Goal: Task Accomplishment & Management: Use online tool/utility

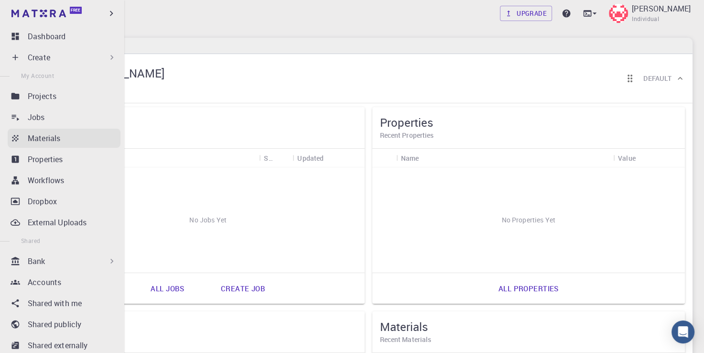
click at [54, 140] on p "Materials" at bounding box center [44, 137] width 32 height 11
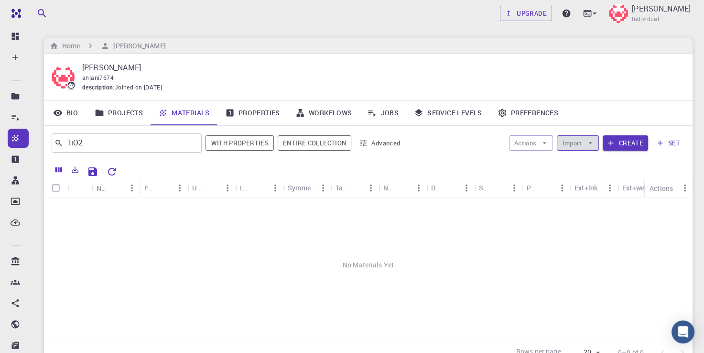
click at [590, 144] on icon "button" at bounding box center [590, 143] width 9 height 9
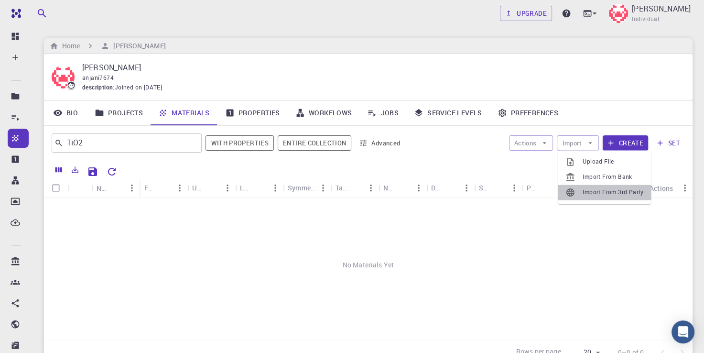
click at [594, 194] on span "Import From 3rd Party" at bounding box center [613, 192] width 61 height 10
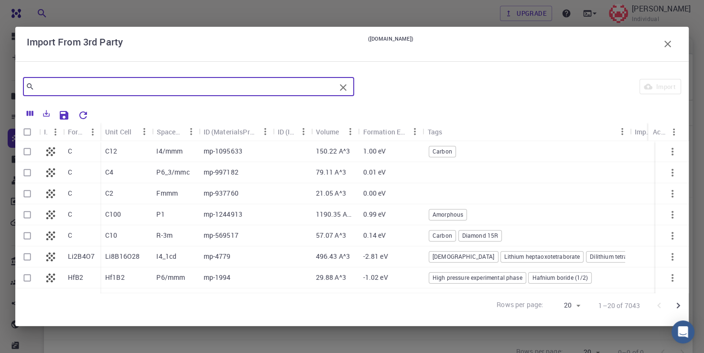
click at [131, 82] on input "text" at bounding box center [184, 86] width 301 height 13
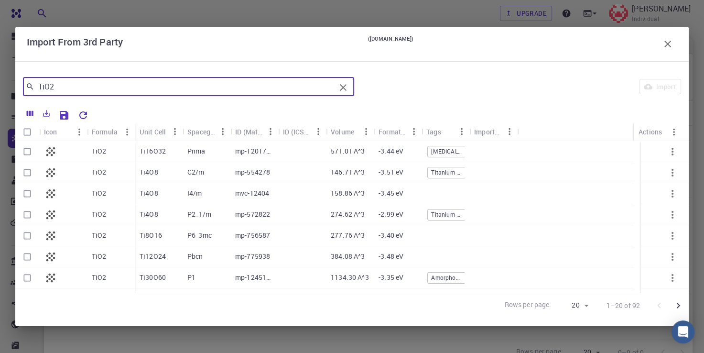
type input "TiO2"
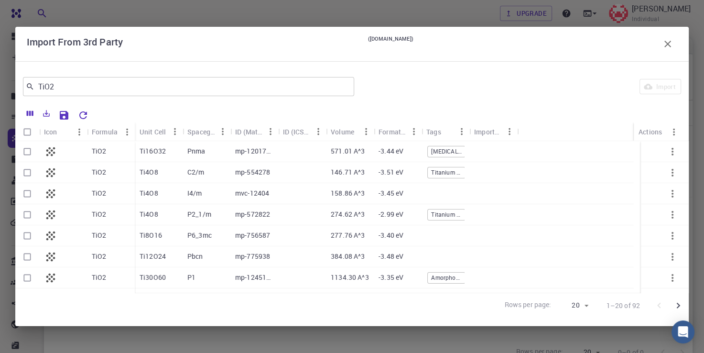
click at [95, 148] on p "TiO2" at bounding box center [99, 151] width 15 height 10
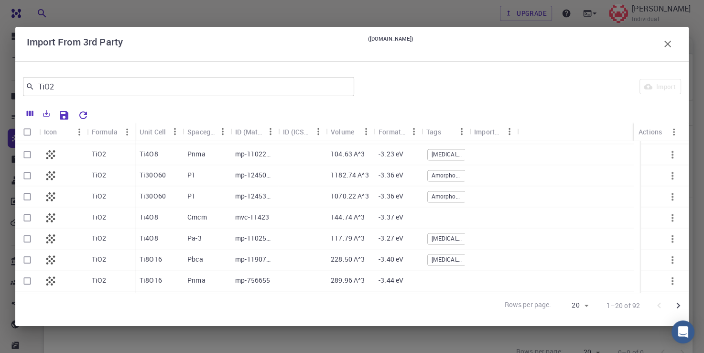
scroll to position [967, 0]
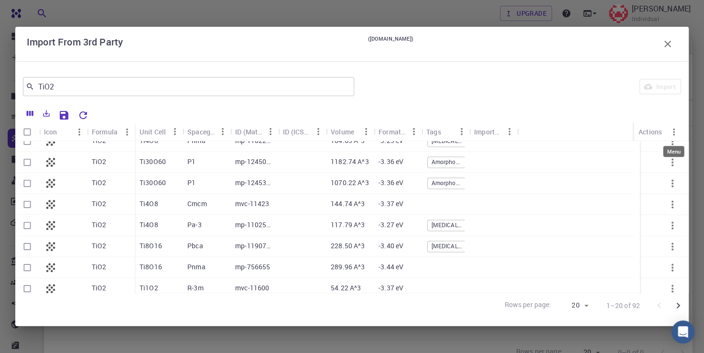
click at [683, 145] on div "Menu" at bounding box center [673, 148] width 23 height 19
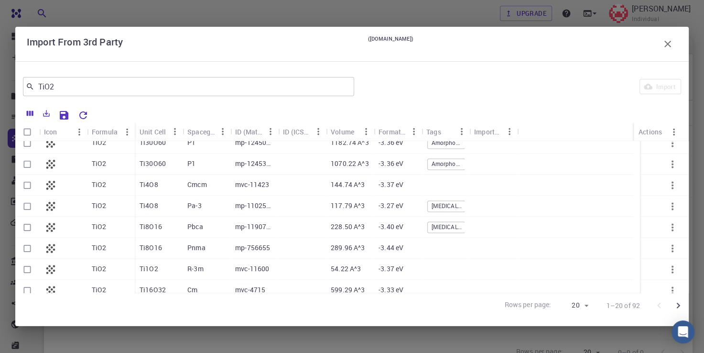
scroll to position [1057, 0]
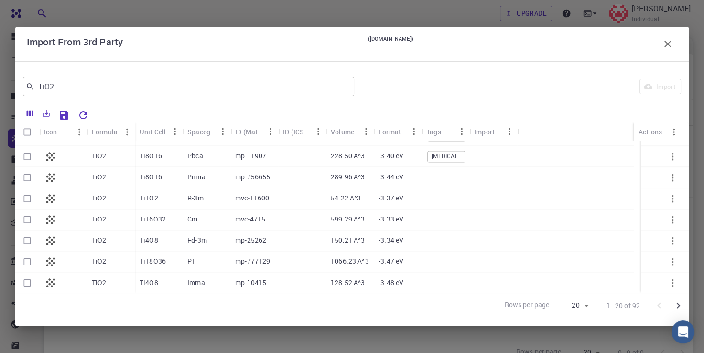
click at [458, 84] on div "Import" at bounding box center [519, 86] width 323 height 23
click at [666, 43] on icon "button" at bounding box center [667, 43] width 11 height 11
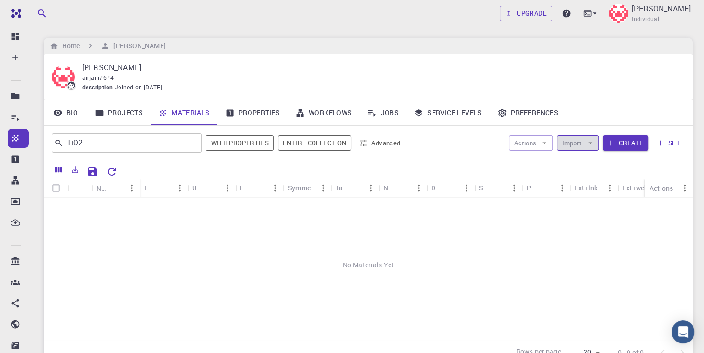
click at [587, 142] on icon "button" at bounding box center [590, 143] width 9 height 9
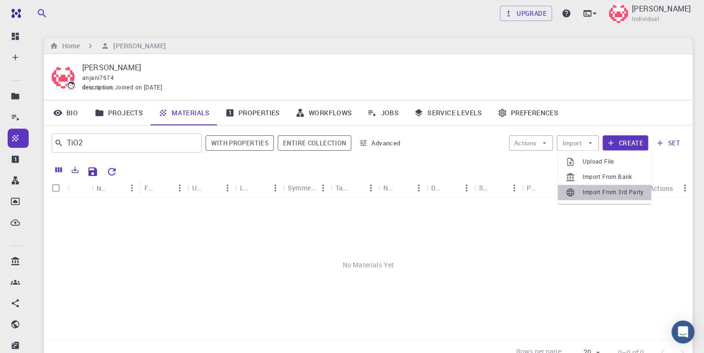
click at [597, 190] on span "Import From 3rd Party" at bounding box center [613, 192] width 61 height 10
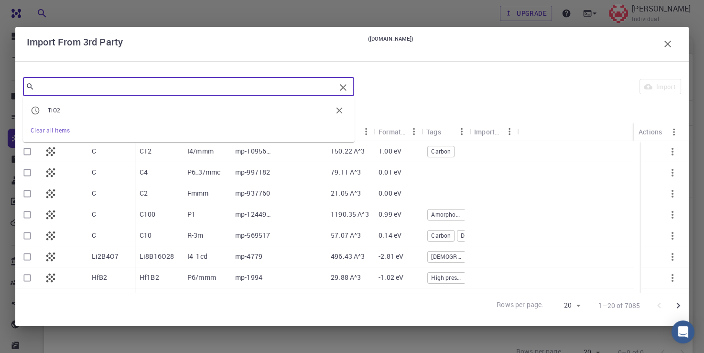
click at [229, 86] on input "text" at bounding box center [184, 86] width 301 height 13
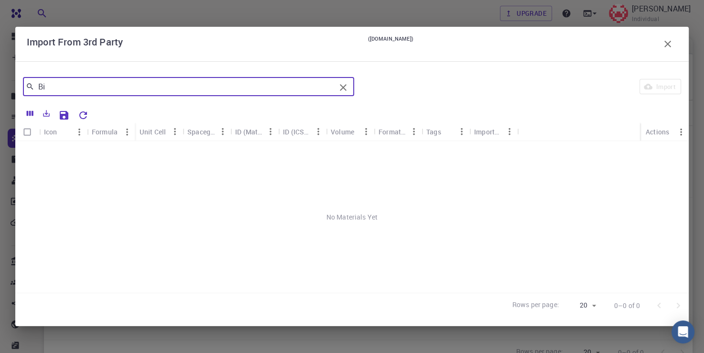
type input "B"
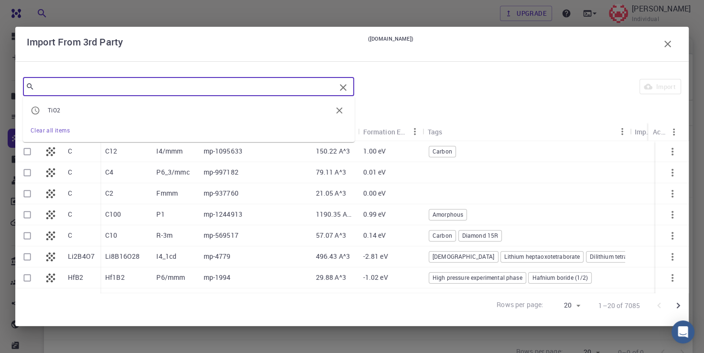
click at [665, 45] on icon "button" at bounding box center [667, 44] width 7 height 7
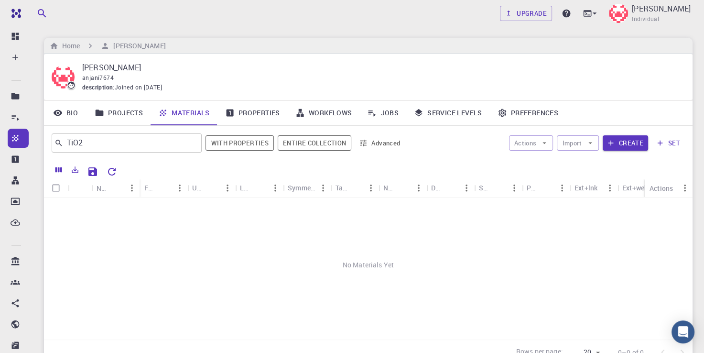
click at [665, 45] on div "Home Dr Anjani Kumar Pandey" at bounding box center [368, 46] width 649 height 16
click at [577, 145] on button "Import" at bounding box center [578, 142] width 42 height 15
click at [585, 180] on span "Import From Bank" at bounding box center [613, 177] width 61 height 10
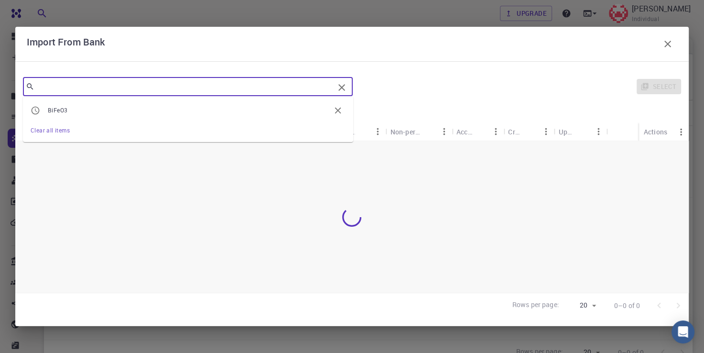
click at [136, 87] on input "text" at bounding box center [184, 86] width 300 height 13
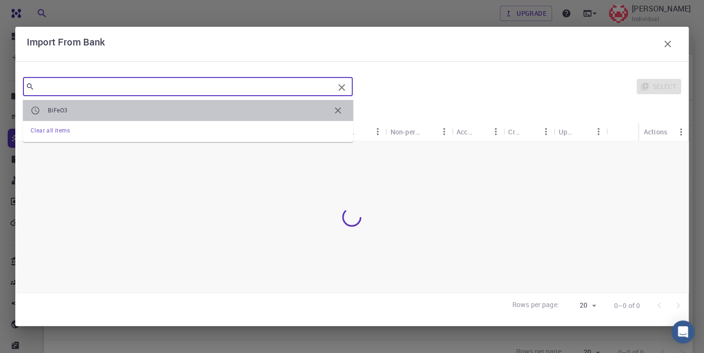
click at [106, 106] on span "BiFeO3" at bounding box center [189, 111] width 282 height 10
type input "BiFeO3"
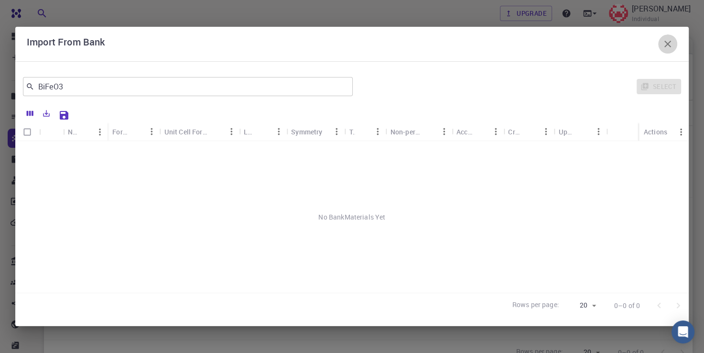
click at [671, 45] on icon "button" at bounding box center [667, 43] width 11 height 11
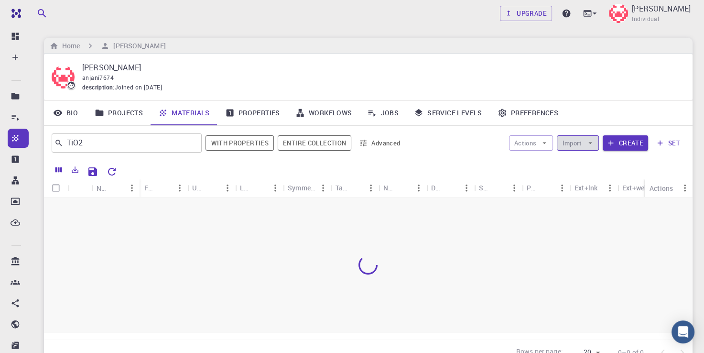
click at [585, 143] on button "Import" at bounding box center [578, 142] width 42 height 15
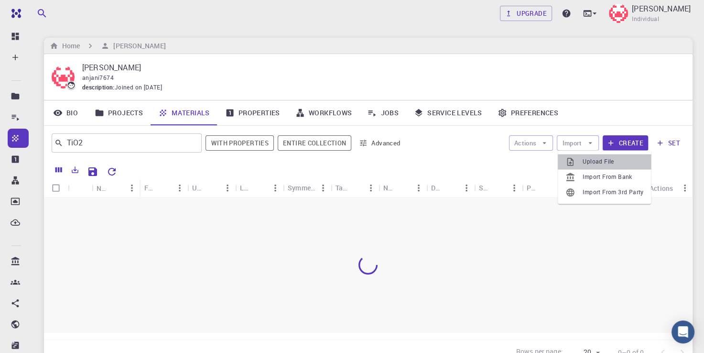
click at [592, 162] on span "Upload File" at bounding box center [613, 162] width 61 height 10
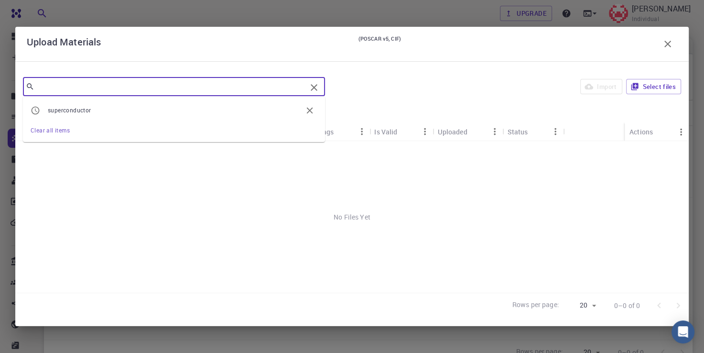
click at [54, 89] on input "text" at bounding box center [170, 86] width 272 height 13
type input "BiFeO3"
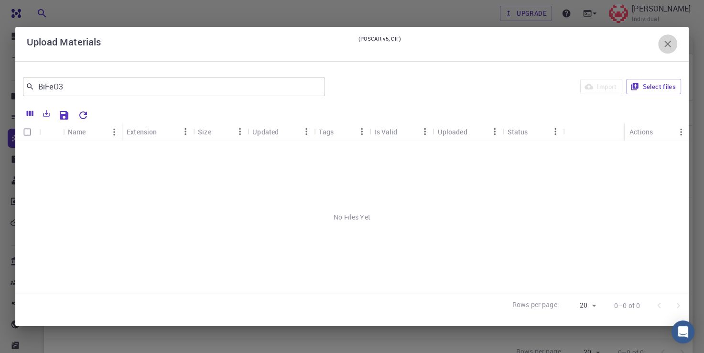
click at [667, 46] on icon "button" at bounding box center [667, 43] width 11 height 11
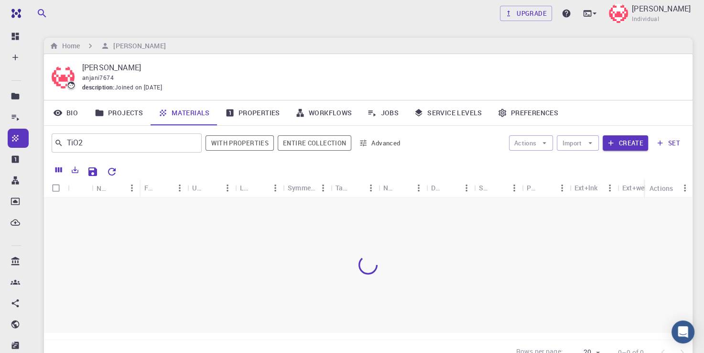
click at [667, 46] on div "Home Dr Anjani Kumar Pandey" at bounding box center [368, 46] width 649 height 16
click at [133, 109] on link "Projects" at bounding box center [119, 112] width 64 height 25
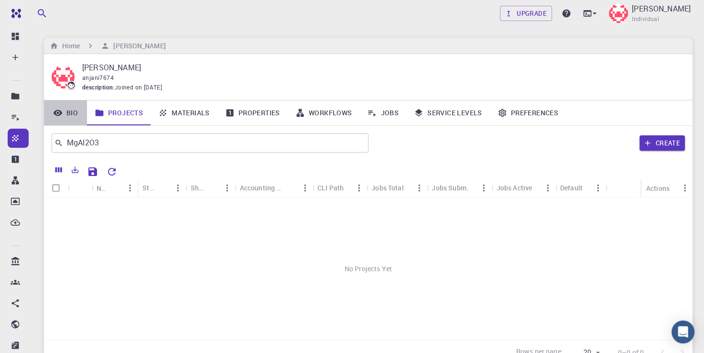
click at [74, 113] on link "Bio" at bounding box center [65, 112] width 43 height 25
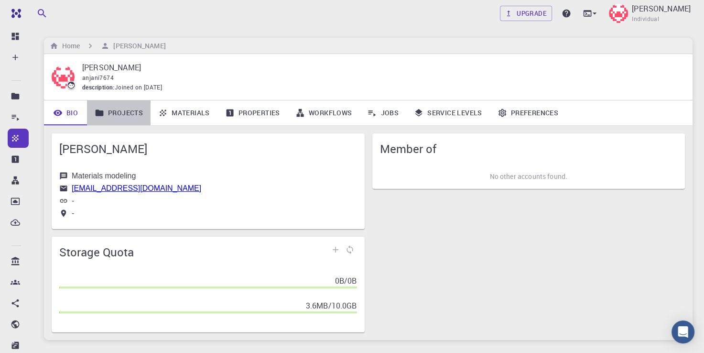
click at [125, 117] on link "Projects" at bounding box center [119, 112] width 64 height 25
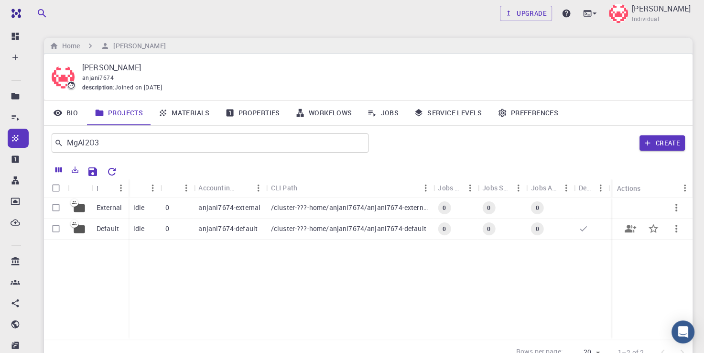
click at [262, 225] on div "anjani7674-default" at bounding box center [230, 228] width 72 height 21
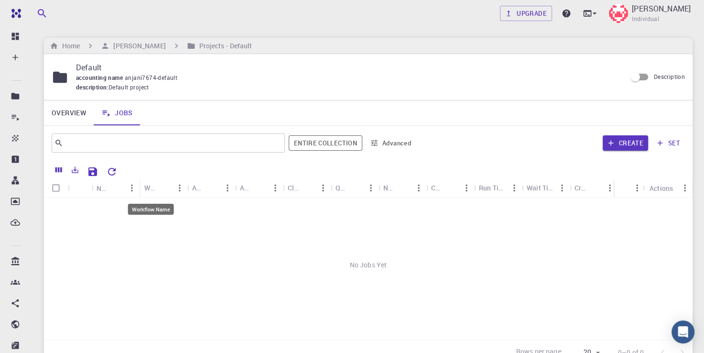
click at [149, 189] on div "Workflow Name" at bounding box center [150, 187] width 12 height 19
click at [609, 141] on icon "button" at bounding box center [610, 143] width 9 height 9
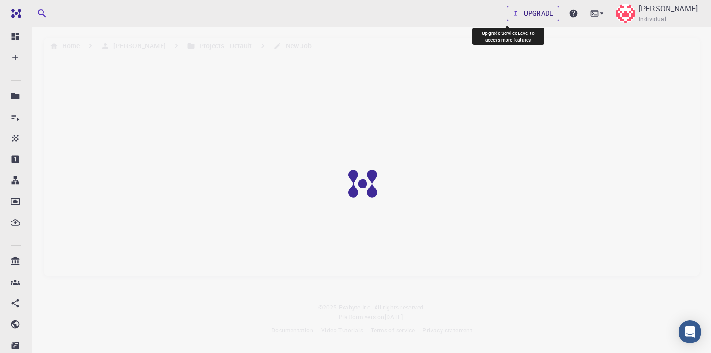
drag, startPoint x: 518, startPoint y: 18, endPoint x: 493, endPoint y: 11, distance: 25.7
click at [518, 18] on link "Upgrade" at bounding box center [533, 13] width 52 height 15
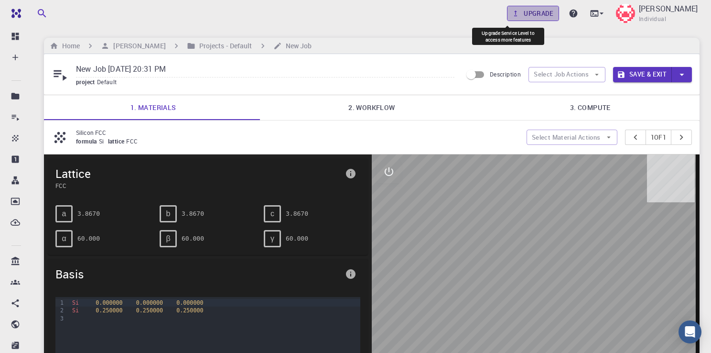
click at [507, 11] on link "Upgrade" at bounding box center [533, 13] width 52 height 15
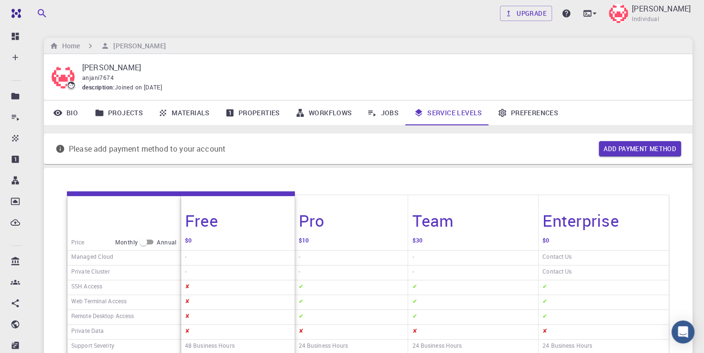
click at [118, 115] on link "Projects" at bounding box center [119, 112] width 64 height 25
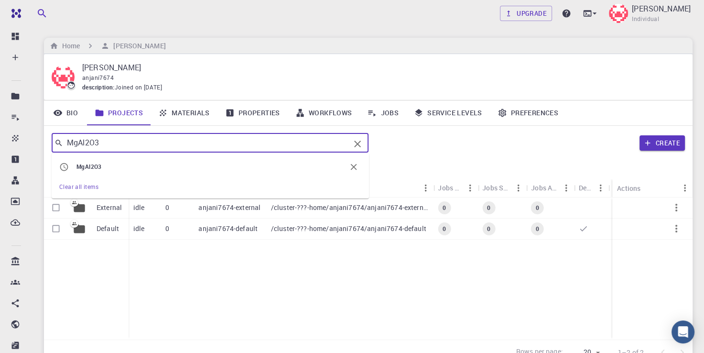
click at [114, 141] on input "MgAl2O3" at bounding box center [206, 142] width 287 height 13
type input "M"
type input "BiFeO3"
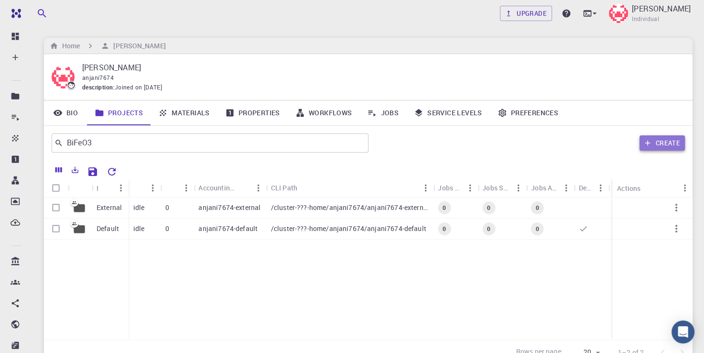
click at [656, 141] on button "Create" at bounding box center [661, 142] width 45 height 15
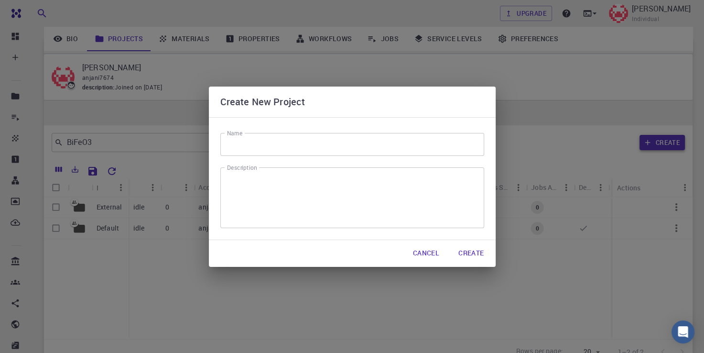
scroll to position [86, 0]
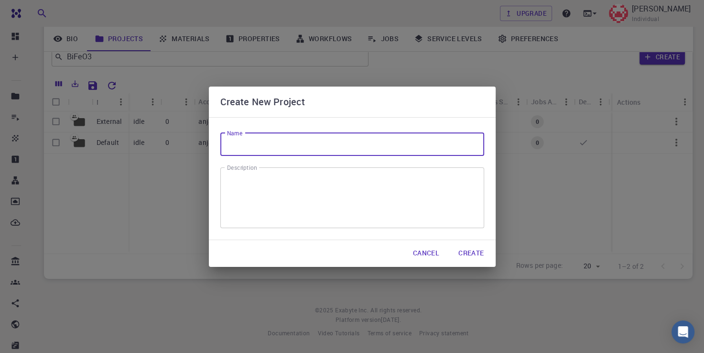
click at [321, 142] on input "Name" at bounding box center [352, 144] width 264 height 23
type input "BiFeO3"
click at [288, 191] on textarea "Description" at bounding box center [352, 197] width 250 height 45
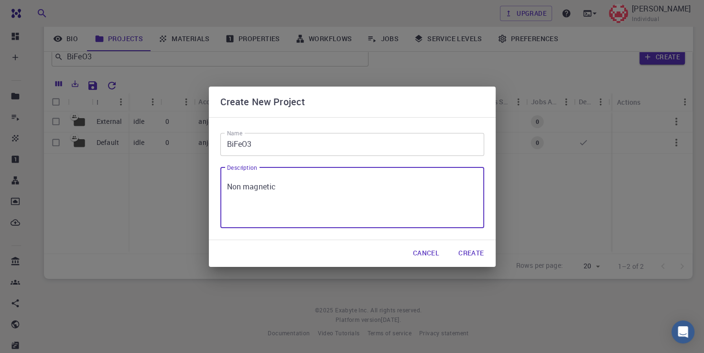
type textarea "Non magnetic"
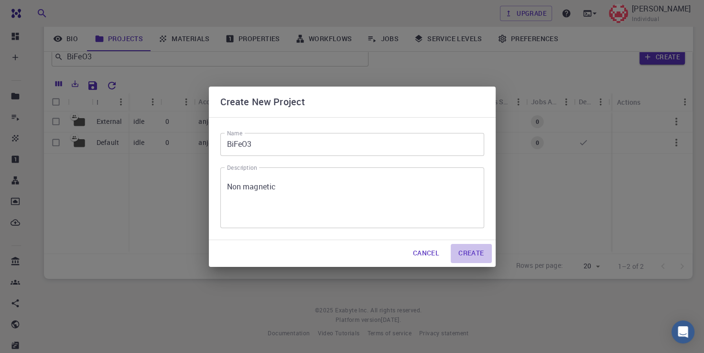
click at [479, 255] on button "Create" at bounding box center [471, 253] width 41 height 19
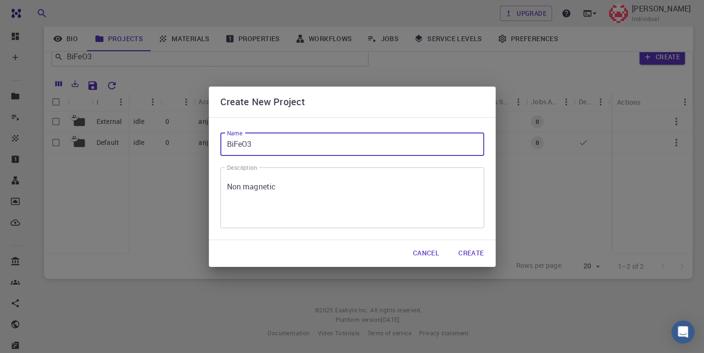
click at [255, 144] on input "BiFeO3" at bounding box center [352, 144] width 264 height 23
type input "BiFeO"
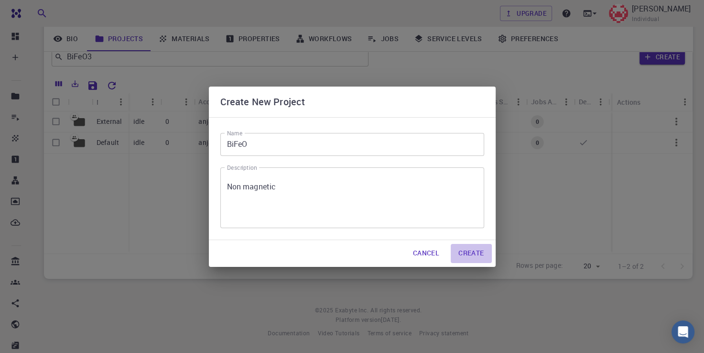
click at [463, 248] on button "Create" at bounding box center [471, 253] width 41 height 19
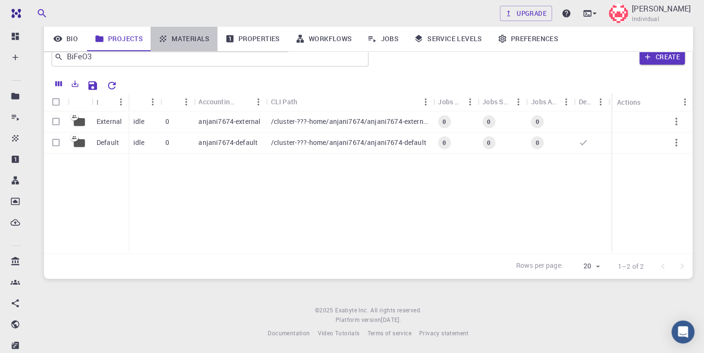
click at [199, 36] on link "Materials" at bounding box center [184, 38] width 67 height 25
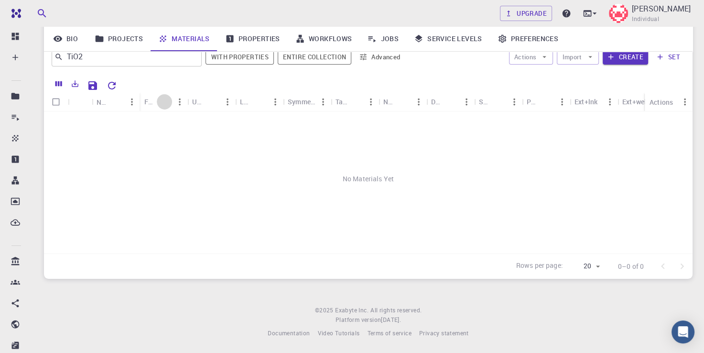
click at [168, 101] on icon "Sort" at bounding box center [164, 102] width 11 height 11
click at [177, 102] on icon "Menu" at bounding box center [179, 102] width 11 height 11
click at [627, 59] on button "Create" at bounding box center [625, 56] width 45 height 15
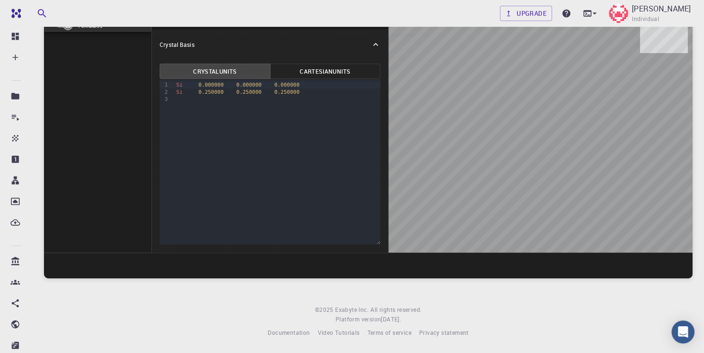
scroll to position [73, 0]
click at [582, 310] on footer "© 2025 Exabyte Inc. All rights reserved. Platform version 2025.7.24 . Documenta…" at bounding box center [367, 321] width 671 height 32
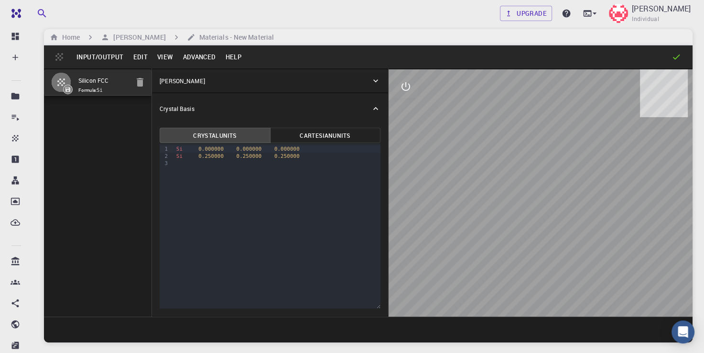
scroll to position [0, 0]
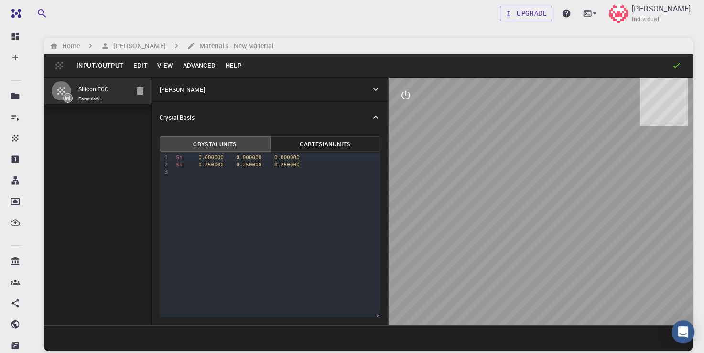
click at [189, 85] on p "[PERSON_NAME]" at bounding box center [182, 89] width 45 height 9
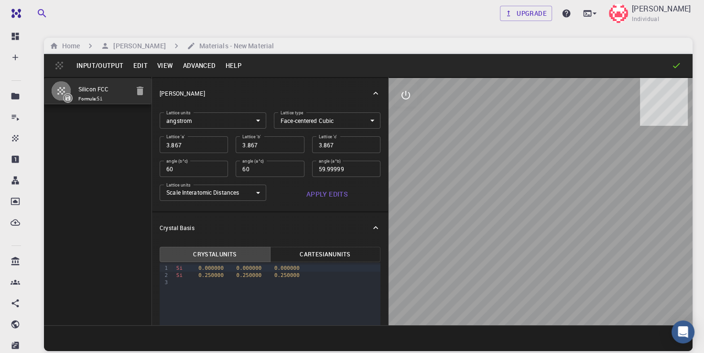
click at [301, 121] on body "Free Dashboard Create New Job New Material Create Material Upload File Import f…" at bounding box center [352, 212] width 704 height 425
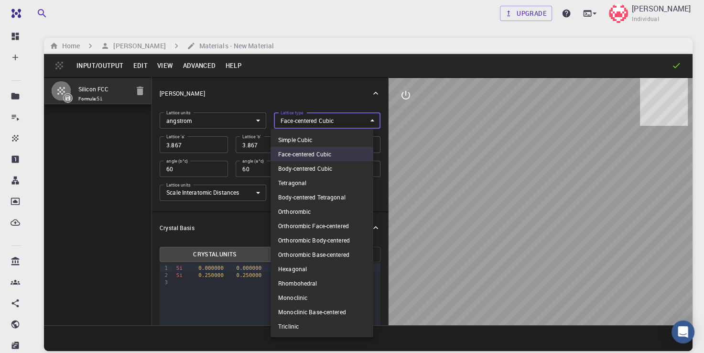
drag, startPoint x: 383, startPoint y: 242, endPoint x: 384, endPoint y: 257, distance: 15.3
click at [384, 257] on div at bounding box center [352, 176] width 704 height 353
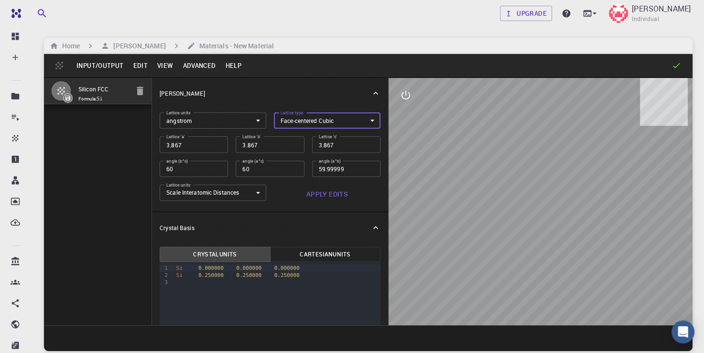
click at [367, 119] on body "Free Dashboard Create New Job New Material Create Material Upload File Import f…" at bounding box center [352, 212] width 704 height 425
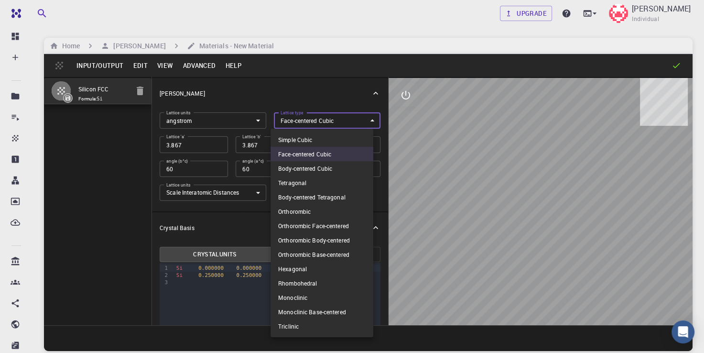
drag, startPoint x: 384, startPoint y: 154, endPoint x: 384, endPoint y: 170, distance: 15.8
click at [384, 170] on div at bounding box center [352, 176] width 704 height 353
click at [340, 125] on body "Free Dashboard Create New Job New Material Create Material Upload File Import f…" at bounding box center [352, 212] width 704 height 425
click at [300, 183] on li "Tetragonal" at bounding box center [322, 182] width 103 height 14
type input "TET"
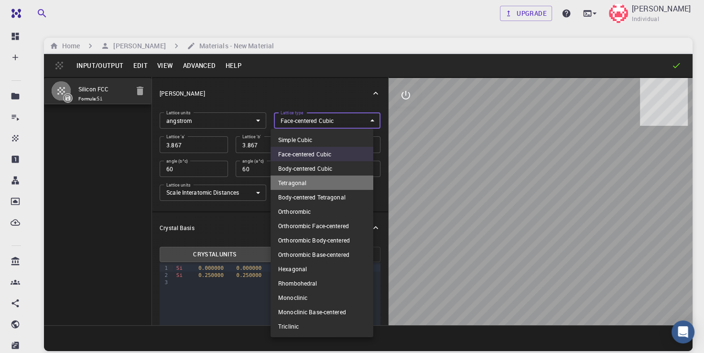
type input "90"
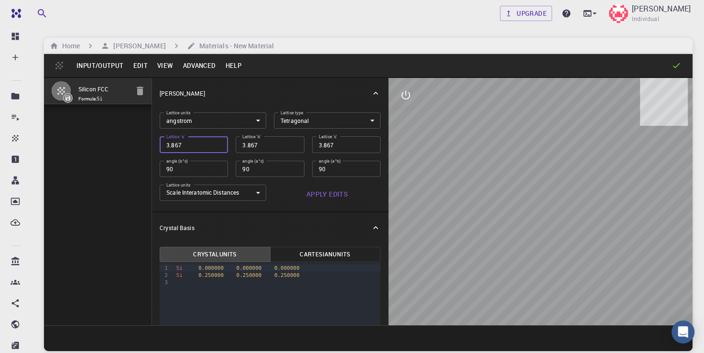
click at [184, 148] on input "3.867" at bounding box center [194, 144] width 68 height 16
type input "5"
type input "5.5"
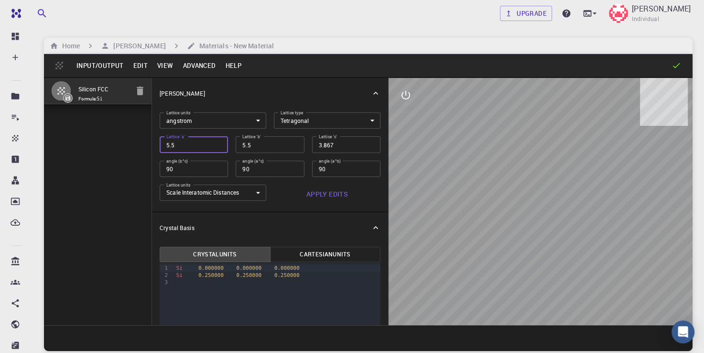
type input "5.59"
click at [259, 147] on input "5.59" at bounding box center [270, 144] width 68 height 16
type input "5.59"
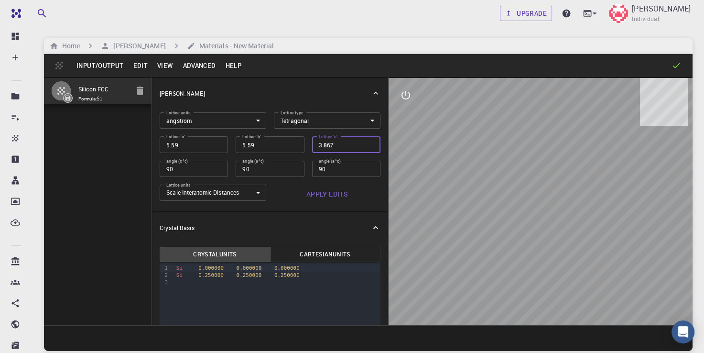
click at [337, 144] on input "3.867" at bounding box center [346, 144] width 68 height 16
type input "13.91"
click at [323, 170] on input "90" at bounding box center [346, 169] width 68 height 16
type input "90"
click at [362, 168] on input "90" at bounding box center [346, 169] width 68 height 16
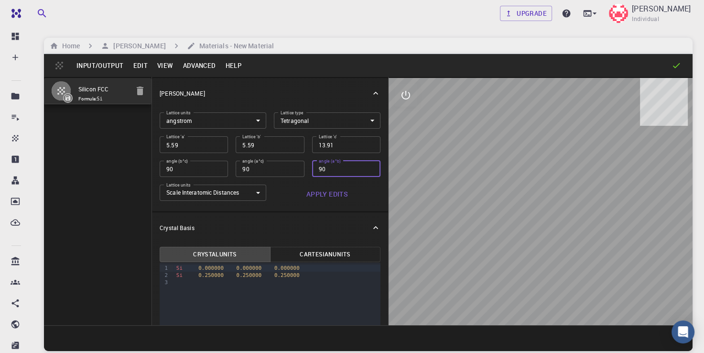
click at [337, 169] on input "90" at bounding box center [346, 169] width 68 height 16
click at [314, 167] on input "90" at bounding box center [346, 169] width 68 height 16
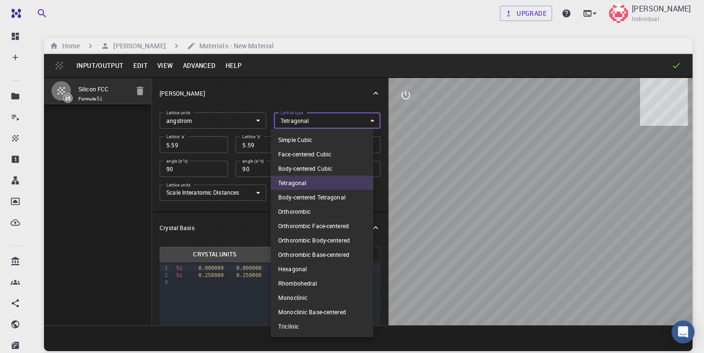
click at [365, 116] on body "Free Dashboard Create New Job New Material Create Material Upload File Import f…" at bounding box center [352, 212] width 704 height 425
click at [298, 323] on li "Triclinic" at bounding box center [322, 326] width 103 height 14
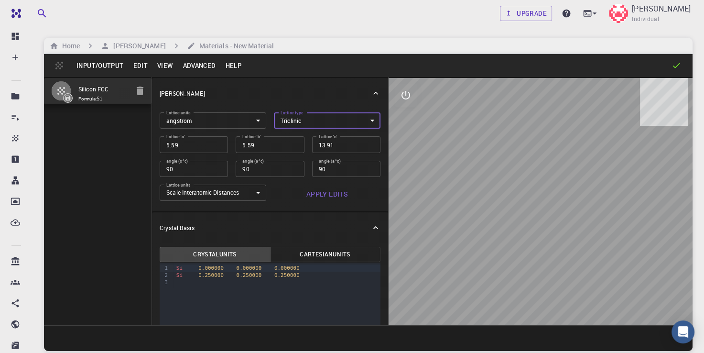
type input "TRI"
click at [329, 165] on input "90" at bounding box center [346, 169] width 68 height 16
click at [363, 166] on input "90.05" at bounding box center [346, 169] width 68 height 16
click at [363, 166] on input "90.1" at bounding box center [346, 169] width 68 height 16
click at [363, 166] on input "90.15" at bounding box center [346, 169] width 68 height 16
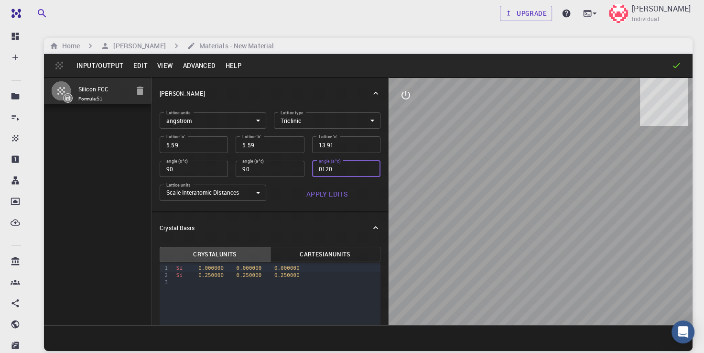
click at [317, 168] on input "0120" at bounding box center [346, 169] width 68 height 16
type input "120"
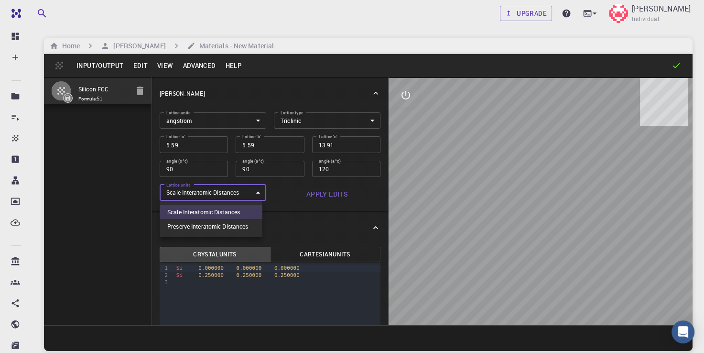
click at [253, 192] on body "Free Dashboard Create New Job New Material Create Material Upload File Import f…" at bounding box center [352, 212] width 704 height 425
click at [253, 192] on div at bounding box center [352, 176] width 704 height 353
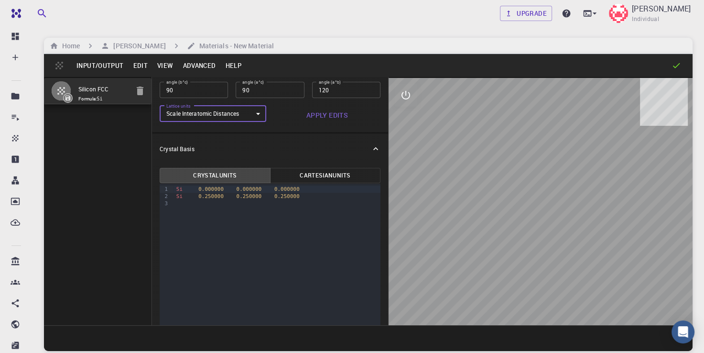
scroll to position [96, 0]
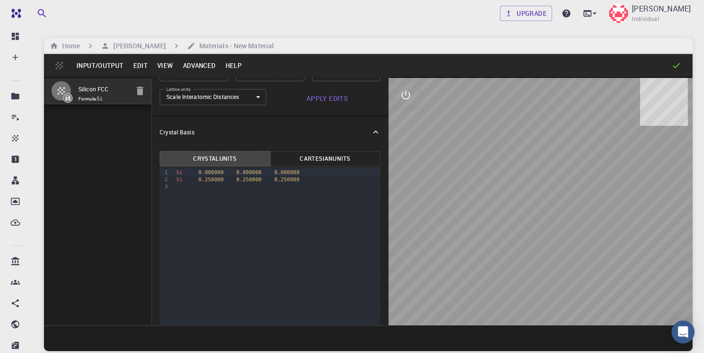
drag, startPoint x: 570, startPoint y: 225, endPoint x: 546, endPoint y: 227, distance: 24.0
click at [546, 227] on div at bounding box center [541, 201] width 304 height 247
drag, startPoint x: 523, startPoint y: 228, endPoint x: 487, endPoint y: 228, distance: 36.3
click at [487, 228] on div at bounding box center [541, 201] width 304 height 247
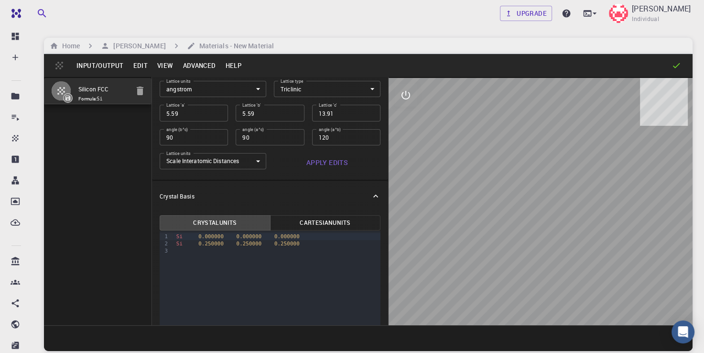
scroll to position [0, 0]
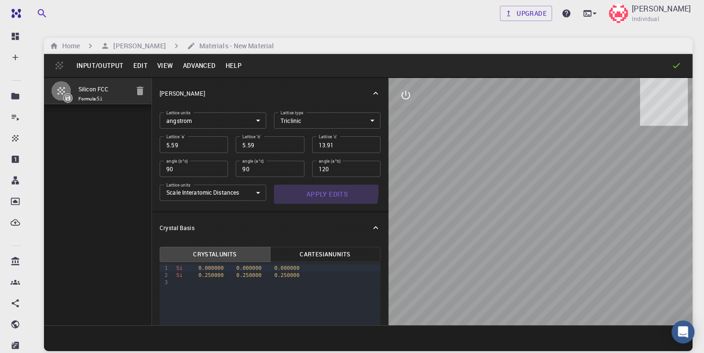
click at [321, 191] on button "Apply Edits" at bounding box center [327, 193] width 107 height 19
click at [260, 254] on button "Crystal Units" at bounding box center [215, 254] width 110 height 15
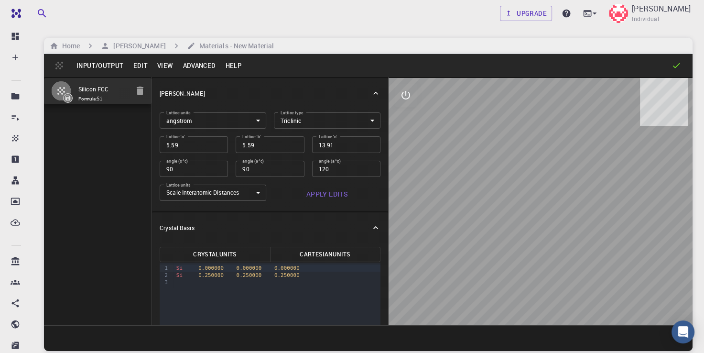
click at [179, 270] on span "Si" at bounding box center [179, 268] width 6 height 6
click at [296, 268] on div "Fe 0.000000 0.000000 0.000000" at bounding box center [276, 267] width 207 height 7
click at [221, 277] on span "Si 0.250000 0.250000 0.250000" at bounding box center [239, 275] width 127 height 7
click at [182, 273] on span "Si 0.250000 0.250000 0.250000" at bounding box center [239, 275] width 127 height 7
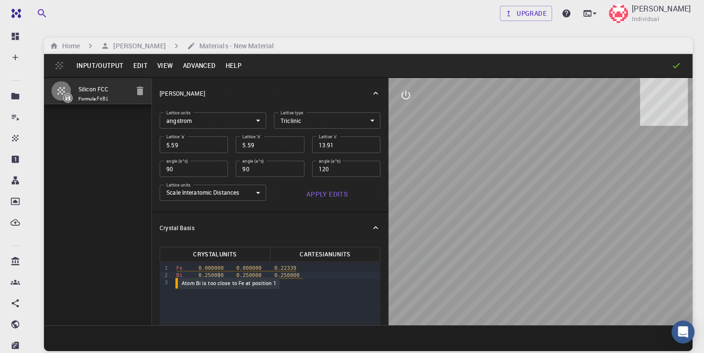
click at [220, 275] on span "Bi 0.250000 0.250000 0.250000" at bounding box center [239, 275] width 127 height 7
click at [242, 276] on div "Bi 1 / 3 0.250000 0.250000" at bounding box center [276, 274] width 207 height 7
click at [287, 279] on div at bounding box center [276, 282] width 207 height 7
click at [279, 274] on div "Bi 1 / 3 2 / 3 0.250000" at bounding box center [276, 274] width 207 height 7
click at [239, 298] on div "9 1 2 3 › Fe 0.000000 0.000000 0.22339 Bi 1 / 3 2 / 3 .165605" at bounding box center [270, 344] width 221 height 165
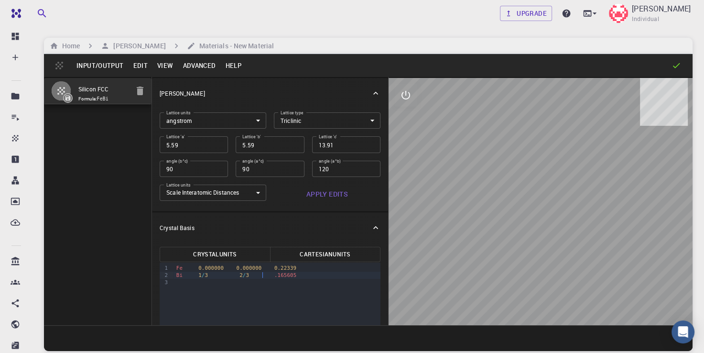
click at [261, 275] on div "Bi 1 / 3 2 / 3 .165605" at bounding box center [276, 274] width 207 height 7
click at [182, 282] on div at bounding box center [276, 282] width 207 height 7
click at [201, 283] on div "O" at bounding box center [276, 282] width 207 height 7
click at [281, 286] on div "O 0.917934 0.684537" at bounding box center [276, 282] width 207 height 7
click at [281, 281] on div "O 0.917934 0.684537" at bounding box center [276, 282] width 207 height 7
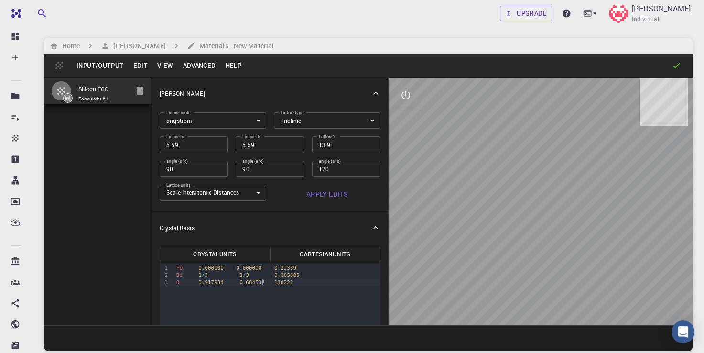
click at [263, 282] on div "O 0.917934 0.684537 118222" at bounding box center [276, 282] width 207 height 7
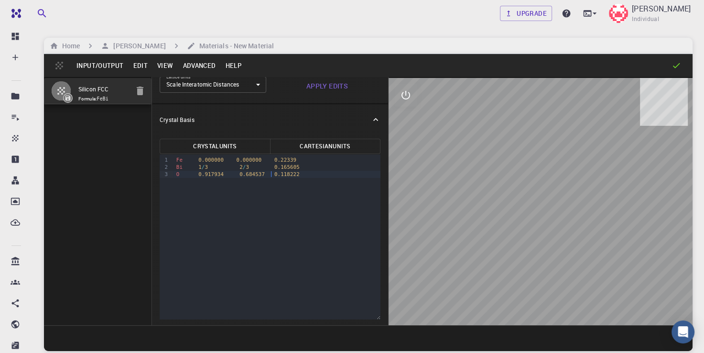
scroll to position [109, 0]
click at [316, 85] on button "Apply Edits" at bounding box center [327, 84] width 107 height 19
click at [135, 91] on icon "button" at bounding box center [139, 90] width 11 height 11
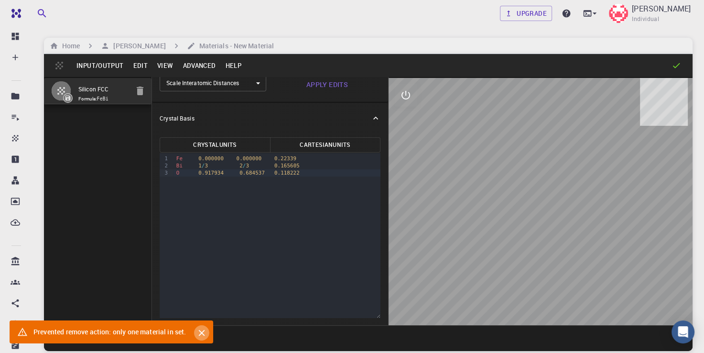
click at [202, 333] on icon "Close" at bounding box center [201, 333] width 6 height 6
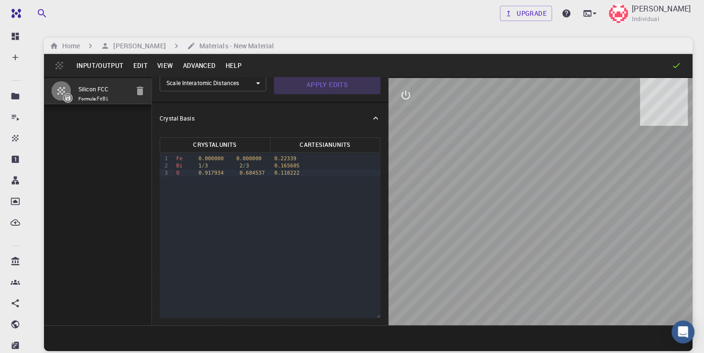
click at [330, 82] on button "Apply Edits" at bounding box center [327, 84] width 107 height 19
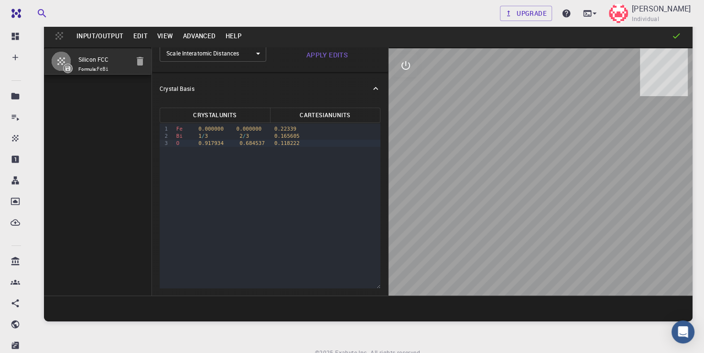
scroll to position [38, 0]
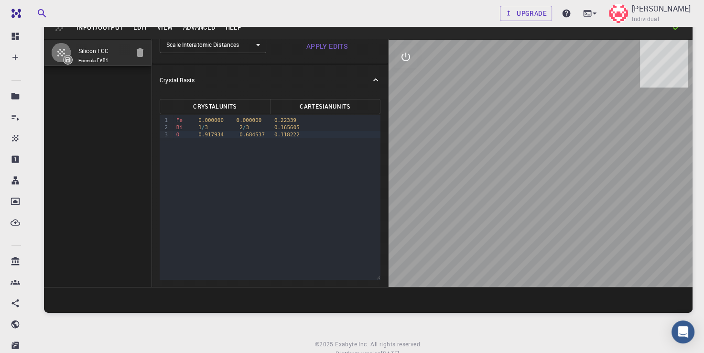
drag, startPoint x: 547, startPoint y: 168, endPoint x: 524, endPoint y: 170, distance: 22.5
click at [524, 170] on div at bounding box center [541, 163] width 304 height 247
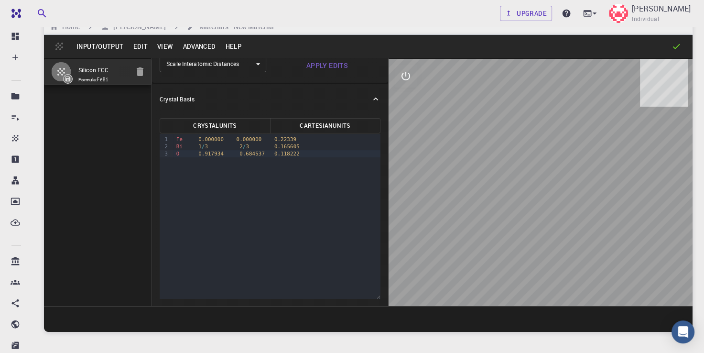
scroll to position [0, 0]
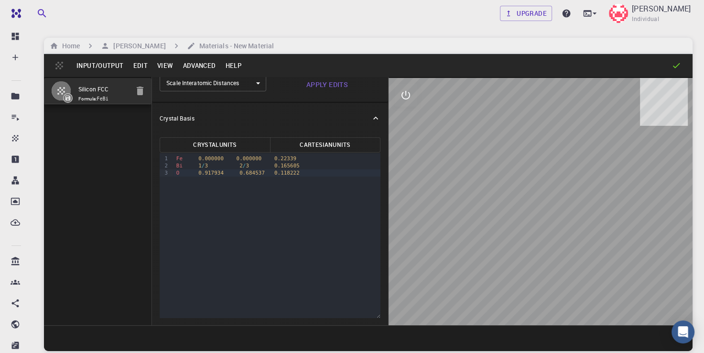
click at [111, 65] on button "Input/Output" at bounding box center [100, 65] width 56 height 15
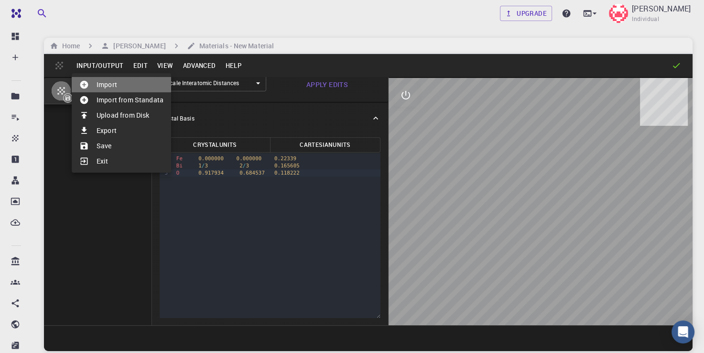
click at [103, 83] on li "Import" at bounding box center [121, 84] width 99 height 15
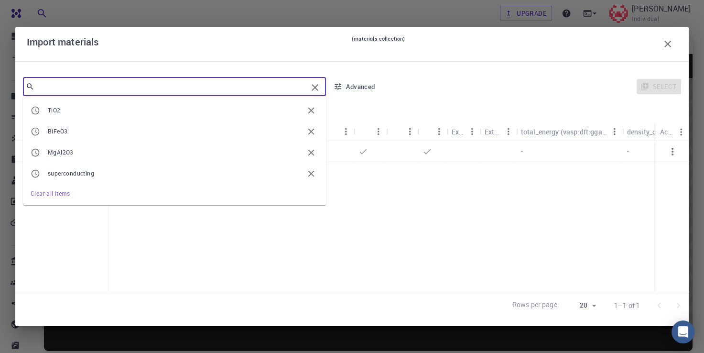
click at [103, 83] on input "text" at bounding box center [170, 86] width 273 height 13
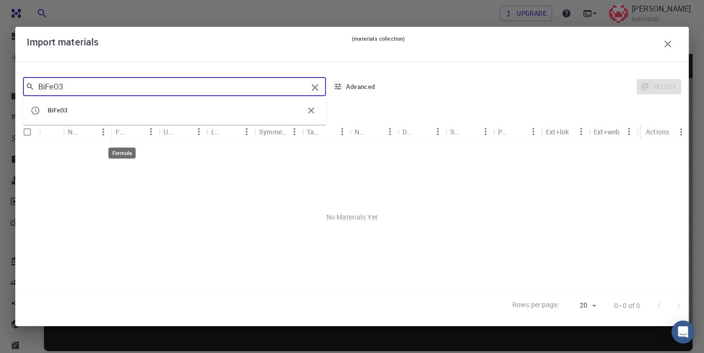
type input "BiFeO3"
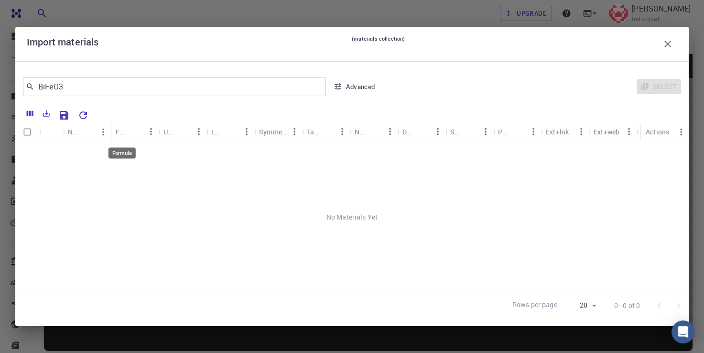
click at [123, 134] on div "Formula" at bounding box center [122, 131] width 12 height 19
click at [149, 132] on icon "Menu" at bounding box center [151, 131] width 11 height 11
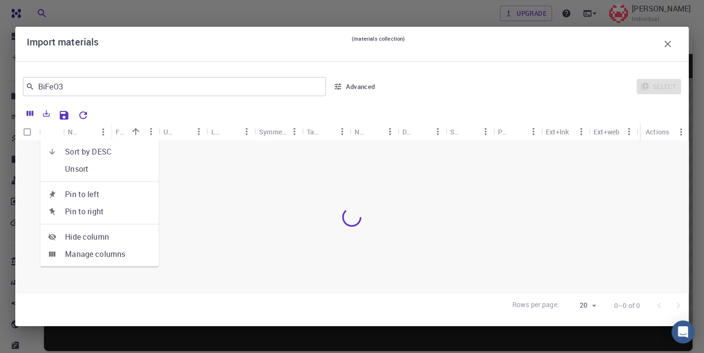
click at [179, 131] on icon "Sort" at bounding box center [183, 131] width 11 height 11
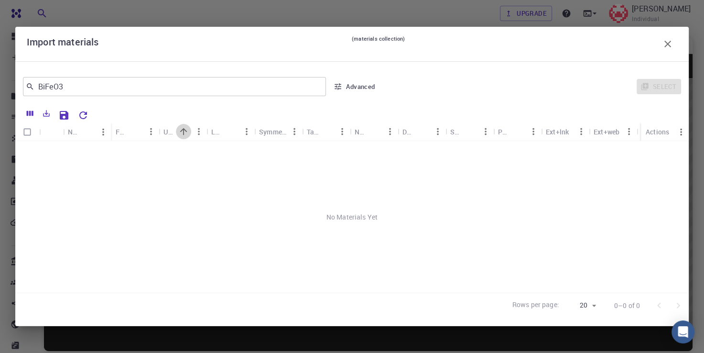
click at [179, 131] on icon "Sort" at bounding box center [183, 131] width 11 height 11
click at [196, 131] on icon "Menu" at bounding box center [199, 131] width 11 height 11
click at [245, 133] on icon "Menu" at bounding box center [246, 131] width 11 height 11
click at [269, 131] on div "Symmetry" at bounding box center [273, 131] width 28 height 19
click at [292, 134] on icon "Menu" at bounding box center [294, 131] width 11 height 11
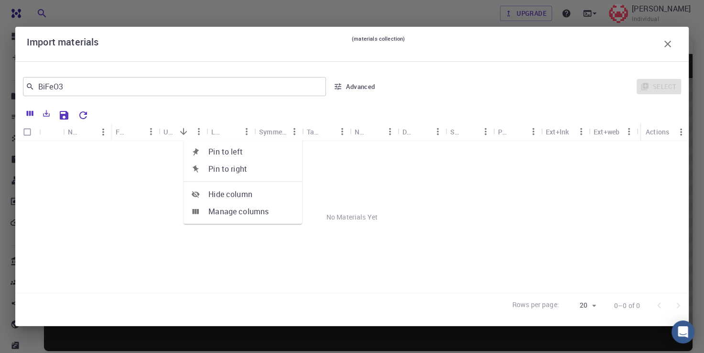
click at [341, 135] on icon "Menu" at bounding box center [342, 131] width 11 height 11
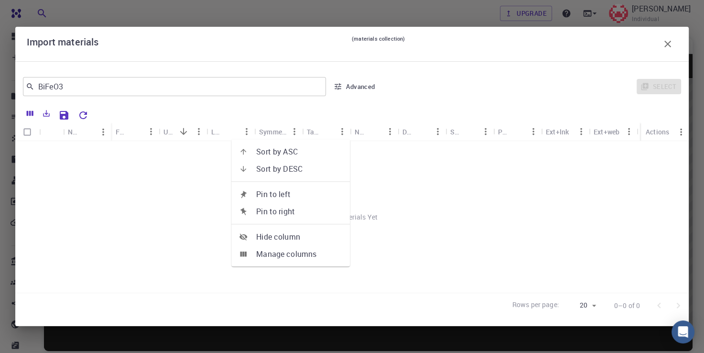
click at [387, 132] on icon "Menu" at bounding box center [390, 131] width 11 height 11
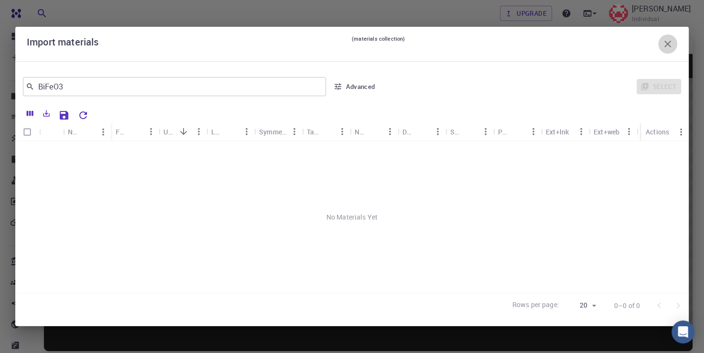
click at [663, 46] on icon "button" at bounding box center [667, 43] width 11 height 11
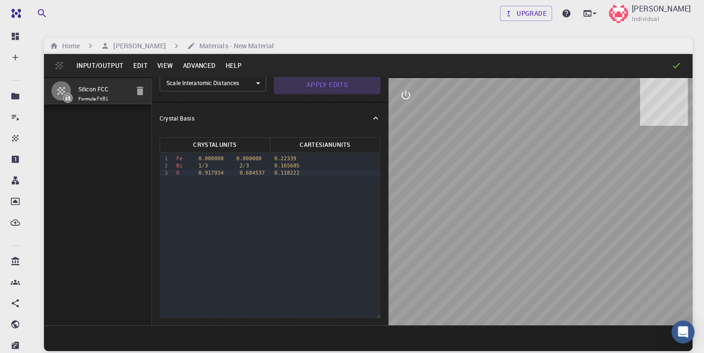
click at [331, 89] on button "Apply Edits" at bounding box center [327, 84] width 107 height 19
click at [675, 64] on icon at bounding box center [676, 66] width 10 height 10
click at [257, 49] on h6 "Materials - New Material" at bounding box center [234, 46] width 78 height 11
click at [163, 64] on button "View" at bounding box center [165, 65] width 26 height 15
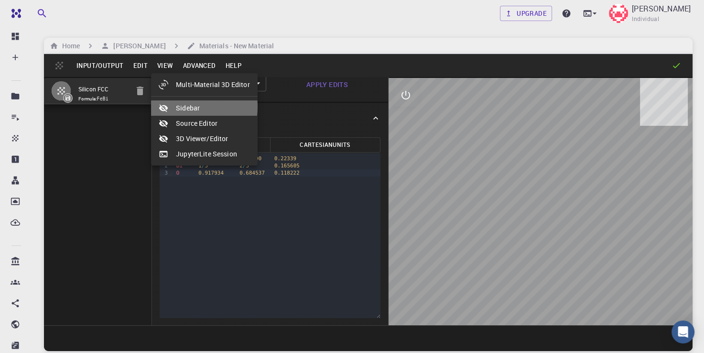
click at [185, 107] on li "Sidebar" at bounding box center [204, 107] width 107 height 15
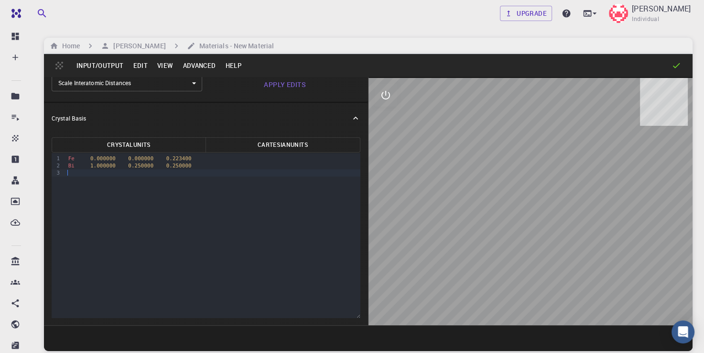
click at [71, 173] on div at bounding box center [212, 172] width 295 height 7
click at [113, 164] on div "Bi 1.000000 0.250000 0.250000" at bounding box center [212, 165] width 295 height 7
click at [90, 165] on span "1.000000" at bounding box center [102, 165] width 25 height 6
click at [96, 166] on span "0.000000" at bounding box center [102, 165] width 25 height 6
click at [110, 165] on span "0.000000" at bounding box center [102, 165] width 25 height 6
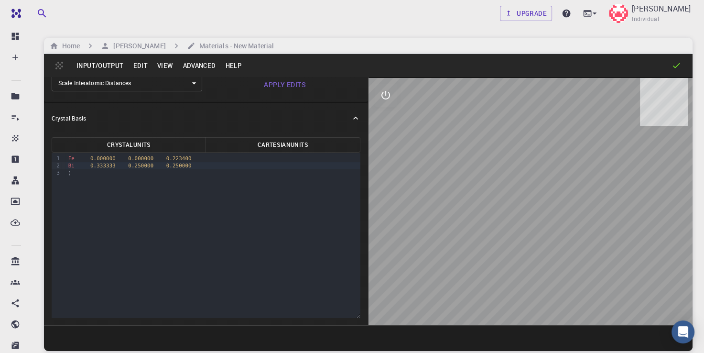
click at [145, 167] on span "0.250000" at bounding box center [140, 165] width 25 height 6
click at [182, 165] on div "Bi 0.333333 0.666666 0.250000" at bounding box center [212, 165] width 295 height 7
click at [73, 177] on div "Fe 0.000000 0.000000 0.223400 Bi 0.333333 0.666666 0.165605 )" at bounding box center [212, 165] width 295 height 25
click at [101, 172] on div "O" at bounding box center [212, 172] width 295 height 7
click at [95, 173] on div "O" at bounding box center [212, 172] width 295 height 7
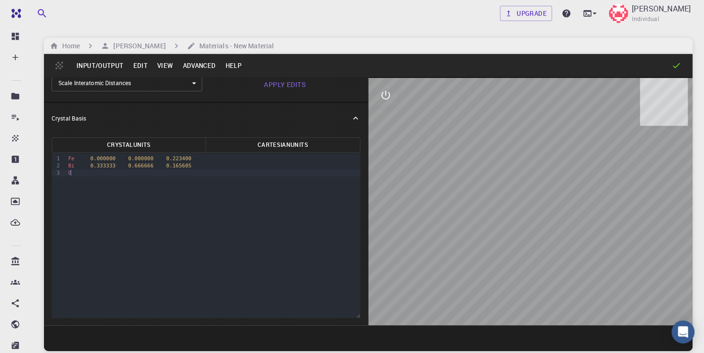
click at [95, 173] on div "O" at bounding box center [212, 172] width 295 height 7
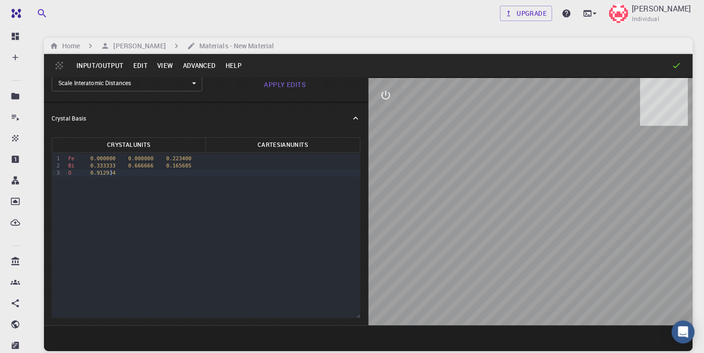
click at [123, 172] on div "O 0.912934" at bounding box center [212, 172] width 295 height 7
click at [103, 173] on span "0.912934" at bounding box center [102, 173] width 25 height 6
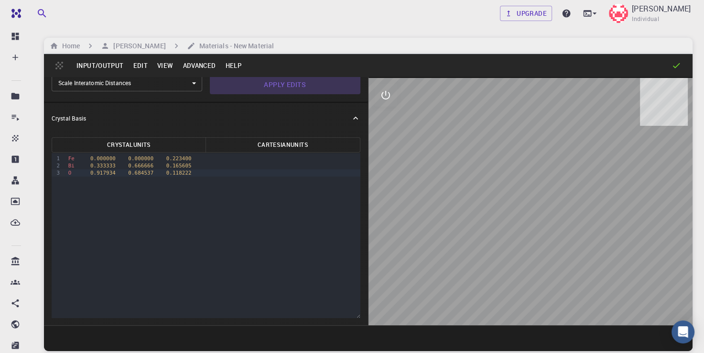
click at [288, 82] on button "Apply Edits" at bounding box center [285, 84] width 151 height 19
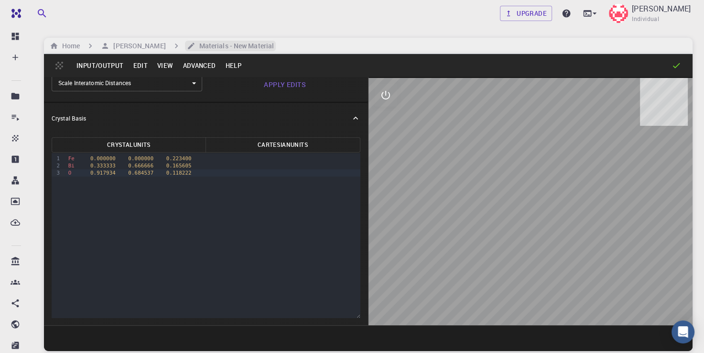
click at [238, 47] on h6 "Materials - New Material" at bounding box center [234, 46] width 78 height 11
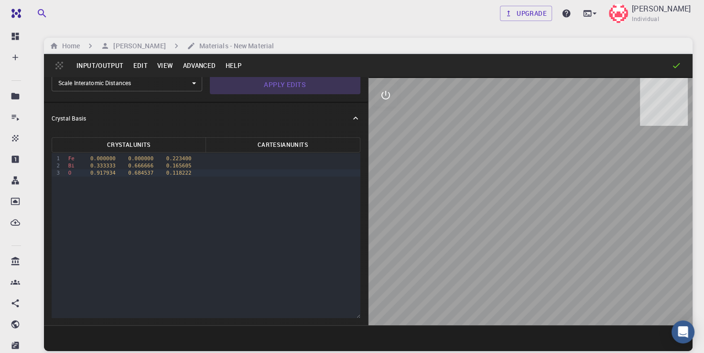
click at [285, 83] on button "Apply Edits" at bounding box center [285, 84] width 151 height 19
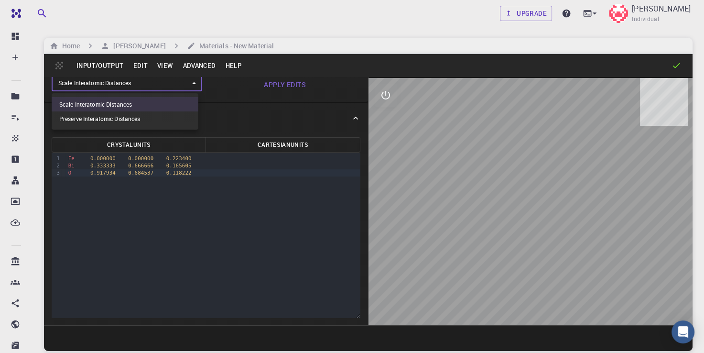
scroll to position [107, 0]
click at [191, 82] on body "Free Dashboard Create New Job New Material Create Material Upload File Import f…" at bounding box center [352, 212] width 704 height 425
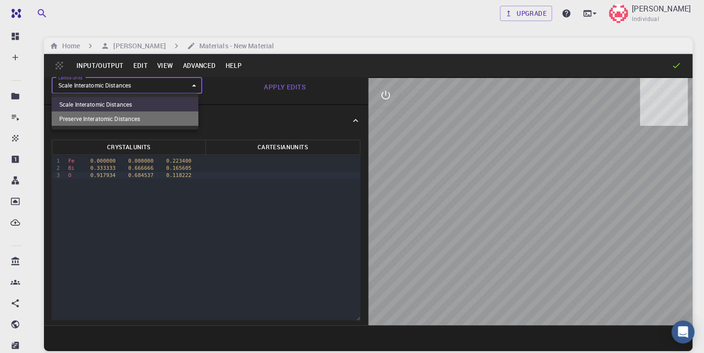
click at [133, 113] on li "Preserve Interatomic Distances" at bounding box center [125, 118] width 147 height 14
type input "1"
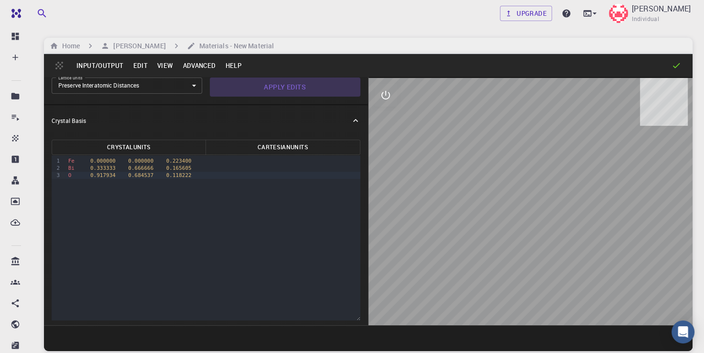
click at [299, 84] on button "Apply Edits" at bounding box center [285, 86] width 151 height 19
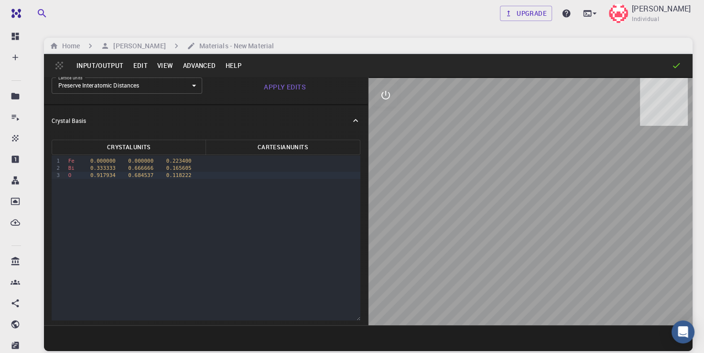
click at [109, 61] on button "Input/Output" at bounding box center [100, 65] width 56 height 15
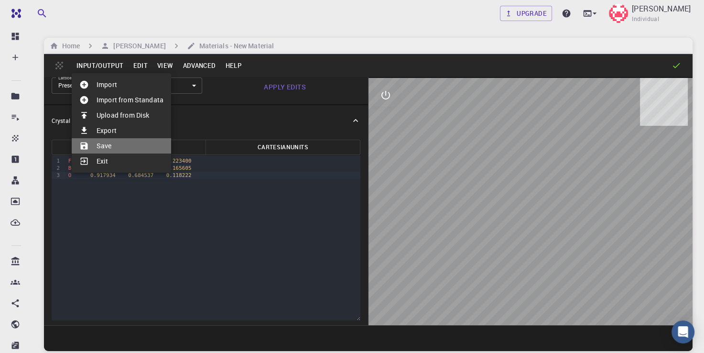
click at [121, 145] on li "Save" at bounding box center [121, 145] width 99 height 15
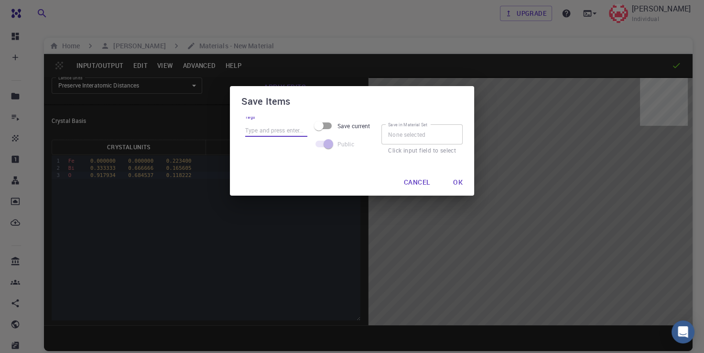
click at [265, 131] on input "Tags" at bounding box center [276, 130] width 62 height 12
type input "BIFeO3"
click at [461, 184] on button "Ok" at bounding box center [457, 182] width 25 height 19
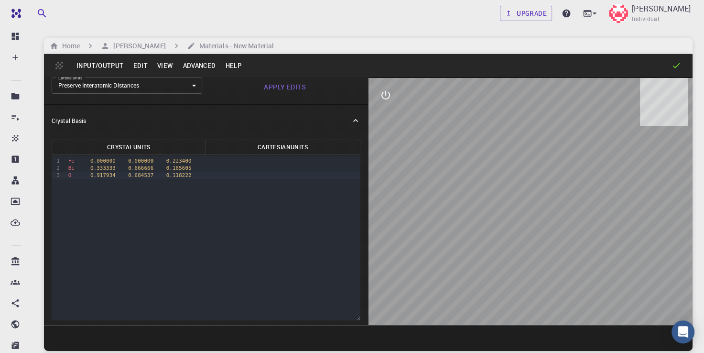
click at [680, 70] on icon at bounding box center [676, 66] width 10 height 10
click at [684, 325] on div "Open Intercom Messenger" at bounding box center [683, 331] width 25 height 25
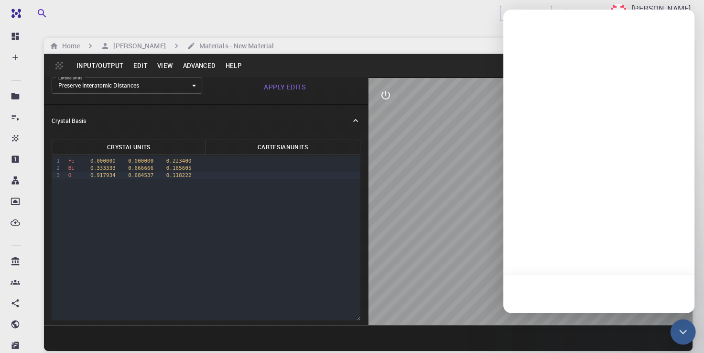
click at [684, 325] on div "Open Intercom Messenger" at bounding box center [683, 331] width 25 height 25
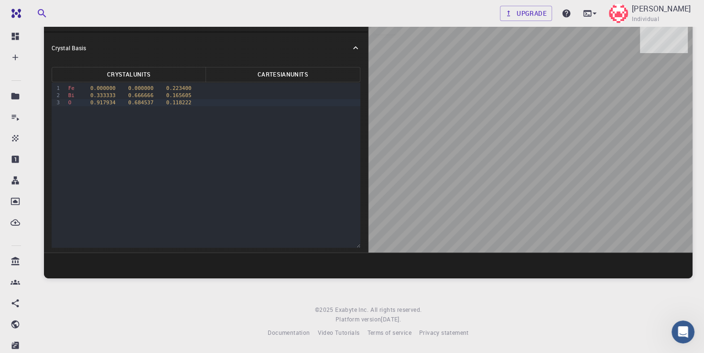
scroll to position [0, 0]
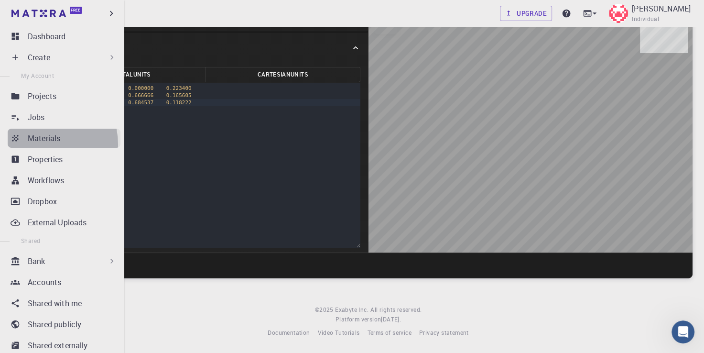
click at [40, 144] on link "Materials" at bounding box center [64, 138] width 113 height 19
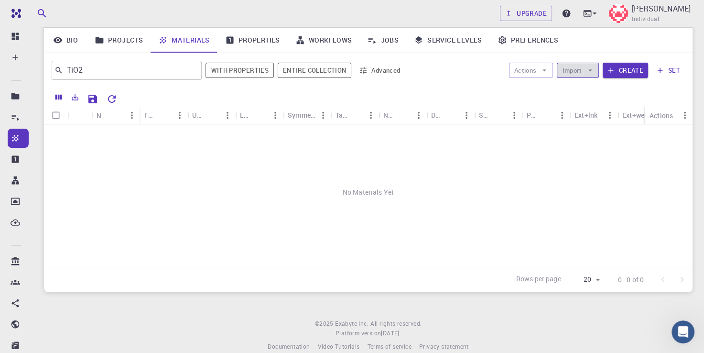
click at [582, 63] on button "Import" at bounding box center [578, 70] width 42 height 15
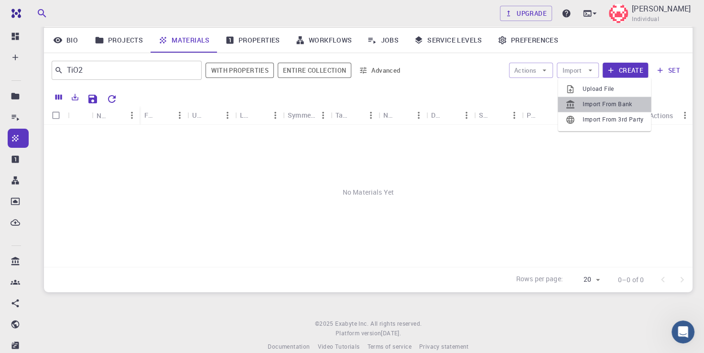
click at [589, 100] on span "Import From Bank" at bounding box center [613, 104] width 61 height 10
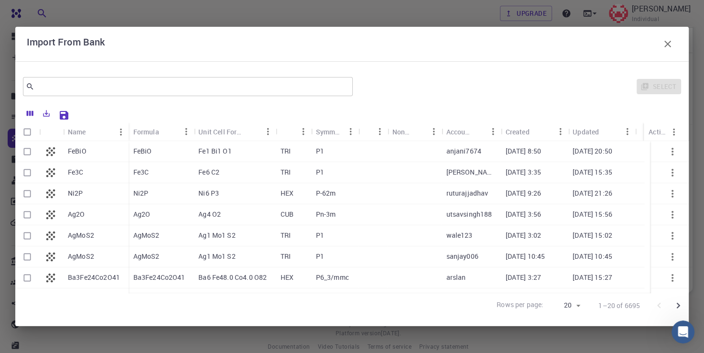
click at [141, 149] on p "FeBiO" at bounding box center [142, 151] width 19 height 10
checkbox input "false"
drag, startPoint x: 141, startPoint y: 149, endPoint x: 163, endPoint y: 152, distance: 21.7
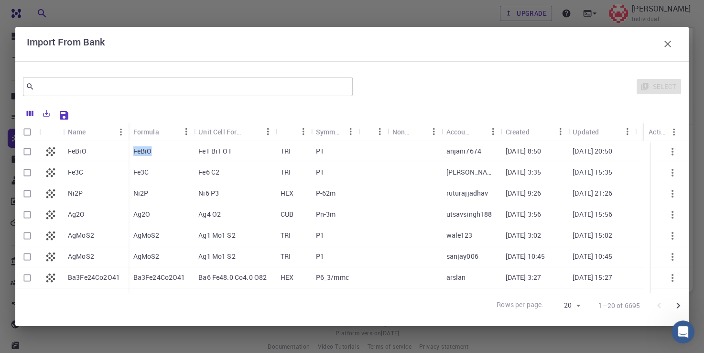
click at [163, 152] on div "FeBiO" at bounding box center [161, 151] width 65 height 21
checkbox input "true"
click at [163, 152] on div "FeBiO" at bounding box center [161, 151] width 65 height 21
checkbox input "false"
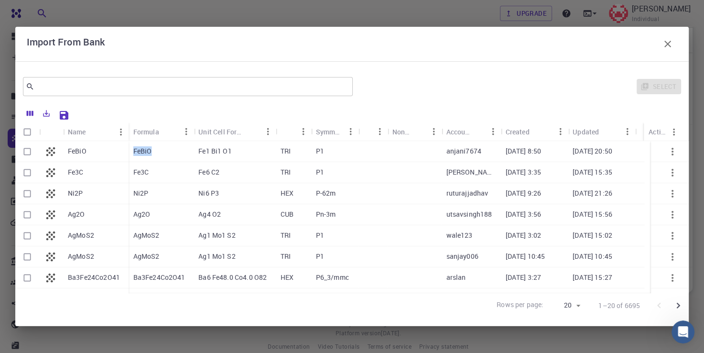
checkbox input "false"
click at [163, 152] on div "FeBiO" at bounding box center [161, 151] width 65 height 21
checkbox input "true"
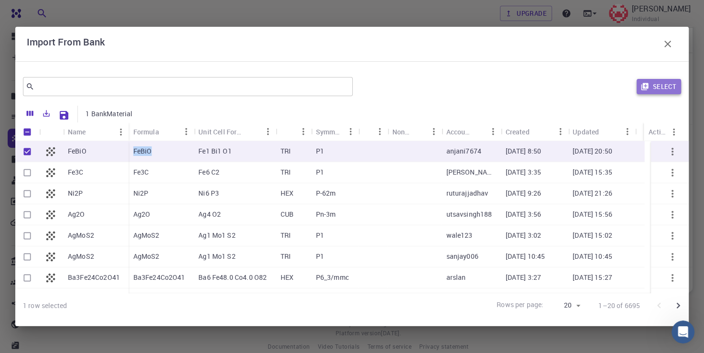
click at [660, 92] on button "Select" at bounding box center [659, 86] width 44 height 15
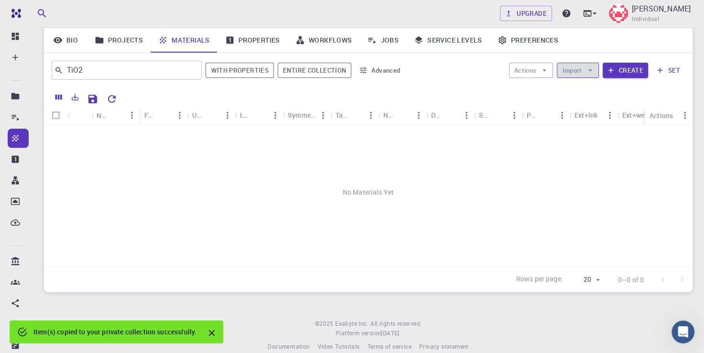
click at [585, 70] on button "Import" at bounding box center [578, 70] width 42 height 15
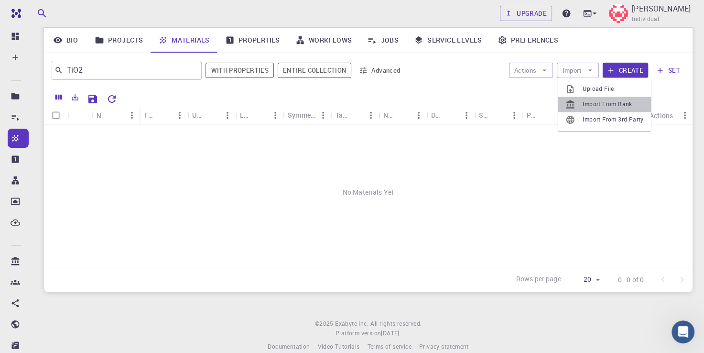
click at [592, 106] on span "Import From Bank" at bounding box center [613, 104] width 61 height 10
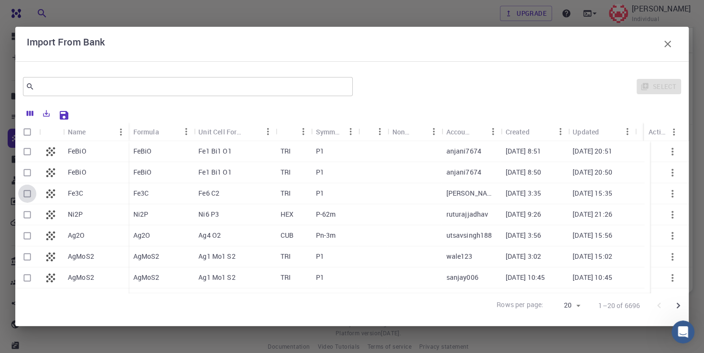
click at [25, 194] on input "Select row" at bounding box center [27, 193] width 18 height 18
checkbox input "true"
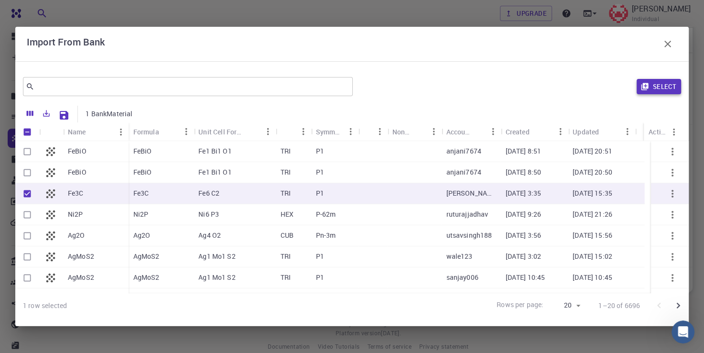
click at [673, 84] on button "Select" at bounding box center [659, 86] width 44 height 15
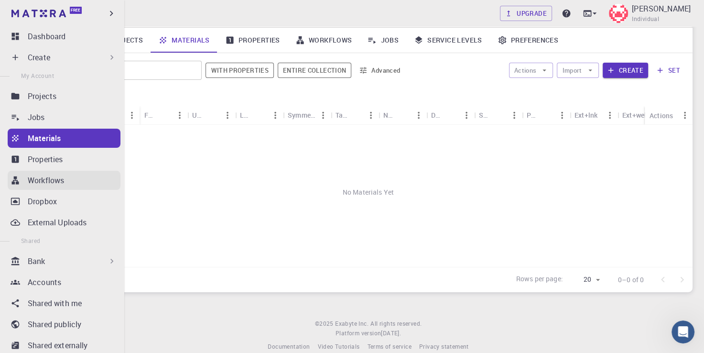
click at [41, 181] on p "Workflows" at bounding box center [46, 179] width 36 height 11
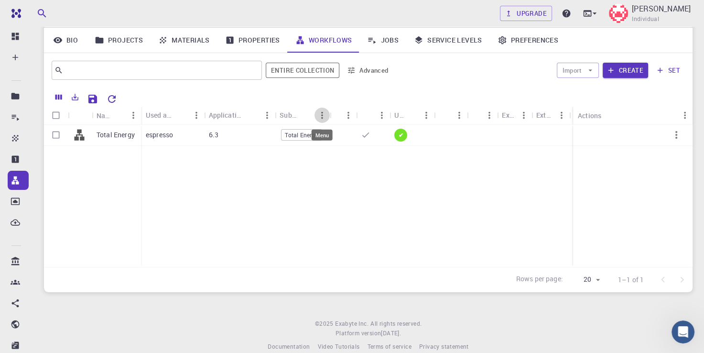
click at [323, 119] on icon "Menu" at bounding box center [322, 115] width 11 height 11
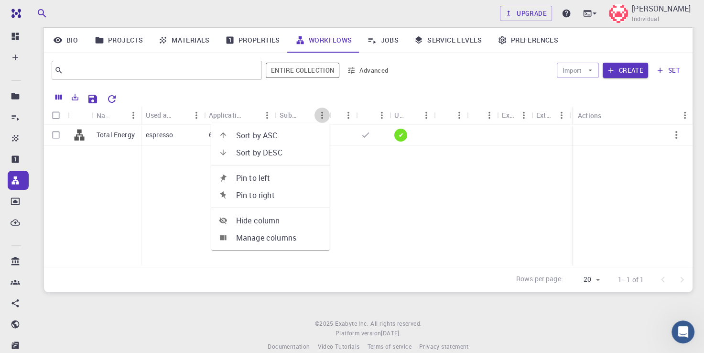
click at [323, 119] on icon "Menu" at bounding box center [322, 115] width 11 height 11
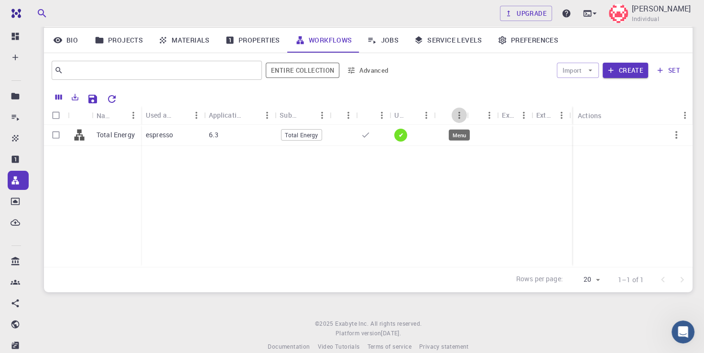
click at [454, 118] on icon "Menu" at bounding box center [459, 115] width 11 height 11
click at [390, 41] on link "Jobs" at bounding box center [382, 40] width 47 height 25
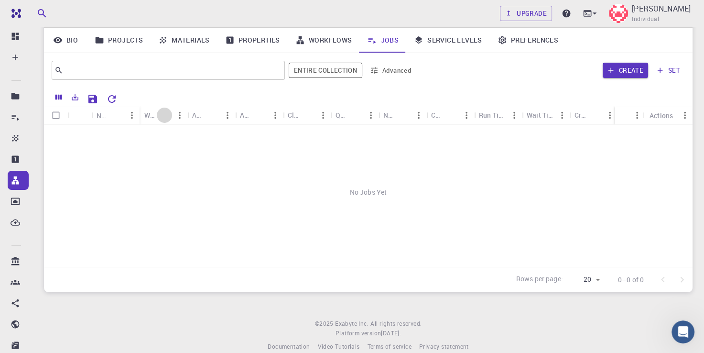
click at [168, 108] on button "Sort" at bounding box center [164, 115] width 15 height 15
click at [180, 114] on icon "Menu" at bounding box center [180, 115] width 2 height 7
click at [226, 120] on button "Menu" at bounding box center [227, 115] width 15 height 15
click at [270, 116] on icon "Menu" at bounding box center [275, 115] width 11 height 11
click at [371, 115] on icon "Menu" at bounding box center [371, 115] width 2 height 7
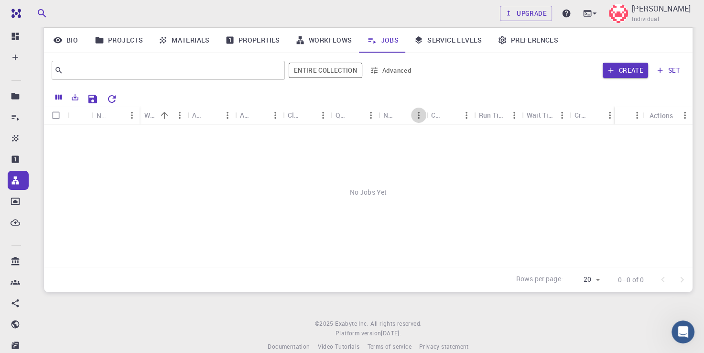
click at [418, 119] on icon "Menu" at bounding box center [418, 115] width 11 height 11
click at [432, 37] on link "Service Levels" at bounding box center [448, 40] width 84 height 25
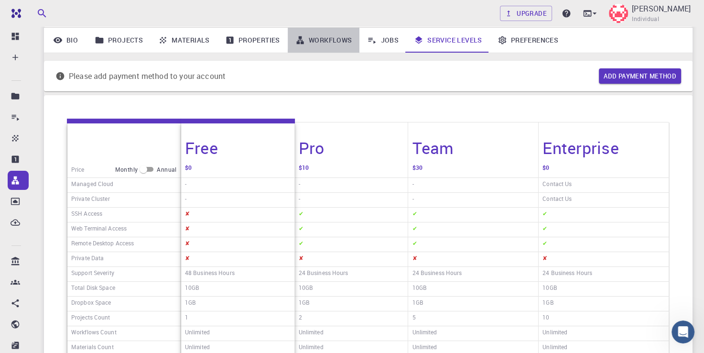
click at [312, 40] on link "Workflows" at bounding box center [324, 40] width 72 height 25
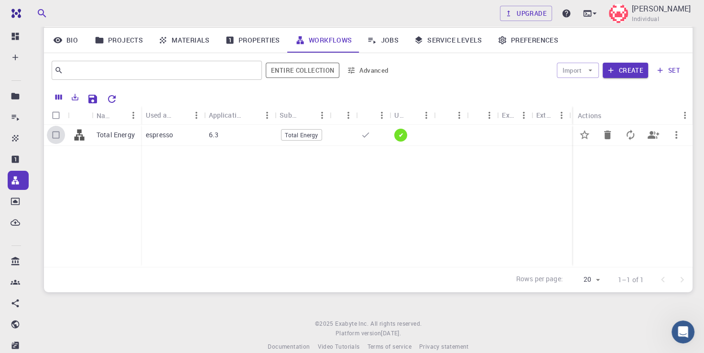
click at [56, 136] on input "Select row" at bounding box center [56, 135] width 18 height 18
checkbox input "true"
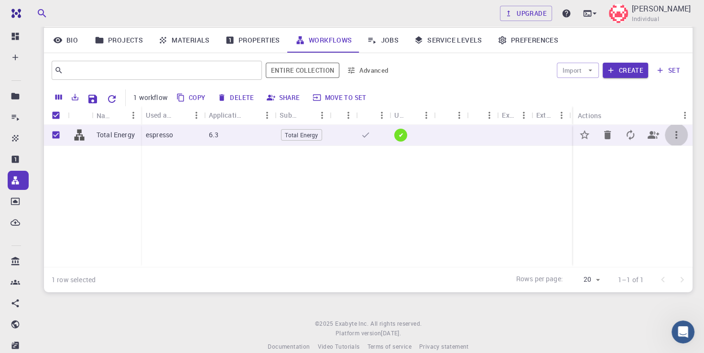
click at [677, 137] on icon "button" at bounding box center [676, 135] width 2 height 8
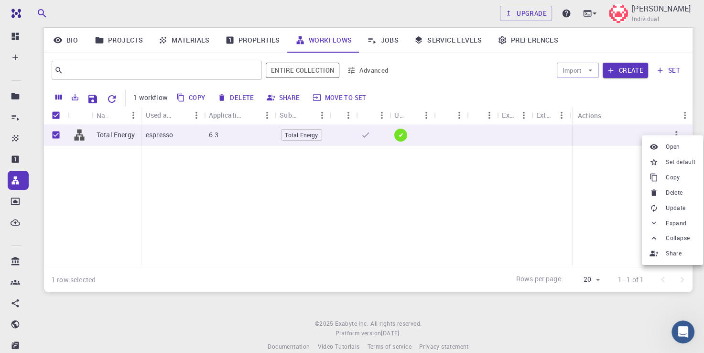
click at [342, 118] on div at bounding box center [352, 176] width 704 height 353
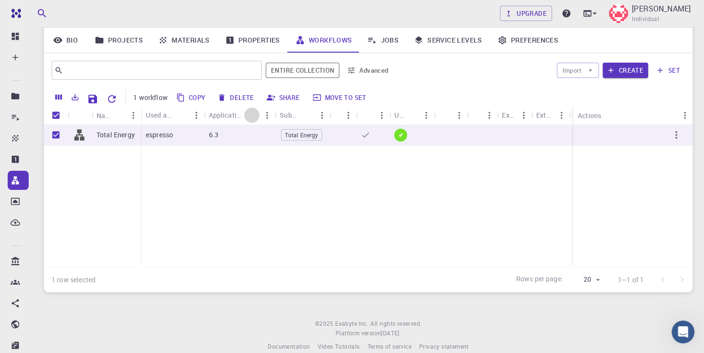
click at [250, 110] on icon "Sort" at bounding box center [252, 115] width 11 height 11
click at [268, 114] on div "Subworkflows" at bounding box center [259, 115] width 38 height 19
click at [273, 137] on div "Total Energy" at bounding box center [259, 135] width 38 height 14
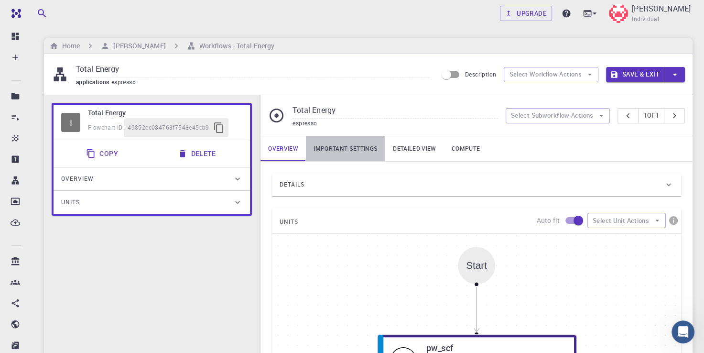
click at [350, 150] on link "Important settings" at bounding box center [345, 148] width 79 height 25
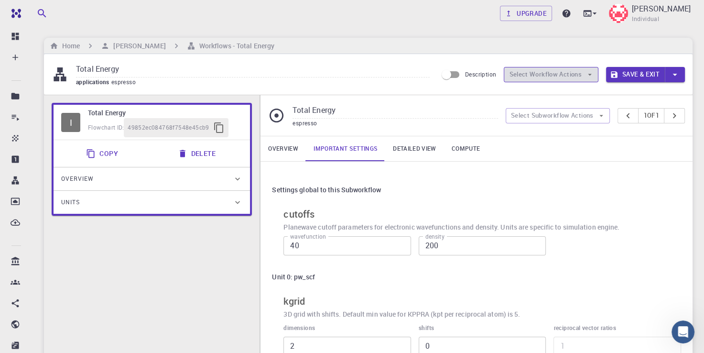
click at [557, 72] on button "Select Workflow Actions" at bounding box center [551, 74] width 95 height 15
click at [590, 11] on icon at bounding box center [595, 14] width 10 height 10
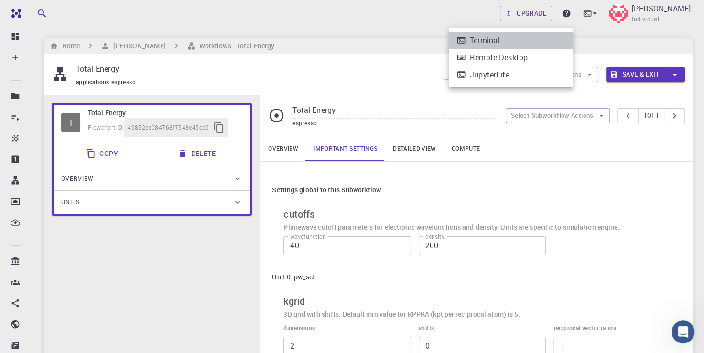
click at [491, 43] on div "Terminal" at bounding box center [485, 39] width 30 height 11
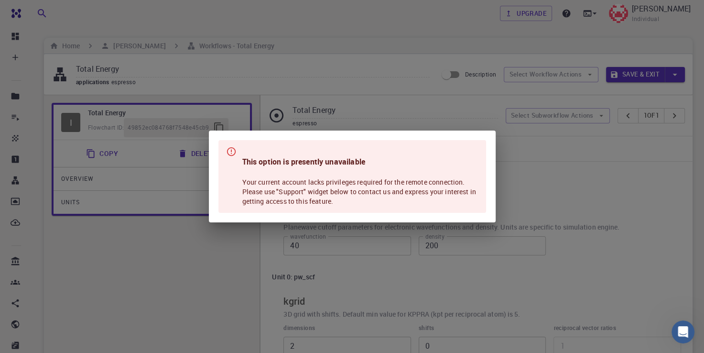
click at [566, 15] on div "This option is presently unavailable Your current account lacks privileges requ…" at bounding box center [352, 176] width 704 height 353
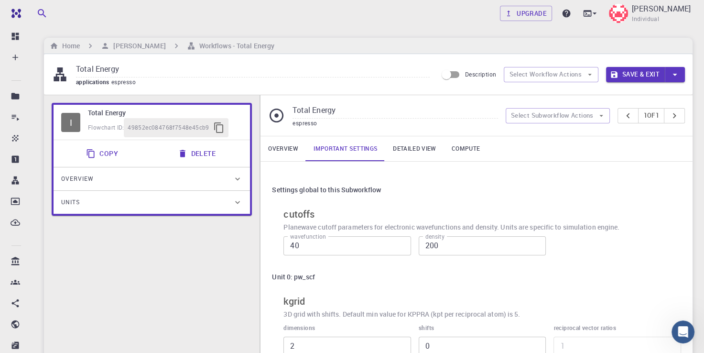
click at [590, 15] on icon at bounding box center [595, 14] width 10 height 10
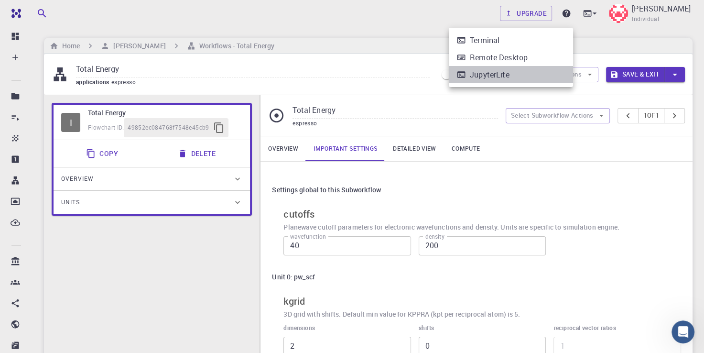
click at [497, 74] on div "JupyterLite" at bounding box center [490, 74] width 40 height 11
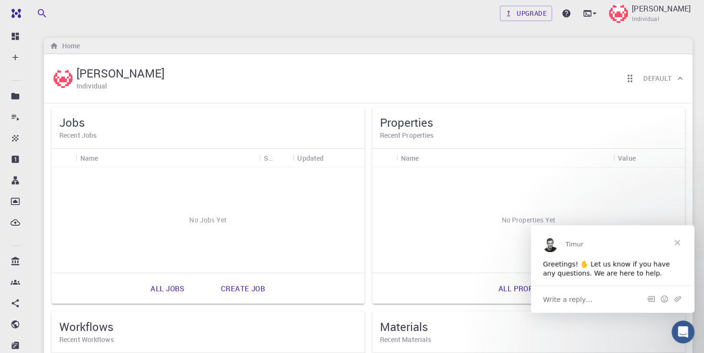
click at [678, 242] on span "Close" at bounding box center [677, 242] width 34 height 34
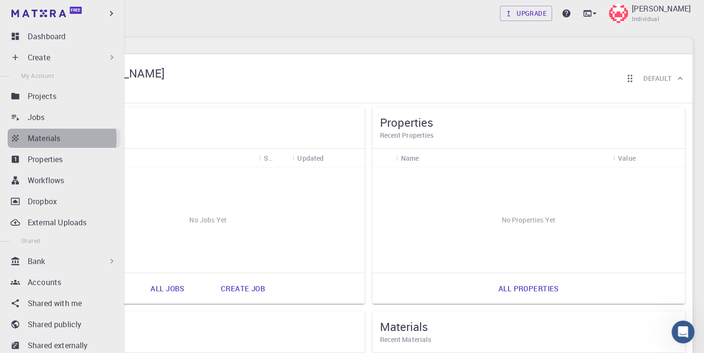
click at [36, 139] on p "Materials" at bounding box center [44, 137] width 32 height 11
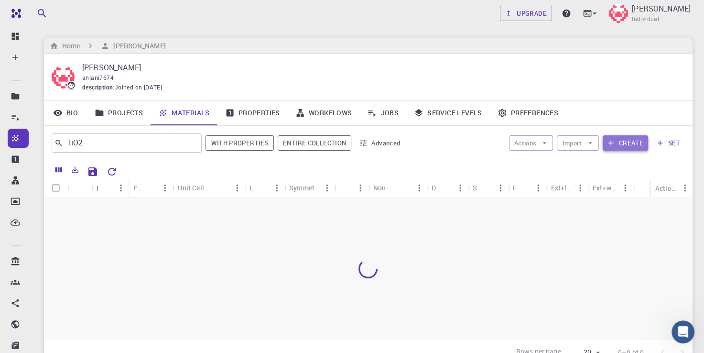
click at [633, 148] on button "Create" at bounding box center [625, 142] width 45 height 15
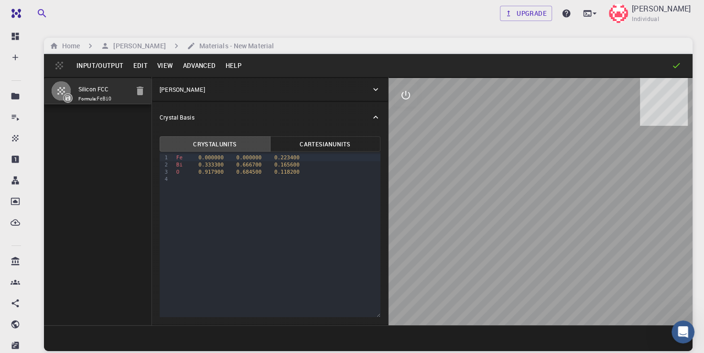
click at [673, 67] on icon at bounding box center [676, 66] width 10 height 10
click at [106, 63] on button "Input/Output" at bounding box center [100, 65] width 56 height 15
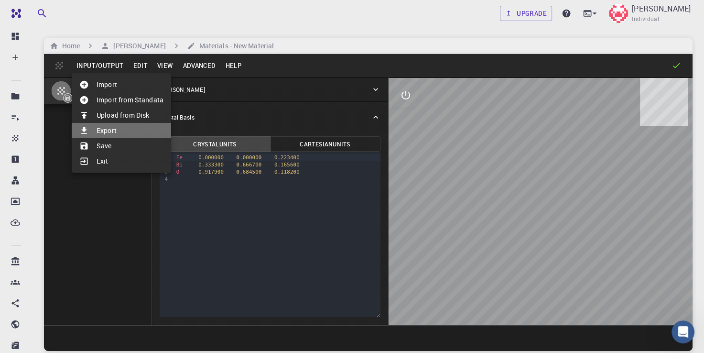
click at [120, 133] on li "Export" at bounding box center [121, 130] width 99 height 15
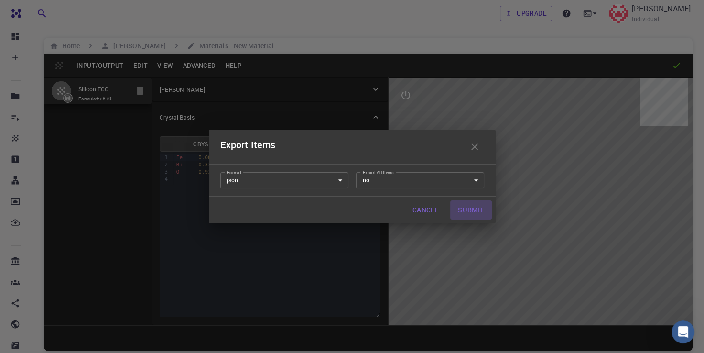
click at [471, 211] on button "Submit" at bounding box center [470, 209] width 41 height 19
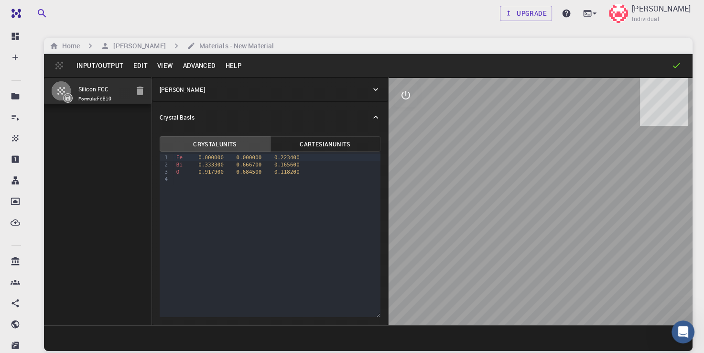
click at [324, 36] on div "Upgrade [PERSON_NAME] Pandey Individual Home [PERSON_NAME] Pandey Materials - N…" at bounding box center [367, 212] width 671 height 425
click at [304, 223] on div "9 1 2 3 4 › Fe 0.000000 0.000000 0.223400 Bi 0.333300 0.666700 0.165600 O 0.917…" at bounding box center [270, 234] width 221 height 165
click at [329, 146] on button "Cartesian Units" at bounding box center [325, 143] width 110 height 15
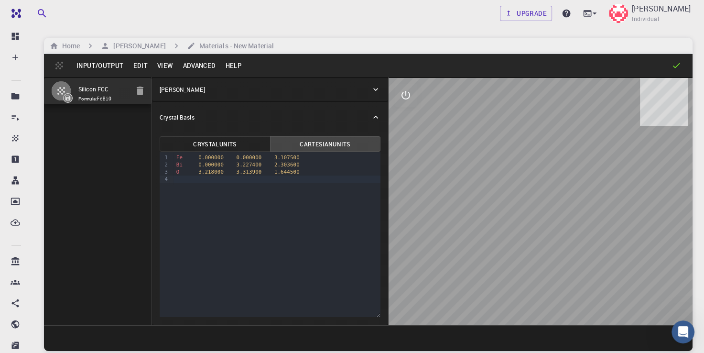
click at [232, 134] on div "Crystal Units Cartesian Units 9 1 2 3 4 › Fe 0.000000 0.000000 3.107500 Bi 0.00…" at bounding box center [270, 228] width 236 height 192
click at [230, 140] on button "Crystal Units" at bounding box center [215, 143] width 110 height 15
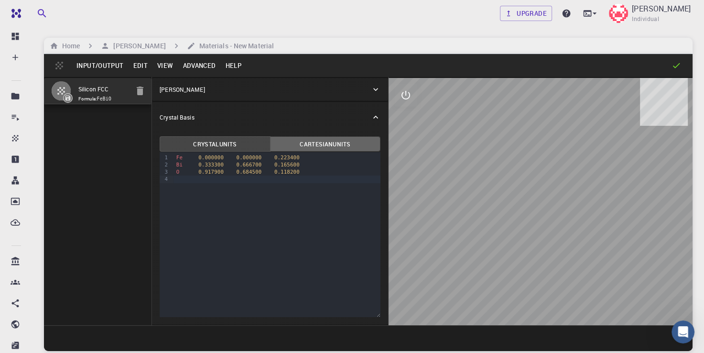
click at [326, 144] on button "Cartesian Units" at bounding box center [325, 143] width 110 height 15
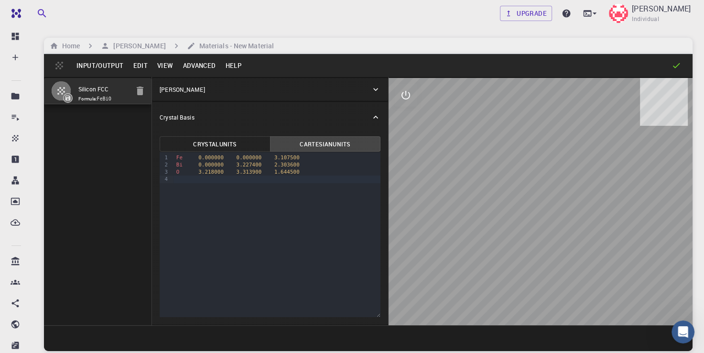
click at [377, 118] on icon at bounding box center [375, 117] width 5 height 3
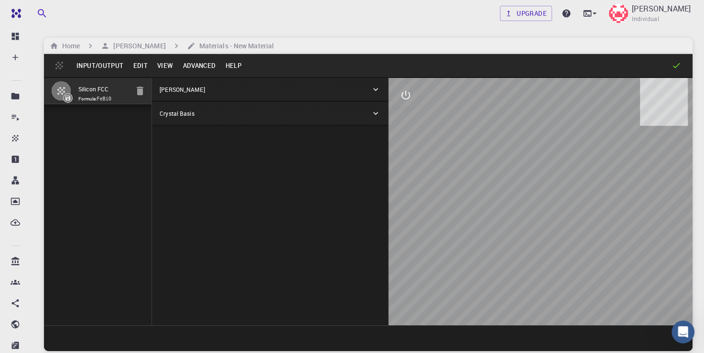
click at [372, 85] on icon at bounding box center [376, 90] width 10 height 10
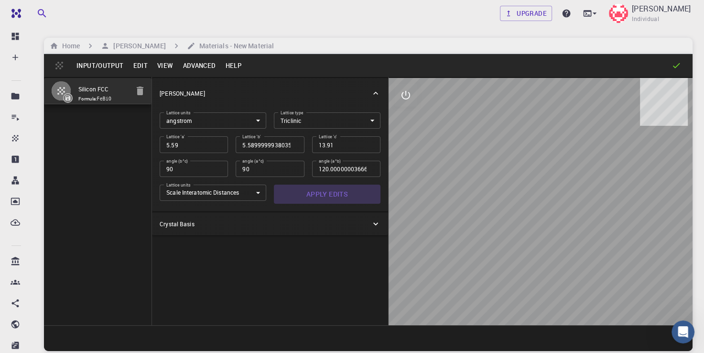
click at [330, 195] on button "Apply Edits" at bounding box center [327, 193] width 107 height 19
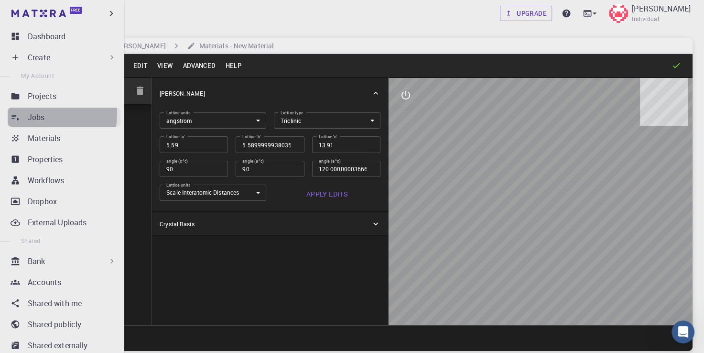
click at [39, 114] on p "Jobs" at bounding box center [36, 116] width 17 height 11
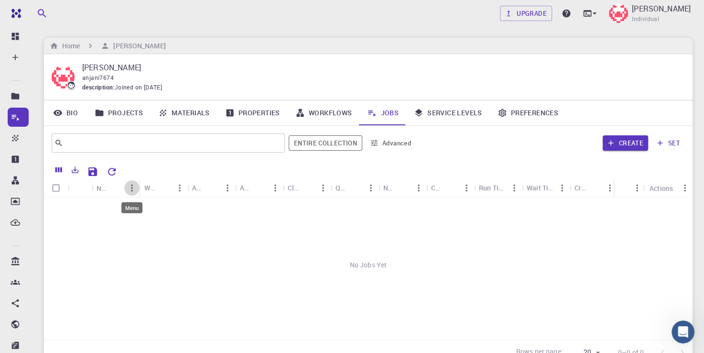
click at [128, 187] on icon "Menu" at bounding box center [132, 188] width 11 height 11
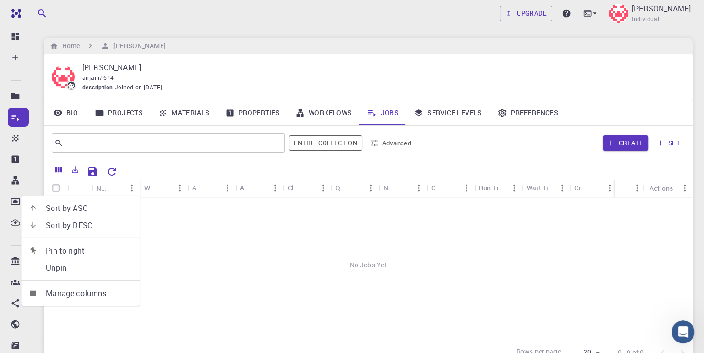
click at [480, 161] on div at bounding box center [368, 169] width 639 height 19
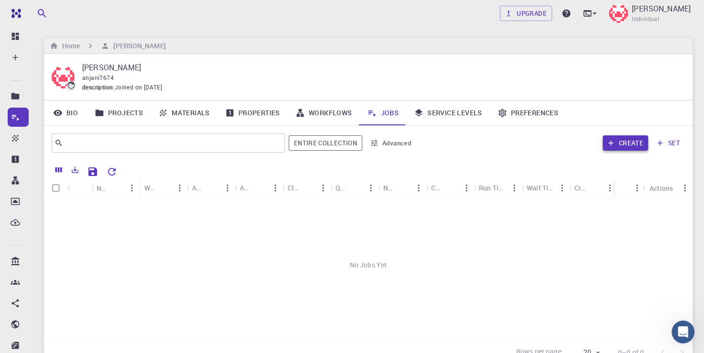
click at [609, 138] on button "Create" at bounding box center [625, 142] width 45 height 15
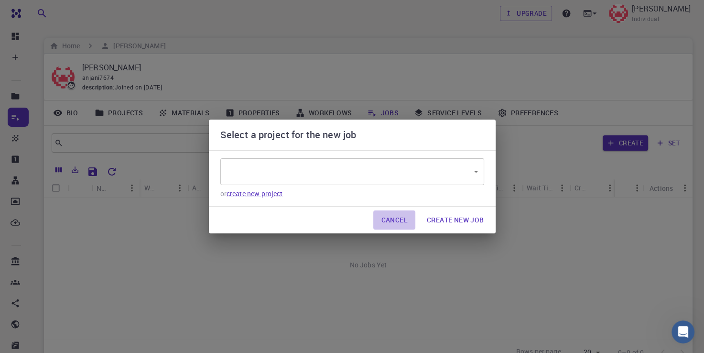
click at [401, 219] on button "Cancel" at bounding box center [394, 219] width 42 height 19
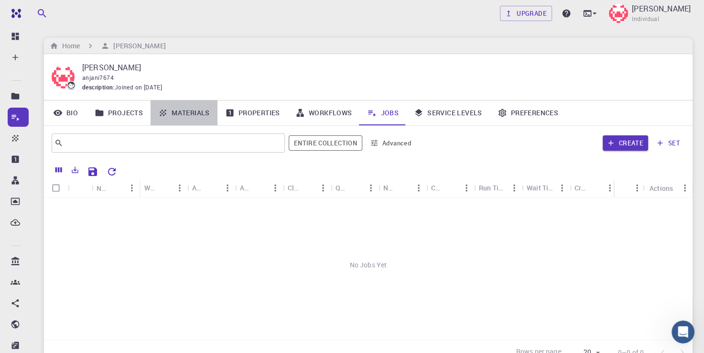
click at [196, 110] on link "Materials" at bounding box center [184, 112] width 67 height 25
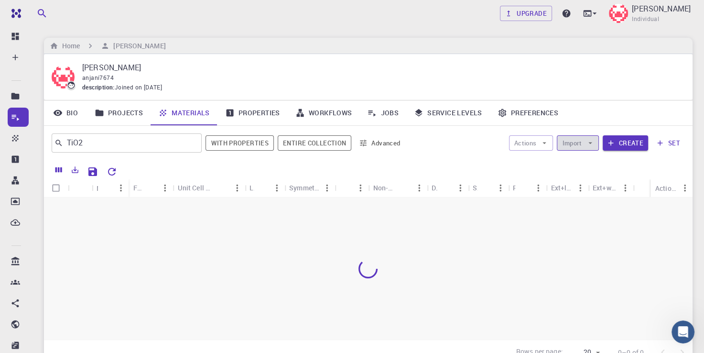
click at [590, 139] on icon "button" at bounding box center [590, 143] width 9 height 9
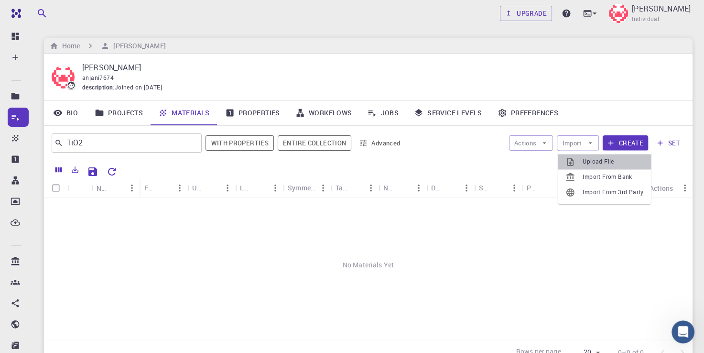
click at [588, 160] on span "Upload File" at bounding box center [613, 162] width 61 height 10
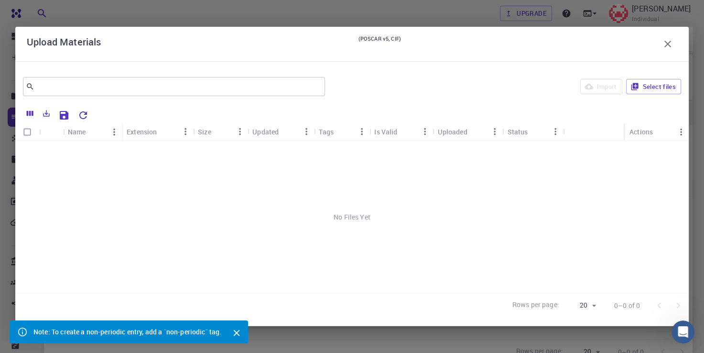
scroll to position [86, 0]
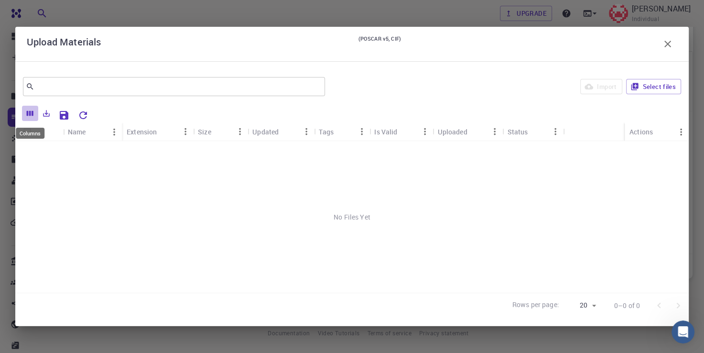
click at [30, 111] on icon "Columns" at bounding box center [30, 113] width 7 height 5
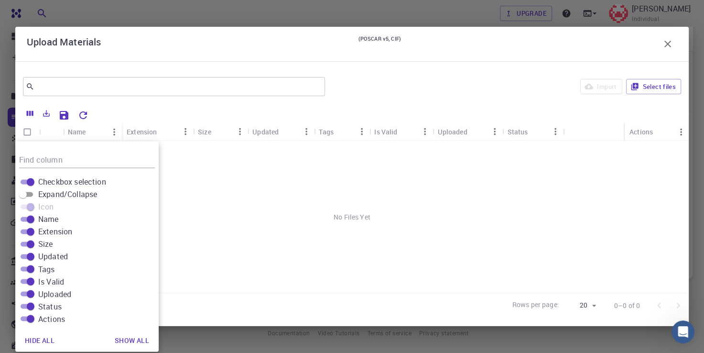
click at [64, 293] on span "Uploaded" at bounding box center [54, 293] width 33 height 11
click at [48, 293] on input "Uploaded" at bounding box center [30, 293] width 34 height 11
checkbox input "false"
click at [289, 205] on div "No Files Yet" at bounding box center [351, 217] width 673 height 152
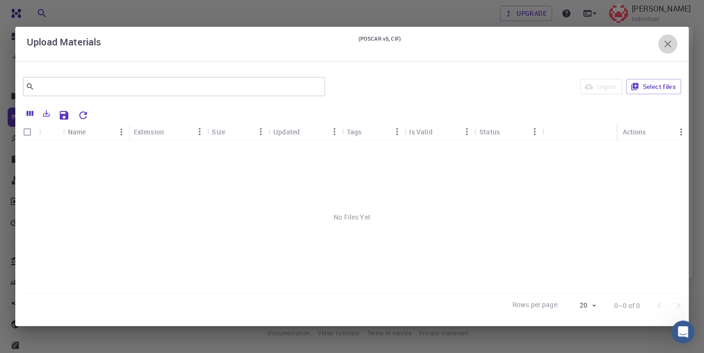
click at [667, 40] on icon "button" at bounding box center [667, 43] width 11 height 11
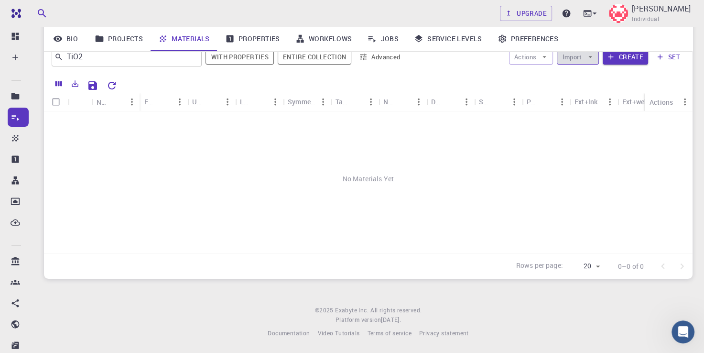
click at [581, 59] on button "Import" at bounding box center [578, 56] width 42 height 15
click at [544, 55] on icon "button" at bounding box center [544, 57] width 9 height 9
click at [574, 57] on button "Import" at bounding box center [578, 56] width 42 height 15
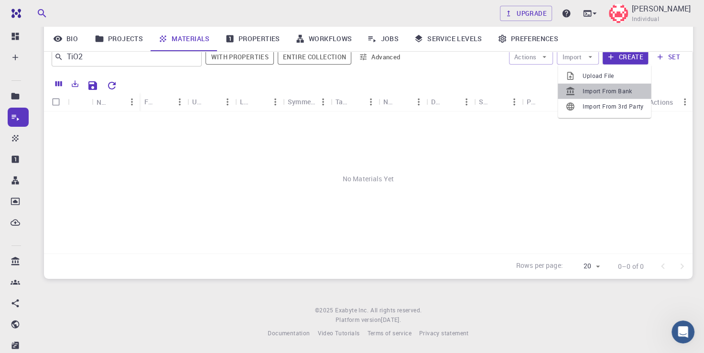
click at [589, 90] on span "Import From Bank" at bounding box center [613, 92] width 61 height 10
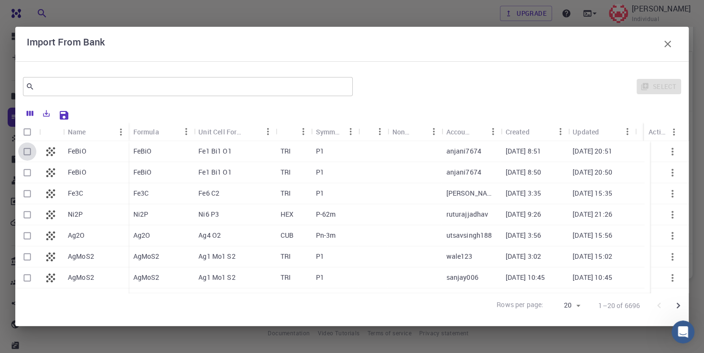
click at [27, 152] on input "Select row" at bounding box center [27, 151] width 18 height 18
checkbox input "true"
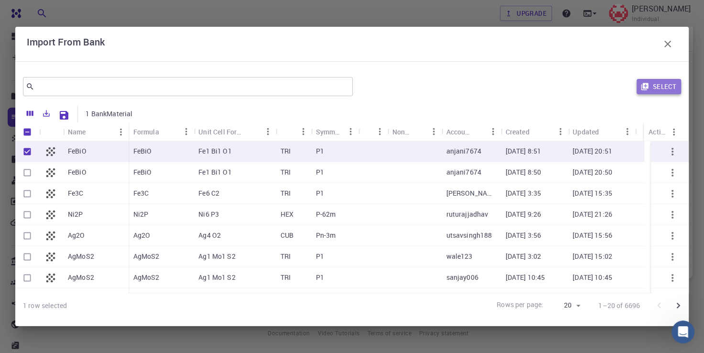
click at [663, 85] on button "Select" at bounding box center [659, 86] width 44 height 15
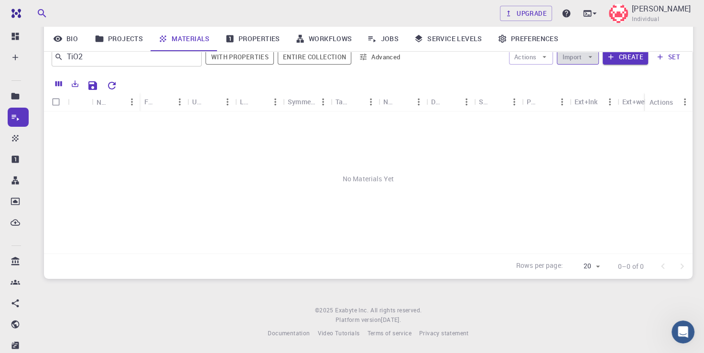
click at [576, 57] on button "Import" at bounding box center [578, 56] width 42 height 15
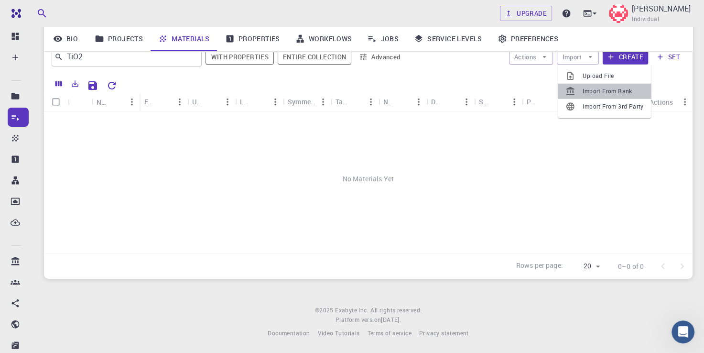
click at [597, 89] on span "Import From Bank" at bounding box center [613, 92] width 61 height 10
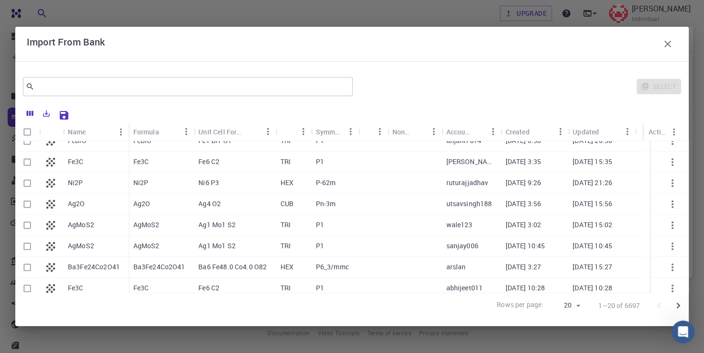
scroll to position [57, 0]
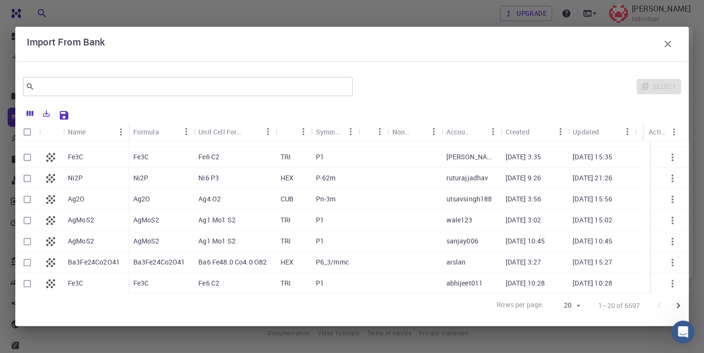
click at [32, 264] on input "Select row" at bounding box center [27, 262] width 18 height 18
checkbox input "true"
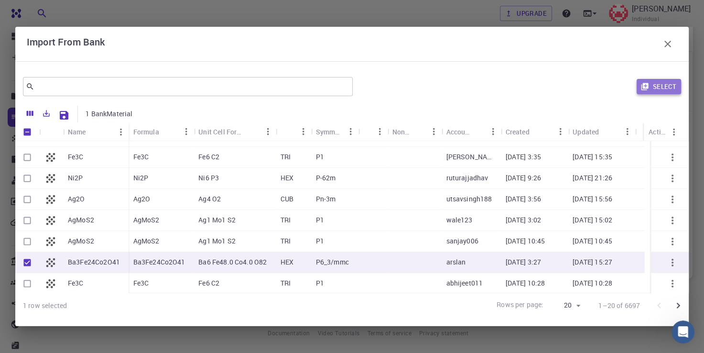
click at [667, 85] on button "Select" at bounding box center [659, 86] width 44 height 15
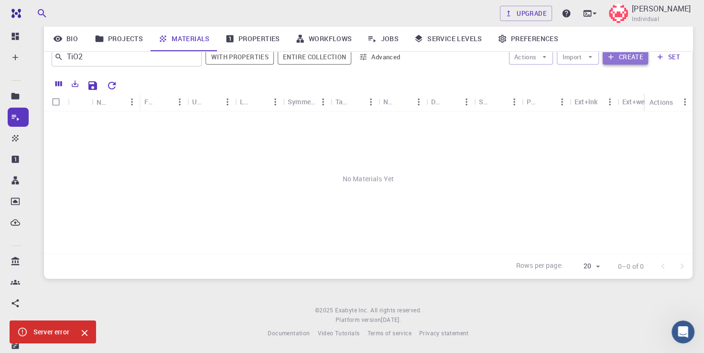
click at [633, 57] on button "Create" at bounding box center [625, 56] width 45 height 15
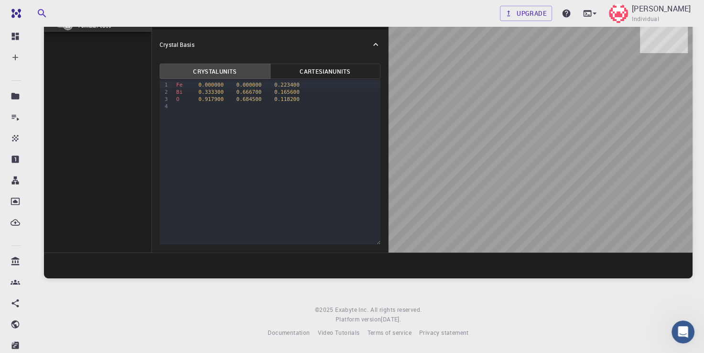
scroll to position [73, 0]
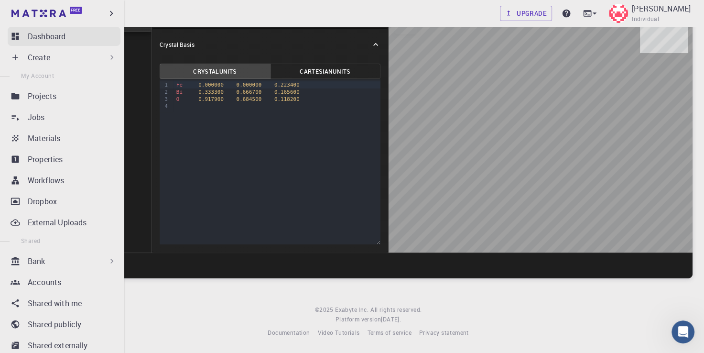
click at [32, 35] on p "Dashboard" at bounding box center [47, 36] width 38 height 11
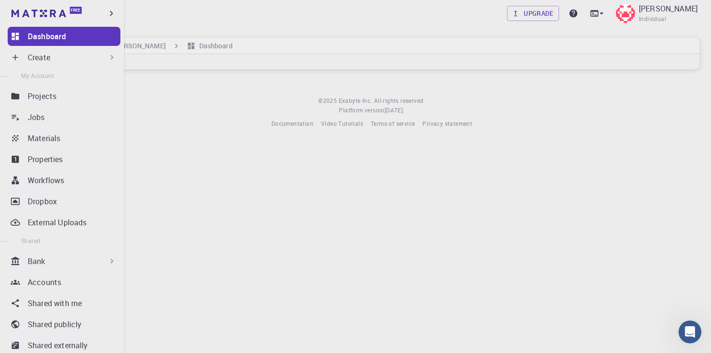
click at [40, 55] on p "Create" at bounding box center [39, 57] width 22 height 11
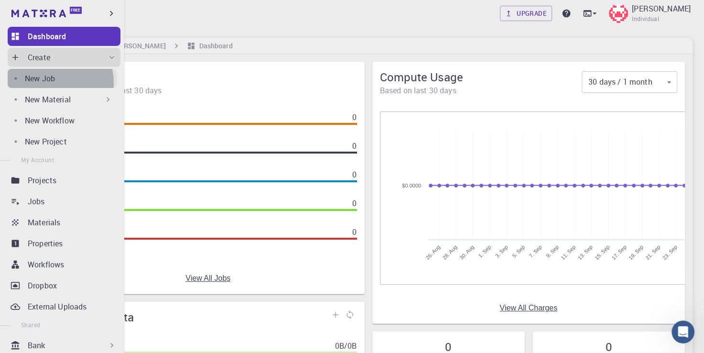
click at [44, 83] on p "New Job" at bounding box center [40, 78] width 30 height 11
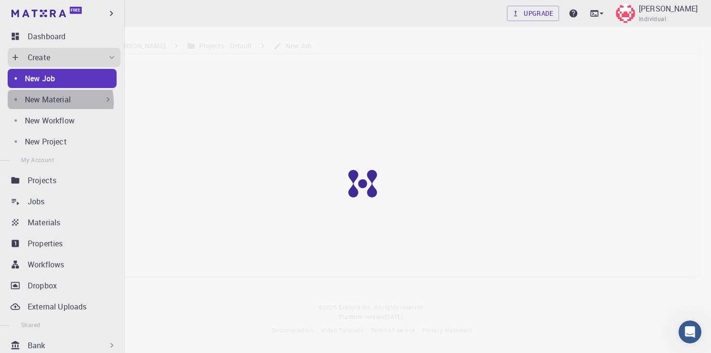
click at [51, 102] on p "New Material" at bounding box center [48, 99] width 46 height 11
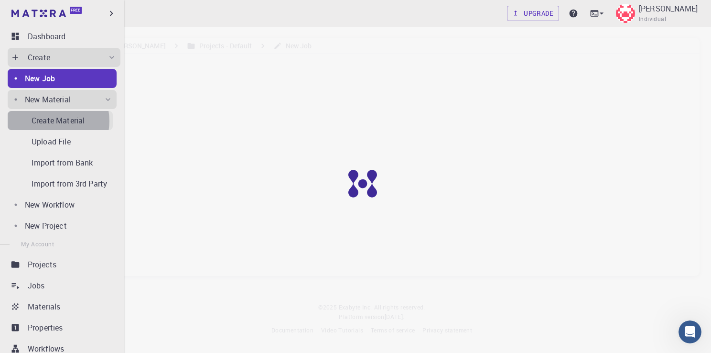
click at [53, 121] on p "Create Material" at bounding box center [58, 120] width 53 height 11
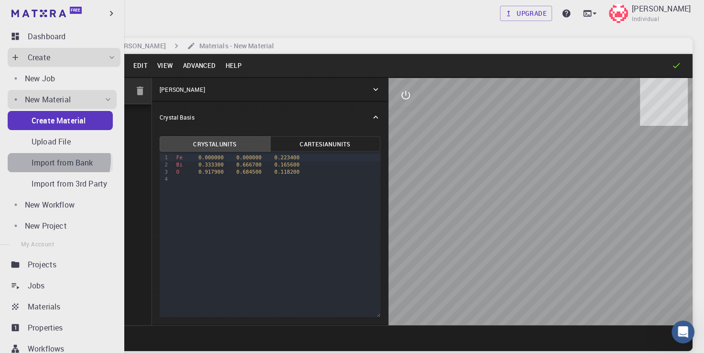
click at [58, 160] on p "Import from Bank" at bounding box center [62, 162] width 61 height 11
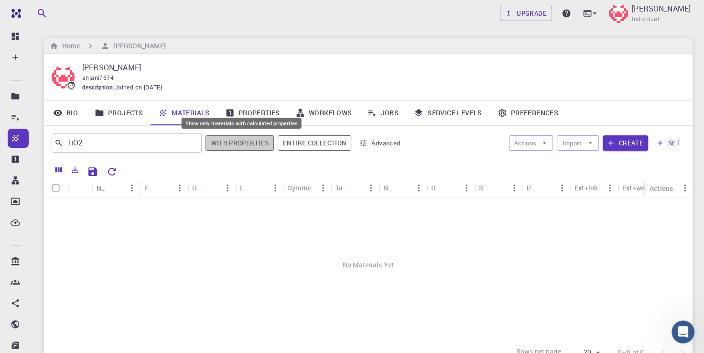
click at [251, 141] on button "With properties" at bounding box center [240, 142] width 68 height 15
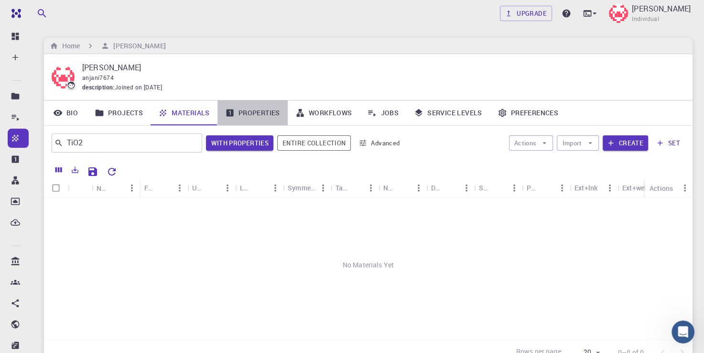
click at [259, 113] on link "Properties" at bounding box center [252, 112] width 70 height 25
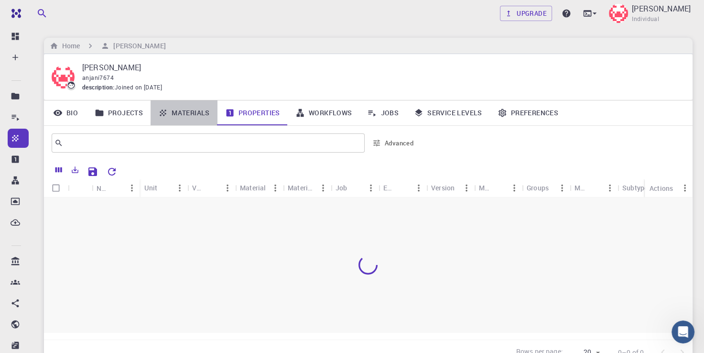
click at [185, 113] on link "Materials" at bounding box center [184, 112] width 67 height 25
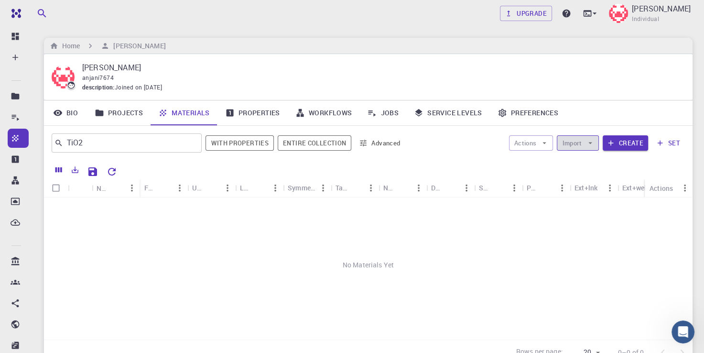
click at [591, 143] on icon "button" at bounding box center [590, 143] width 9 height 9
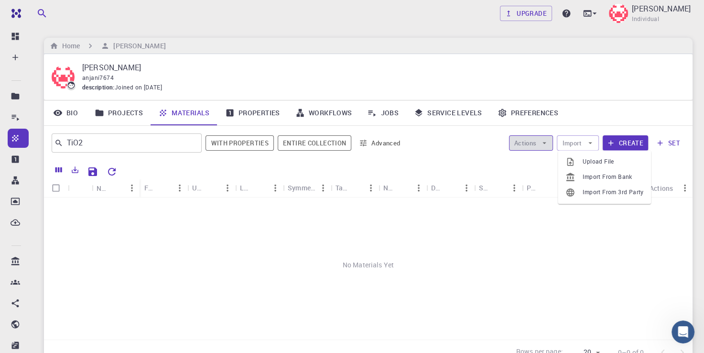
click at [530, 142] on button "Actions" at bounding box center [531, 142] width 44 height 15
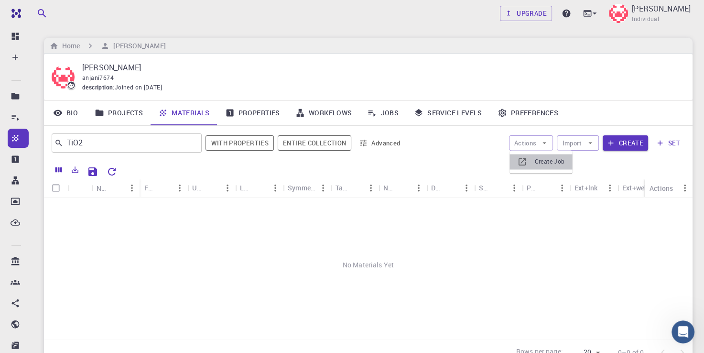
click at [554, 162] on span "Create Job" at bounding box center [549, 162] width 30 height 10
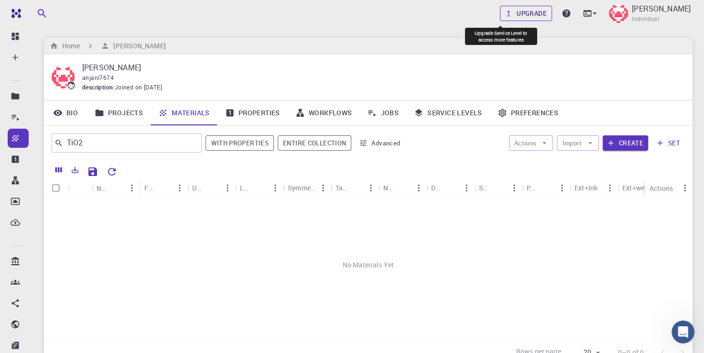
click at [505, 13] on link "Upgrade" at bounding box center [526, 13] width 52 height 15
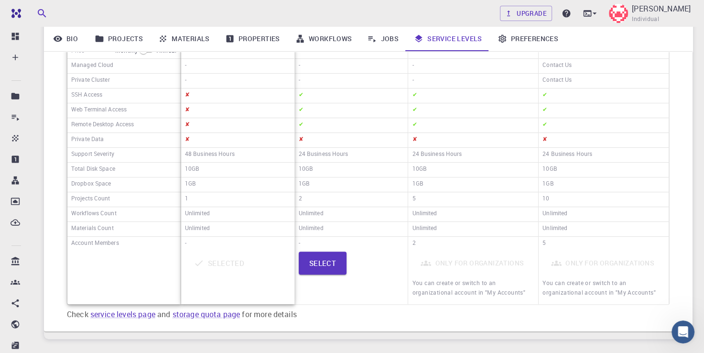
scroll to position [210, 0]
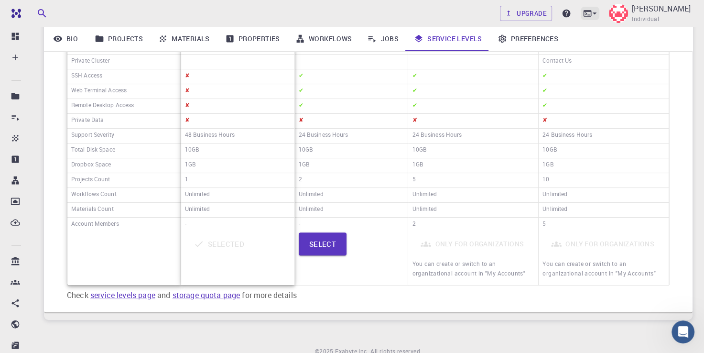
click at [583, 12] on icon at bounding box center [588, 14] width 10 height 10
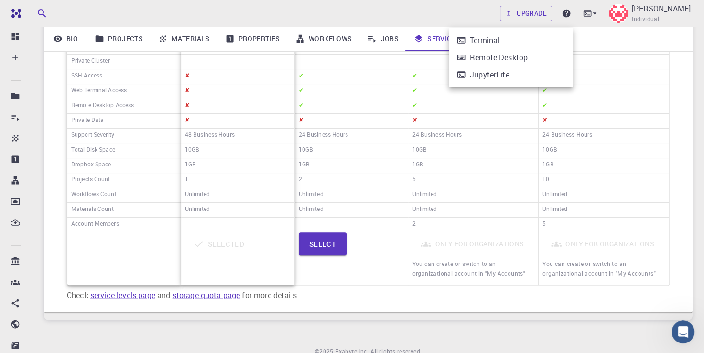
click at [380, 297] on div at bounding box center [352, 176] width 704 height 353
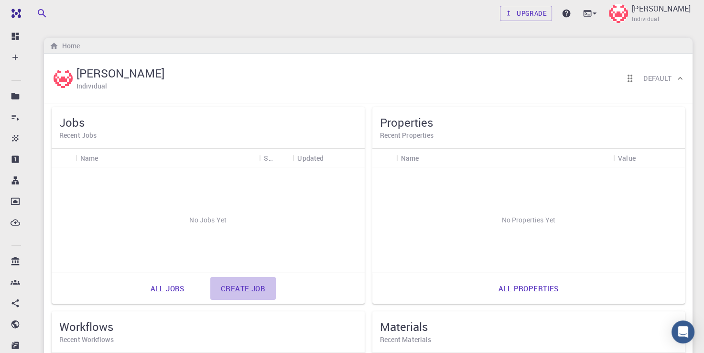
click at [252, 288] on link "Create job" at bounding box center [242, 288] width 65 height 23
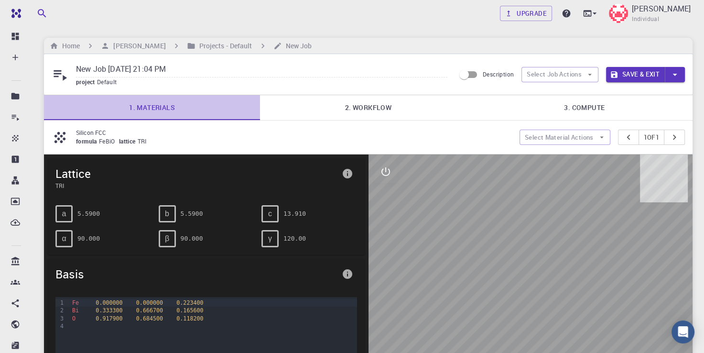
click at [158, 105] on link "1. Materials" at bounding box center [152, 107] width 216 height 25
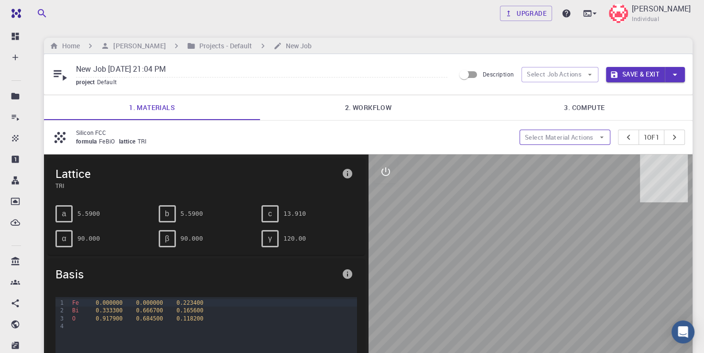
click at [603, 137] on button "Select Material Actions" at bounding box center [565, 137] width 91 height 15
click at [580, 154] on span "Add materials" at bounding box center [570, 156] width 58 height 10
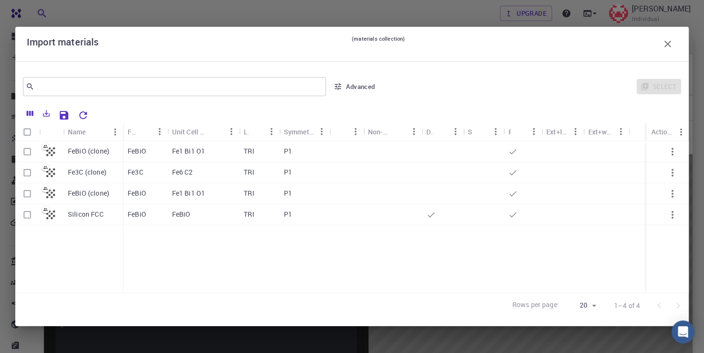
click at [29, 149] on input "Select row" at bounding box center [27, 151] width 18 height 18
checkbox input "true"
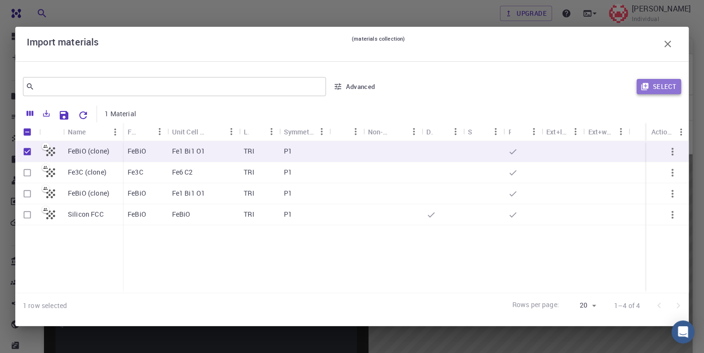
click at [669, 87] on button "Select" at bounding box center [659, 86] width 44 height 15
type input "New Job Sep 24, 2025, 21:04 PM {{ material.formula }}"
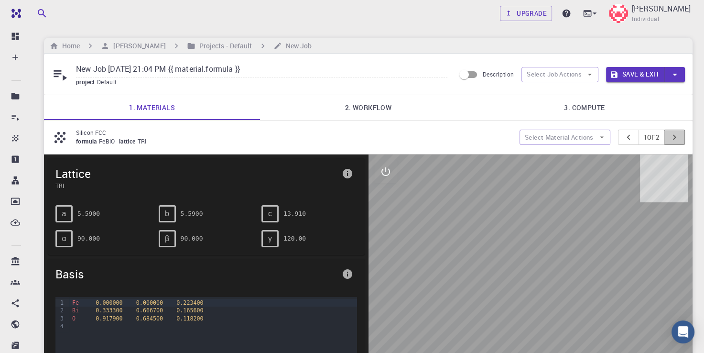
click at [677, 138] on icon "pager" at bounding box center [674, 137] width 11 height 11
click at [627, 74] on button "Save & Exit" at bounding box center [635, 74] width 59 height 15
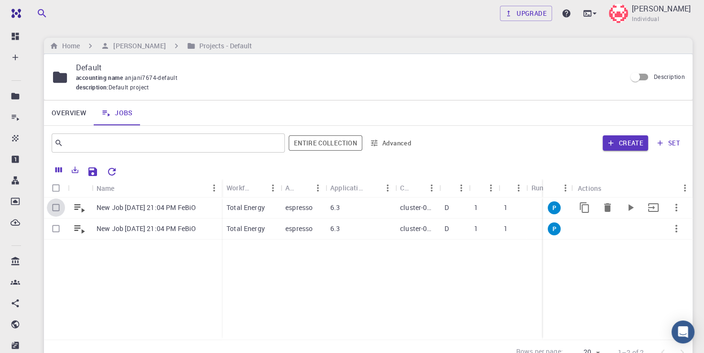
click at [61, 208] on input "Select row" at bounding box center [56, 207] width 18 height 18
checkbox input "true"
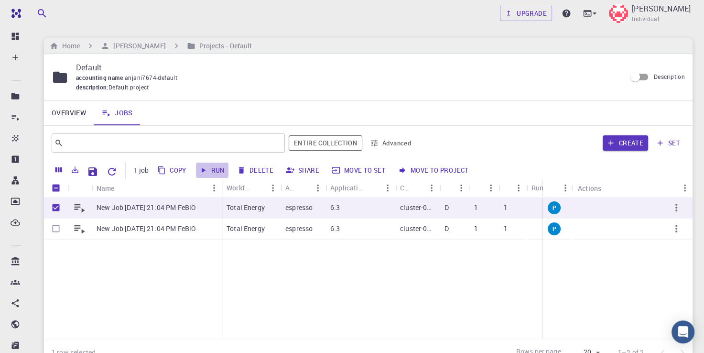
click at [217, 171] on button "Run" at bounding box center [212, 169] width 32 height 15
checkbox input "false"
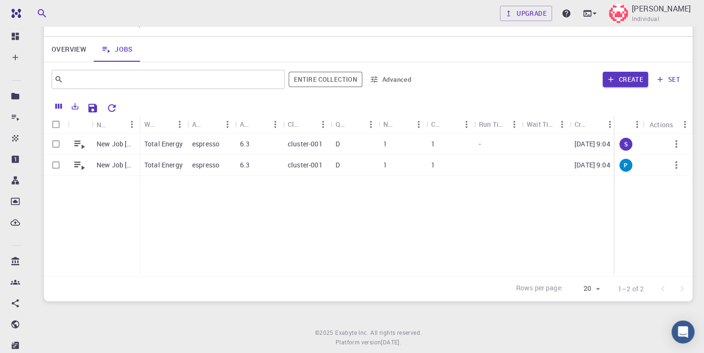
scroll to position [86, 0]
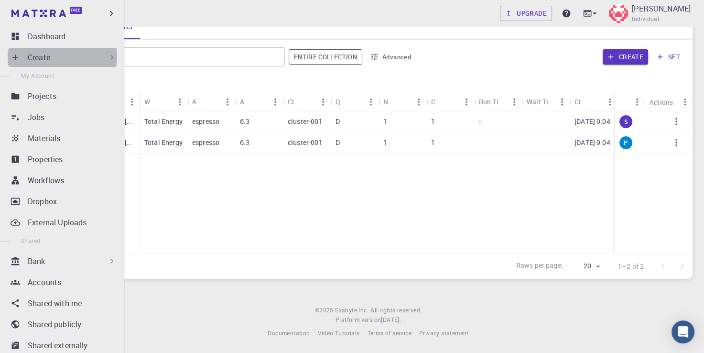
click at [57, 56] on div "Create" at bounding box center [72, 57] width 89 height 11
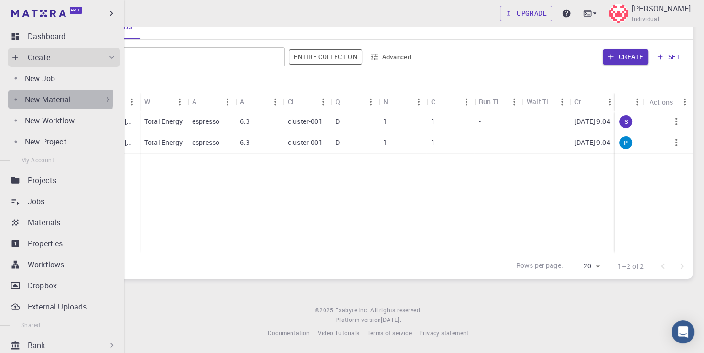
click at [52, 98] on p "New Material" at bounding box center [48, 99] width 46 height 11
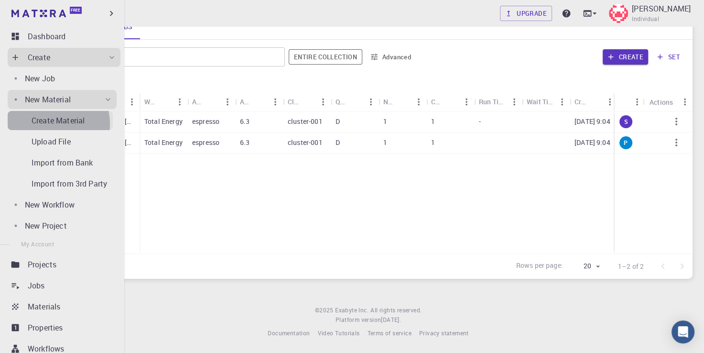
click at [50, 124] on p "Create Material" at bounding box center [58, 120] width 53 height 11
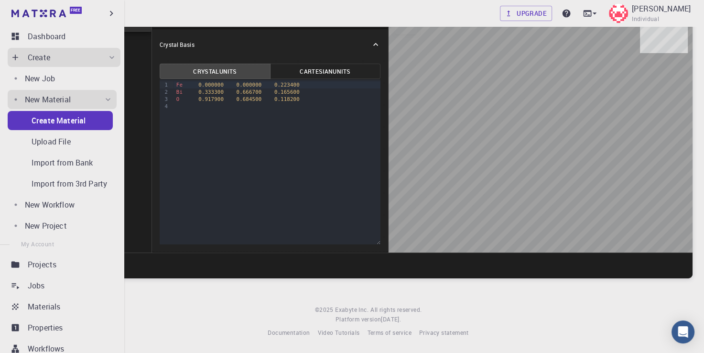
scroll to position [73, 0]
click at [47, 141] on p "Upload File" at bounding box center [51, 141] width 39 height 11
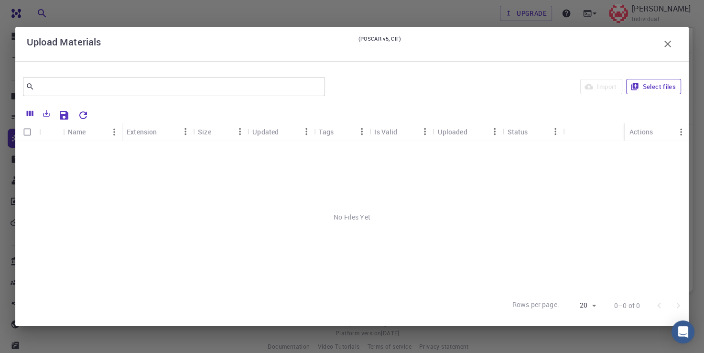
click at [635, 87] on icon "button" at bounding box center [634, 86] width 7 height 7
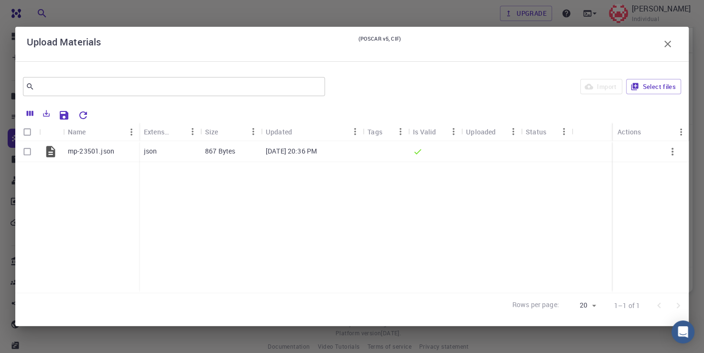
click at [486, 133] on div "Uploaded" at bounding box center [481, 131] width 30 height 19
click at [511, 135] on icon "Menu" at bounding box center [513, 131] width 11 height 11
click at [25, 152] on input "Select row" at bounding box center [27, 151] width 18 height 18
checkbox input "true"
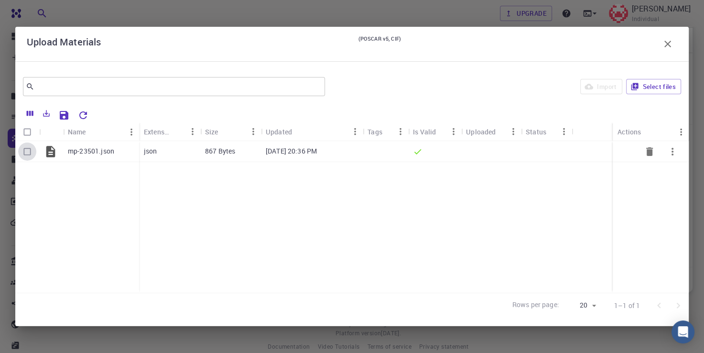
checkbox input "true"
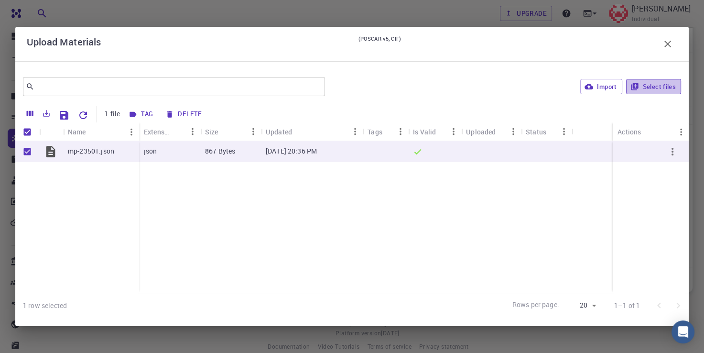
click at [665, 84] on button "Select files" at bounding box center [653, 86] width 55 height 15
click at [47, 114] on icon "Export" at bounding box center [46, 113] width 7 height 7
click at [362, 98] on div "​ Import Select files" at bounding box center [351, 86] width 673 height 34
click at [669, 41] on icon "button" at bounding box center [667, 44] width 7 height 7
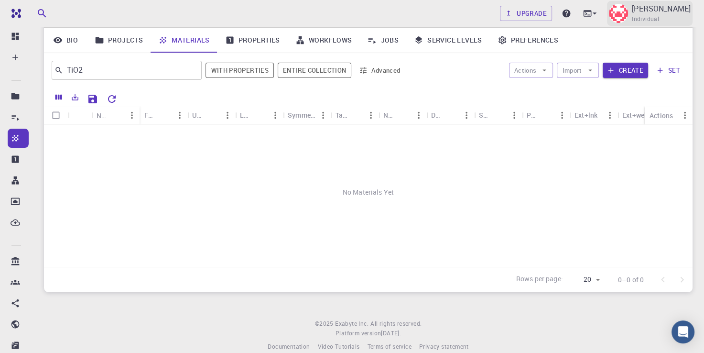
click at [609, 18] on img at bounding box center [618, 13] width 19 height 19
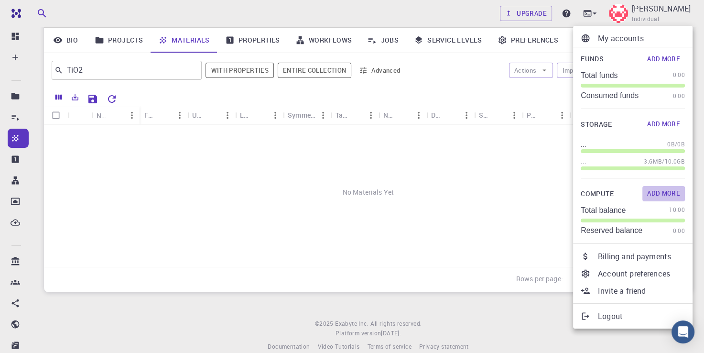
click at [658, 195] on button "Add More" at bounding box center [663, 193] width 43 height 15
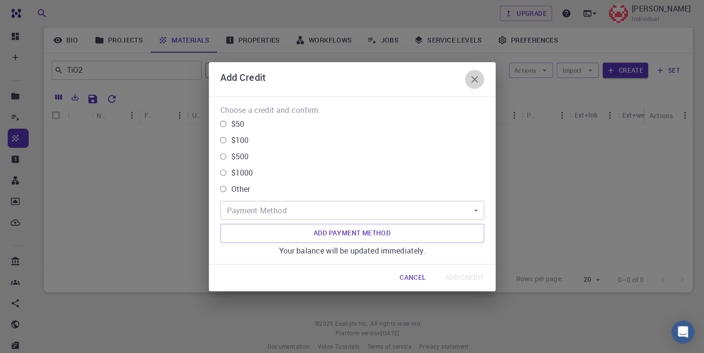
click at [474, 76] on icon "button" at bounding box center [474, 79] width 11 height 11
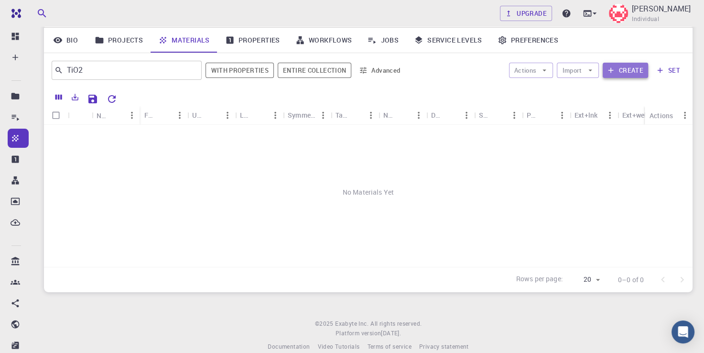
click at [614, 73] on icon "button" at bounding box center [610, 70] width 9 height 9
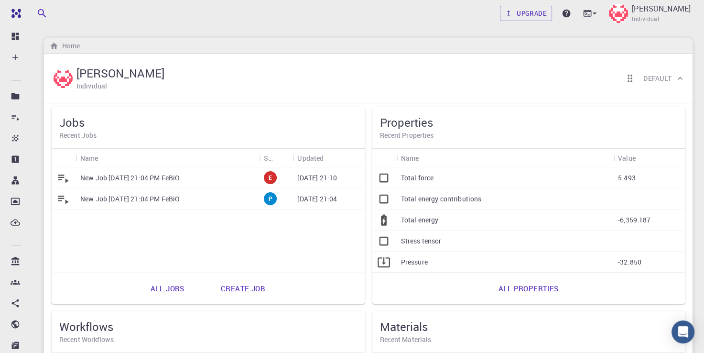
click at [63, 182] on icon at bounding box center [62, 177] width 13 height 13
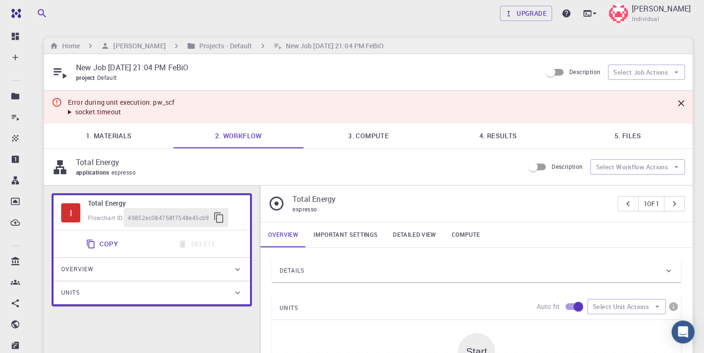
click at [130, 265] on div "Overview" at bounding box center [147, 268] width 172 height 15
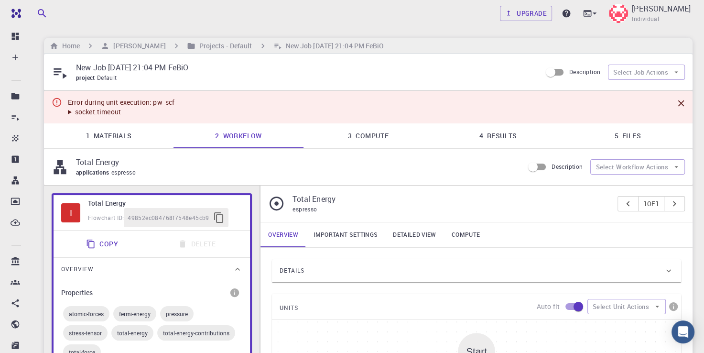
click at [177, 316] on span "pressure" at bounding box center [176, 314] width 33 height 8
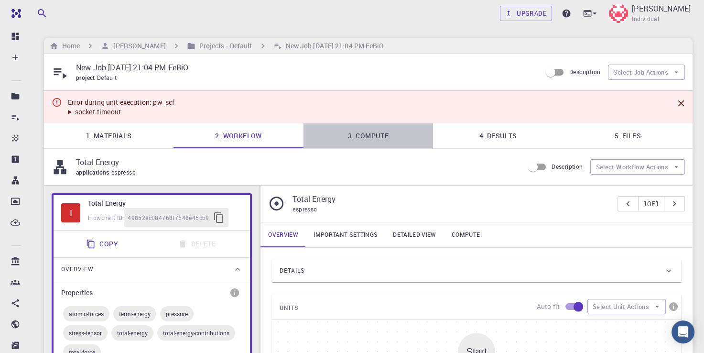
click at [365, 138] on link "3. Compute" at bounding box center [368, 135] width 130 height 25
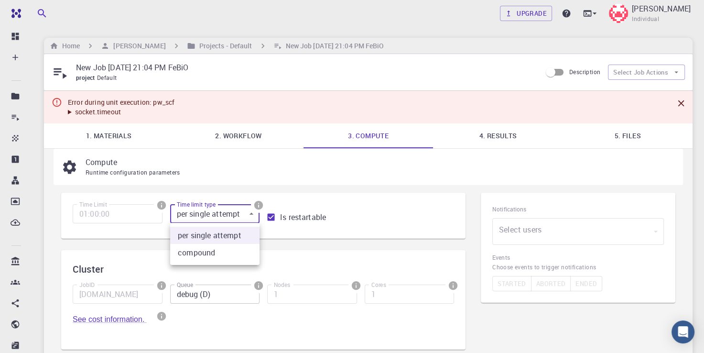
click at [252, 212] on body "Free Dashboard Create New Job New Material Create Material Upload File Import f…" at bounding box center [352, 327] width 704 height 655
click at [252, 212] on div at bounding box center [352, 176] width 704 height 353
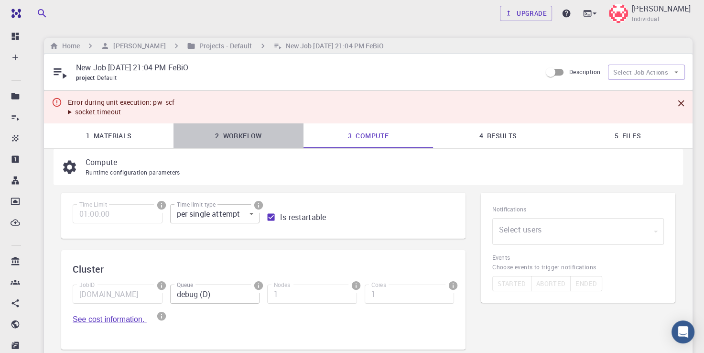
click at [241, 133] on link "2. Workflow" at bounding box center [238, 135] width 130 height 25
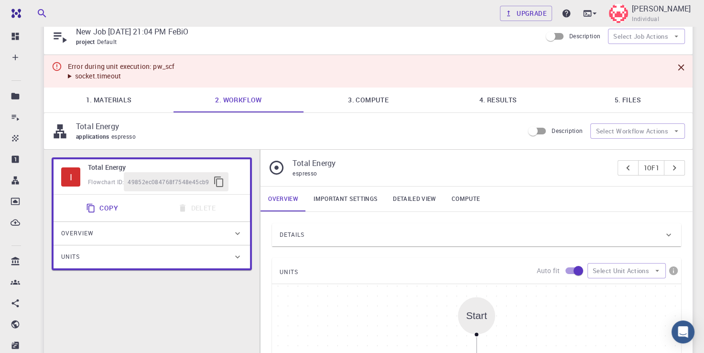
scroll to position [38, 0]
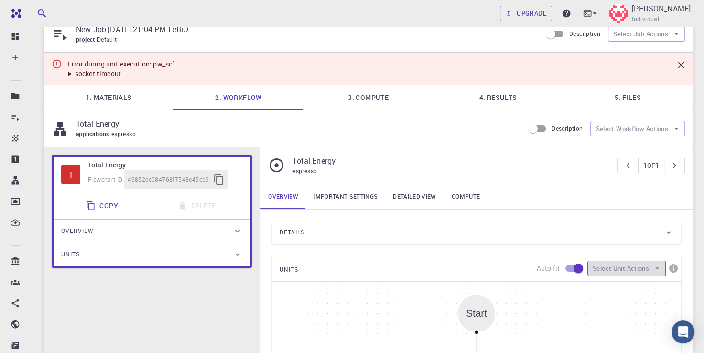
click at [656, 264] on icon "button" at bounding box center [657, 268] width 9 height 9
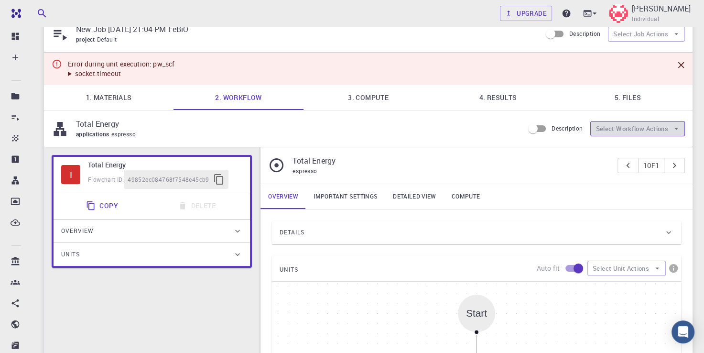
click at [674, 130] on icon "button" at bounding box center [676, 128] width 9 height 9
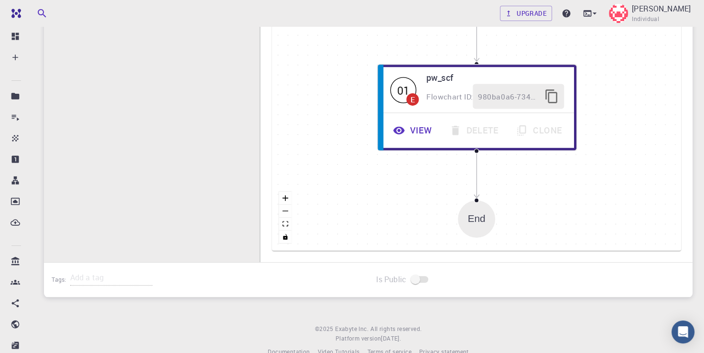
scroll to position [374, 0]
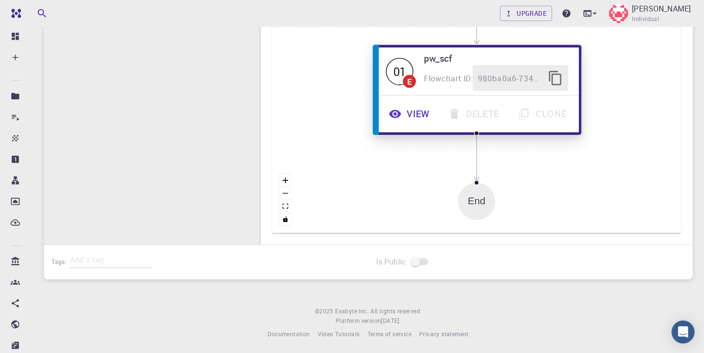
click at [423, 119] on button "View" at bounding box center [410, 114] width 59 height 26
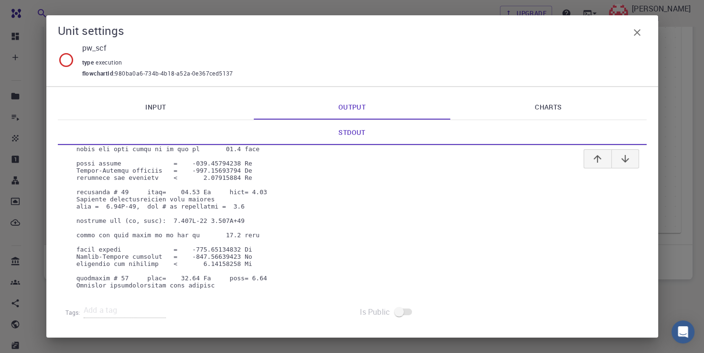
scroll to position [3291, 0]
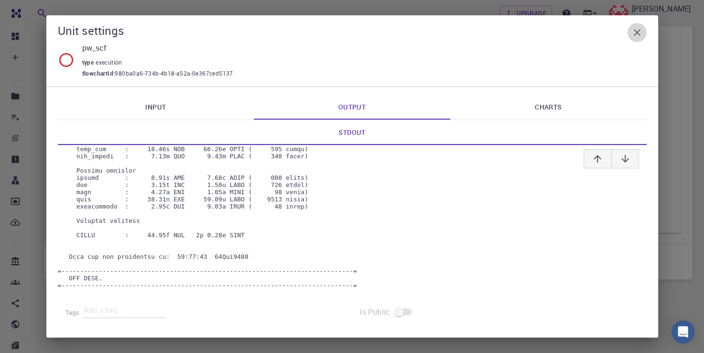
click at [639, 34] on icon "button" at bounding box center [636, 32] width 11 height 11
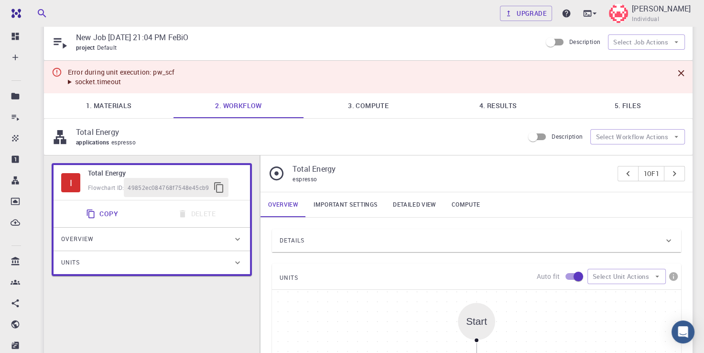
scroll to position [24, 0]
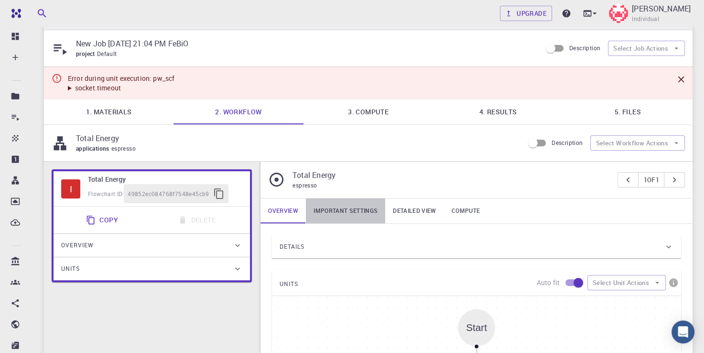
click at [364, 208] on link "Important settings" at bounding box center [345, 210] width 79 height 25
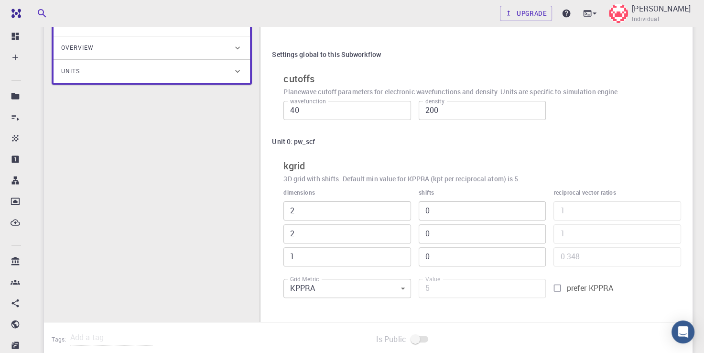
scroll to position [279, 0]
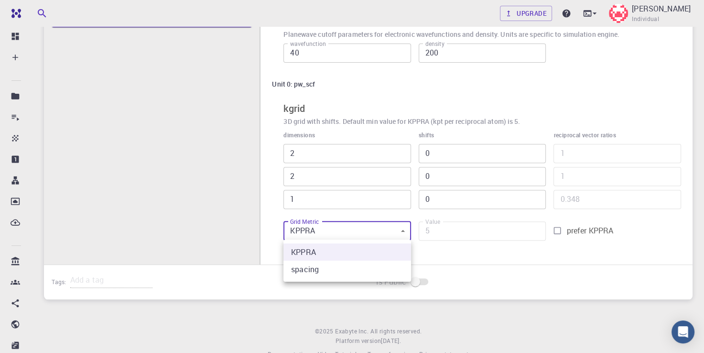
click at [408, 233] on body "Free Dashboard Create New Job New Material Create Material Upload File Import f…" at bounding box center [352, 47] width 704 height 652
click at [408, 233] on div at bounding box center [352, 176] width 704 height 353
click at [408, 233] on body "Free Dashboard Create New Job New Material Create Material Upload File Import f…" at bounding box center [352, 47] width 704 height 652
click at [365, 266] on li "spacing" at bounding box center [347, 268] width 128 height 17
type input "1"
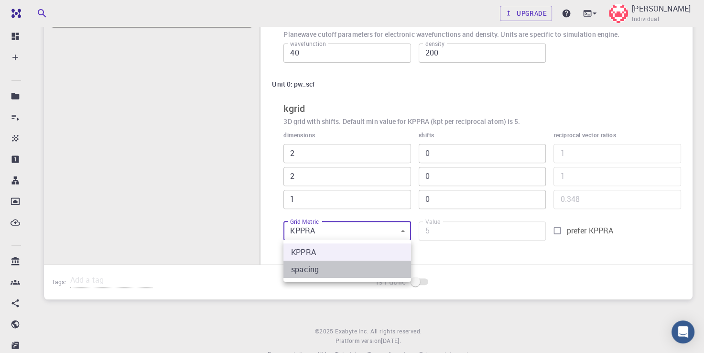
type input "0.583"
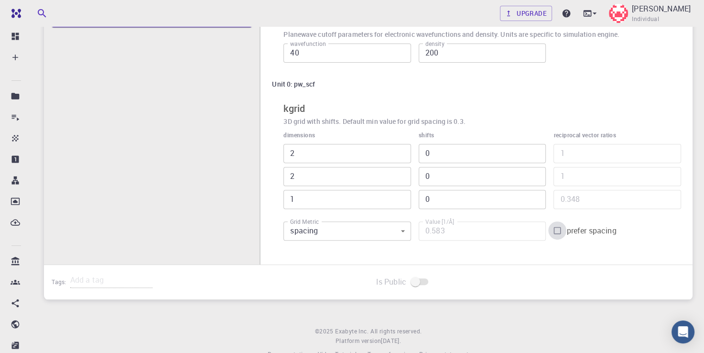
click at [557, 229] on input "prefer spacing" at bounding box center [557, 230] width 18 height 18
checkbox input "true"
type input "3"
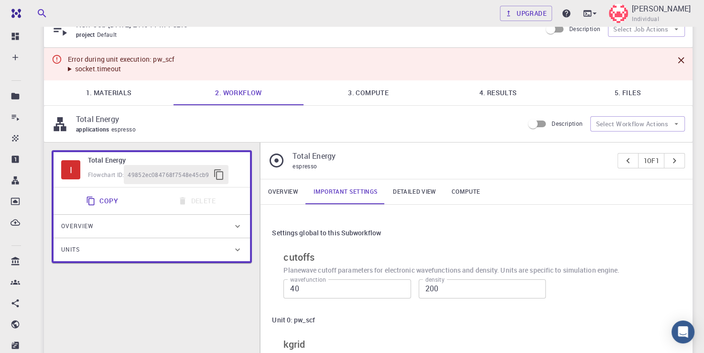
scroll to position [0, 0]
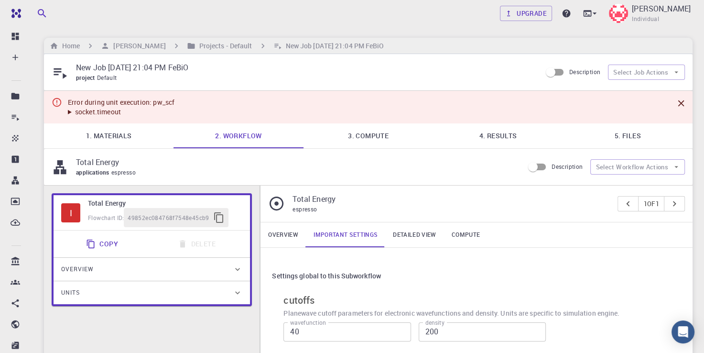
click at [112, 271] on div "Overview" at bounding box center [147, 268] width 172 height 15
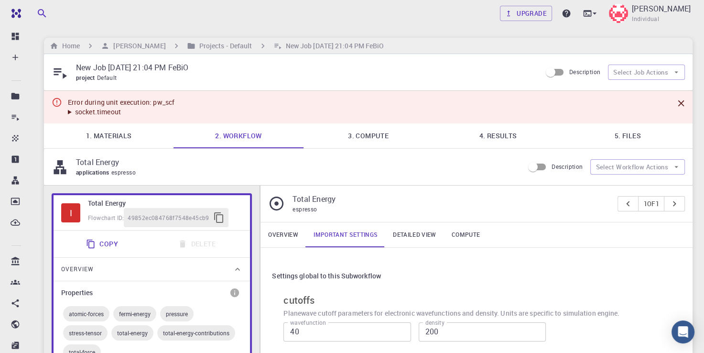
click at [182, 307] on div "pressure" at bounding box center [176, 313] width 33 height 15
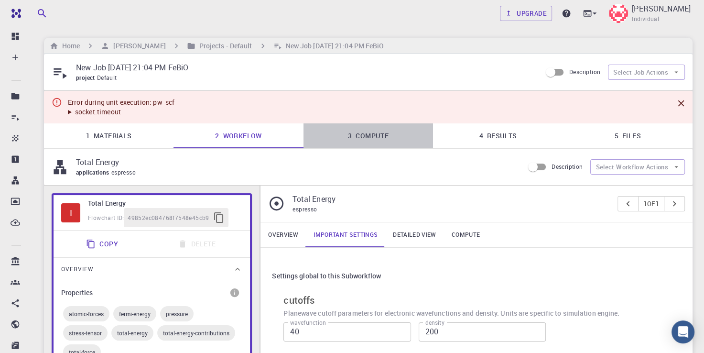
click at [375, 133] on link "3. Compute" at bounding box center [368, 135] width 130 height 25
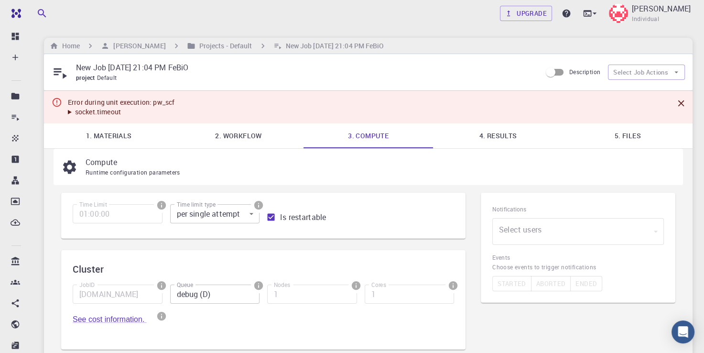
click at [560, 235] on div "​" at bounding box center [578, 231] width 172 height 27
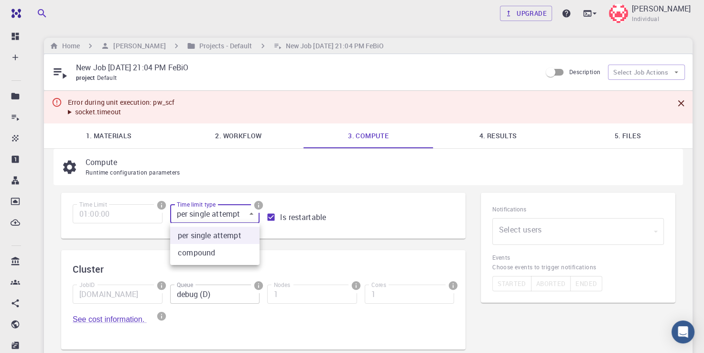
click at [253, 214] on body "Free Dashboard Create New Job New Material Create Material Upload File Import f…" at bounding box center [352, 327] width 704 height 655
click at [253, 214] on div at bounding box center [352, 176] width 704 height 353
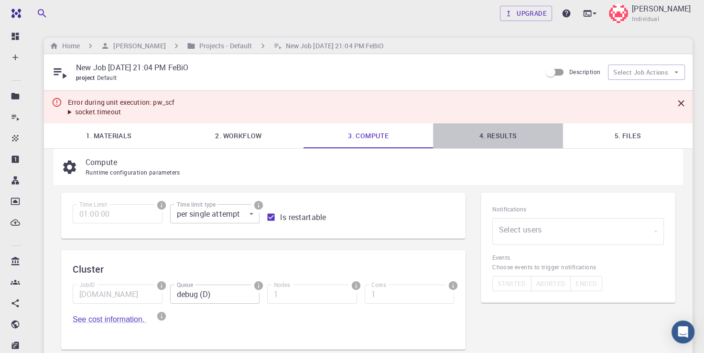
click at [504, 137] on link "4. Results" at bounding box center [498, 135] width 130 height 25
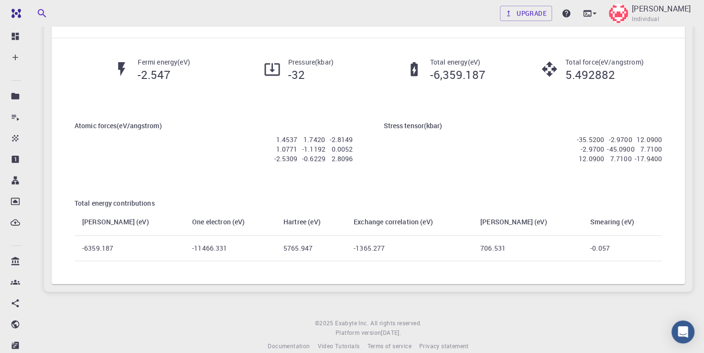
scroll to position [186, 0]
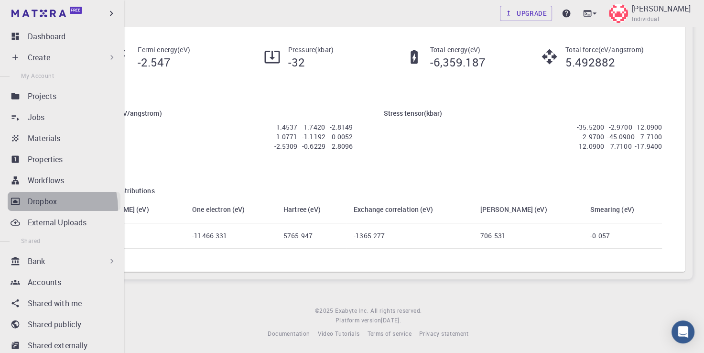
click at [42, 208] on link "Dropbox" at bounding box center [64, 201] width 113 height 19
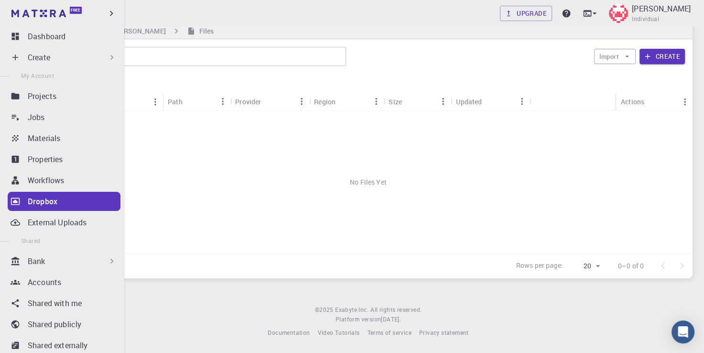
scroll to position [14, 0]
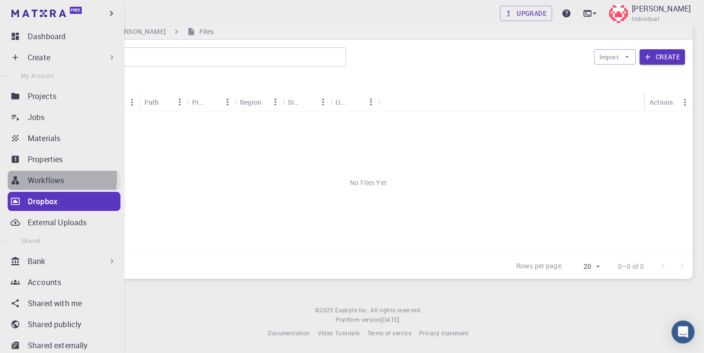
click at [51, 178] on p "Workflows" at bounding box center [46, 179] width 36 height 11
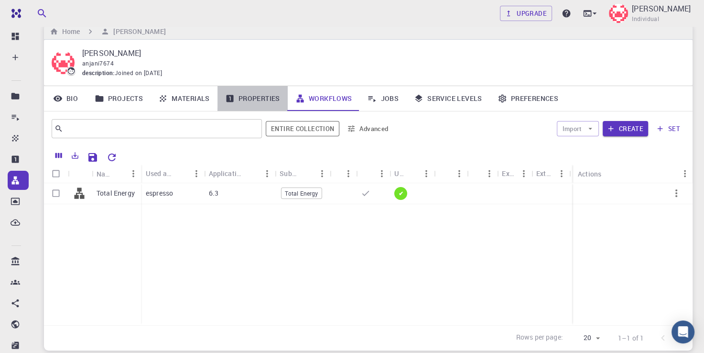
click at [269, 94] on link "Properties" at bounding box center [252, 98] width 70 height 25
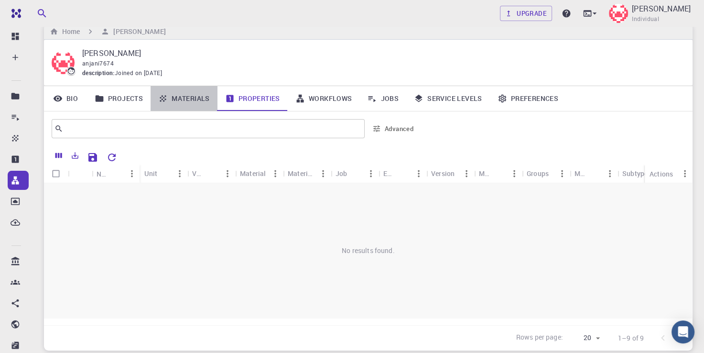
click at [195, 102] on link "Materials" at bounding box center [184, 98] width 67 height 25
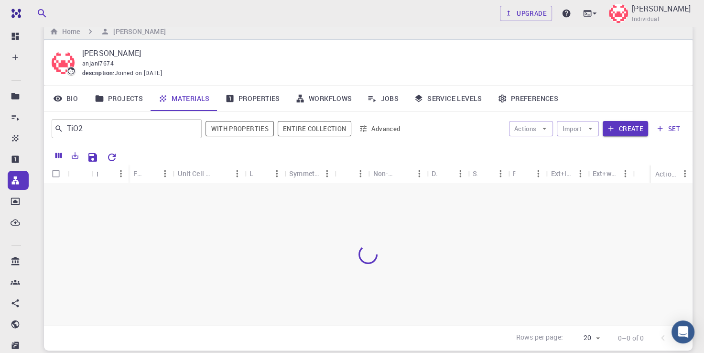
click at [122, 98] on link "Projects" at bounding box center [119, 98] width 64 height 25
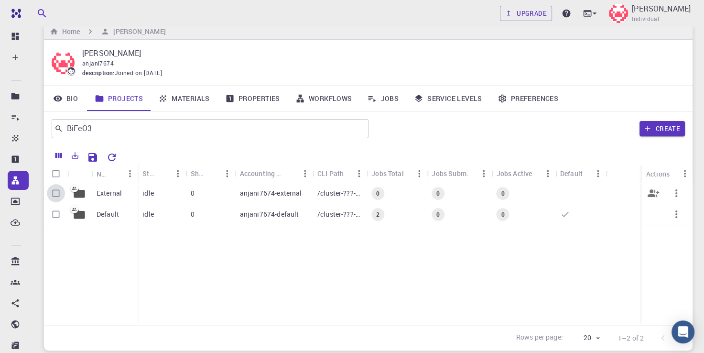
click at [55, 192] on input "Select row" at bounding box center [56, 193] width 18 height 18
checkbox input "true"
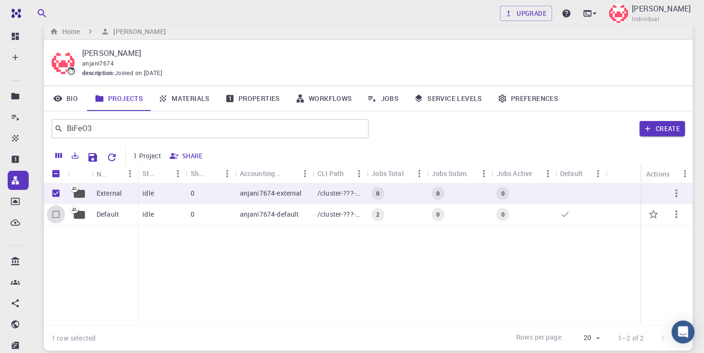
click at [56, 215] on input "Select row" at bounding box center [56, 214] width 18 height 18
checkbox input "true"
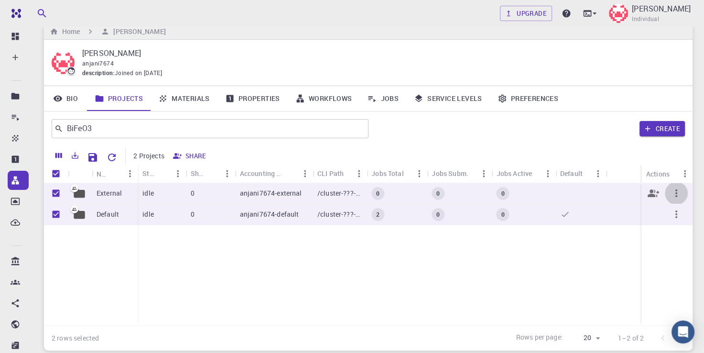
click at [680, 195] on icon "button" at bounding box center [676, 192] width 11 height 11
click at [597, 271] on div at bounding box center [352, 176] width 704 height 353
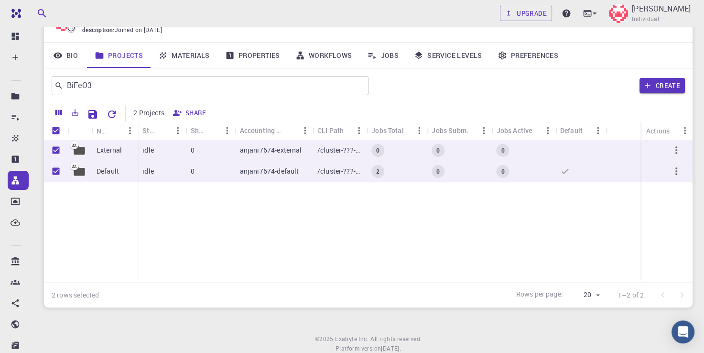
scroll to position [86, 0]
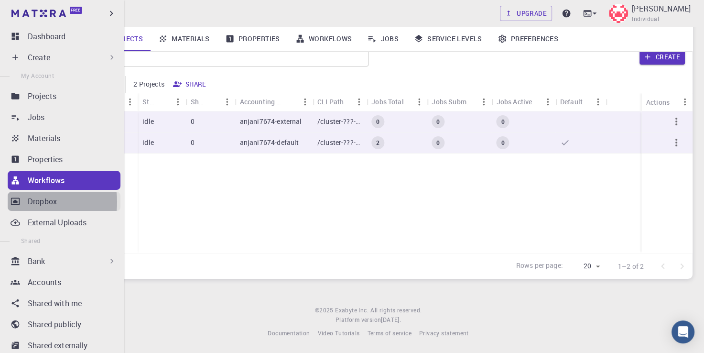
click at [41, 202] on p "Dropbox" at bounding box center [42, 200] width 29 height 11
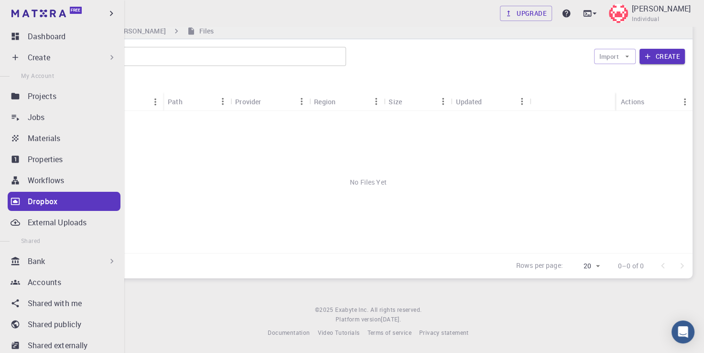
scroll to position [14, 0]
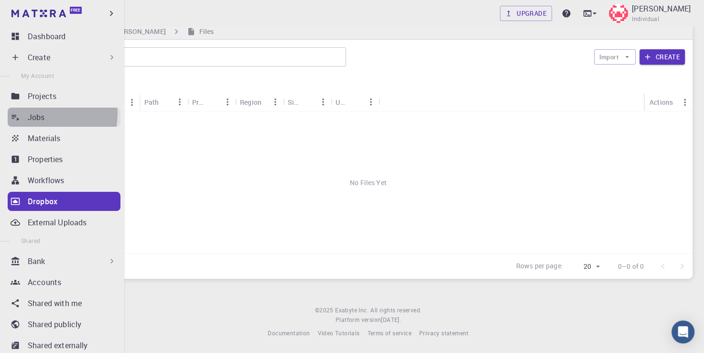
click at [41, 113] on p "Jobs" at bounding box center [36, 116] width 17 height 11
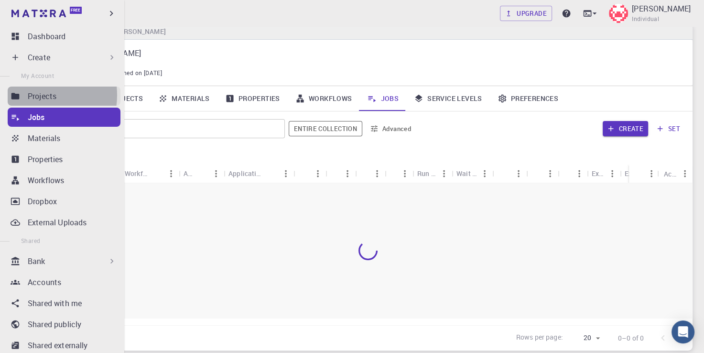
click at [40, 95] on p "Projects" at bounding box center [42, 95] width 29 height 11
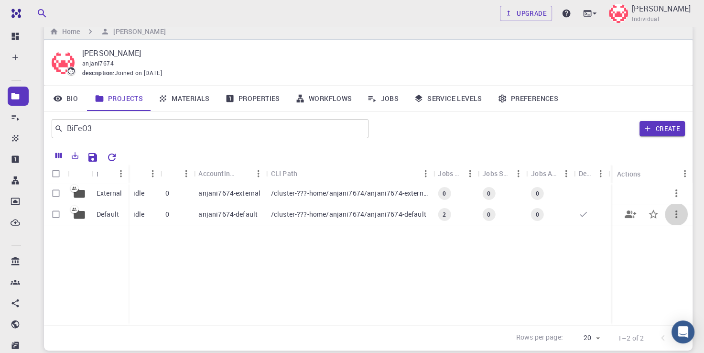
click at [675, 215] on icon "button" at bounding box center [676, 213] width 11 height 11
click at [55, 213] on div at bounding box center [352, 176] width 704 height 353
click at [66, 215] on div at bounding box center [56, 214] width 24 height 21
click at [57, 214] on input "Select row" at bounding box center [56, 214] width 18 height 18
checkbox input "true"
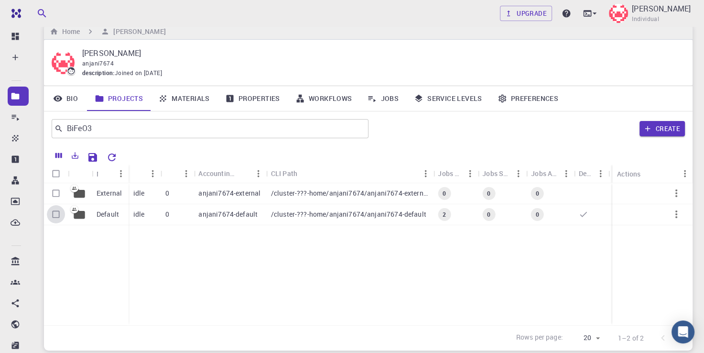
checkbox input "true"
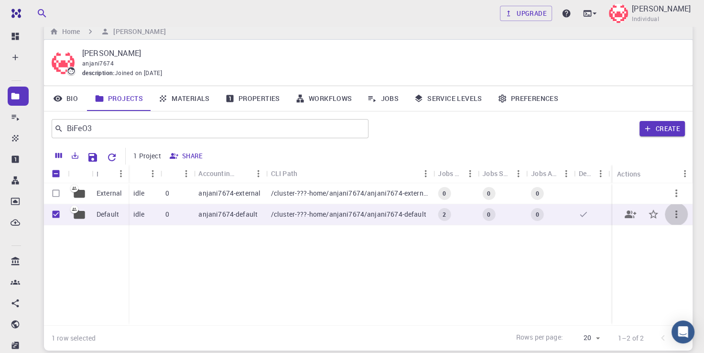
click at [676, 223] on button "button" at bounding box center [676, 214] width 23 height 23
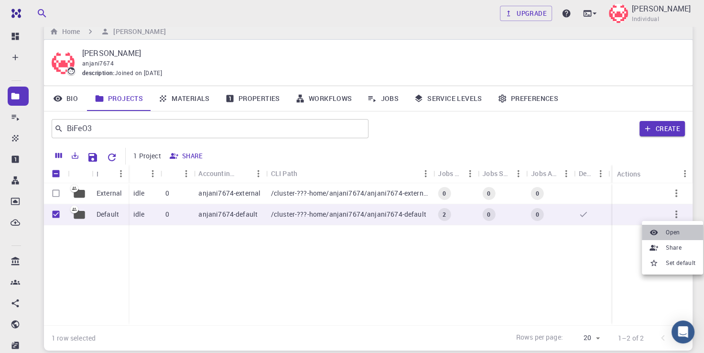
click at [669, 231] on span "Open" at bounding box center [673, 232] width 14 height 10
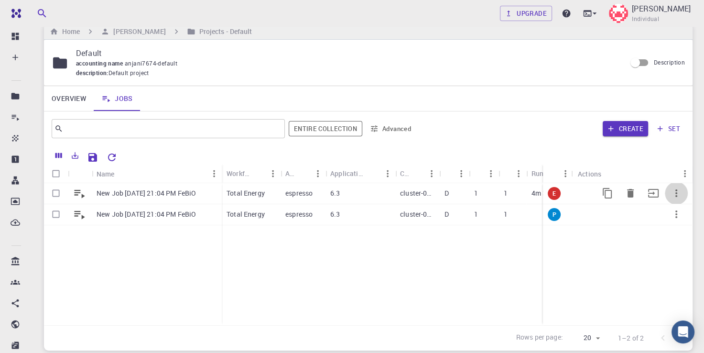
click at [677, 193] on icon "button" at bounding box center [676, 192] width 11 height 11
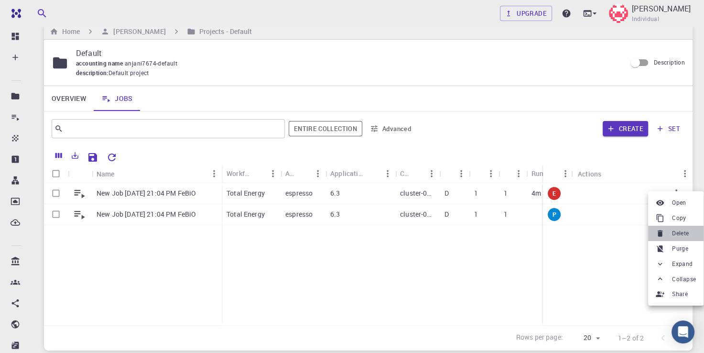
click at [677, 232] on span "Delete" at bounding box center [680, 233] width 17 height 10
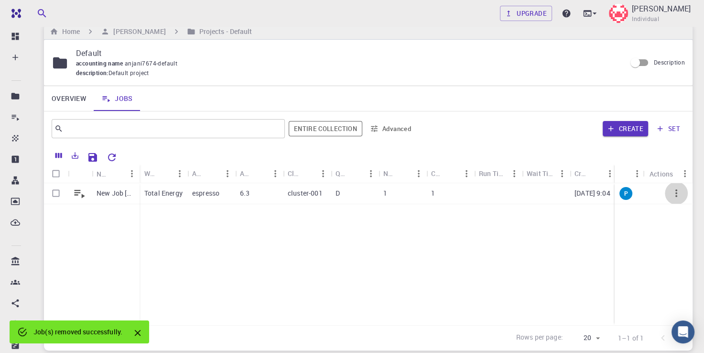
click at [676, 197] on icon "button" at bounding box center [676, 192] width 11 height 11
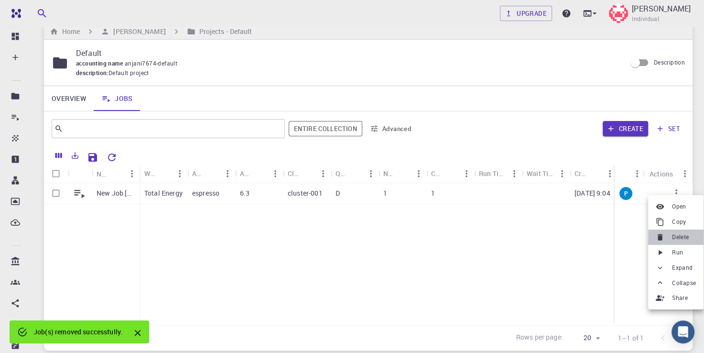
click at [674, 239] on span "Delete" at bounding box center [680, 237] width 17 height 10
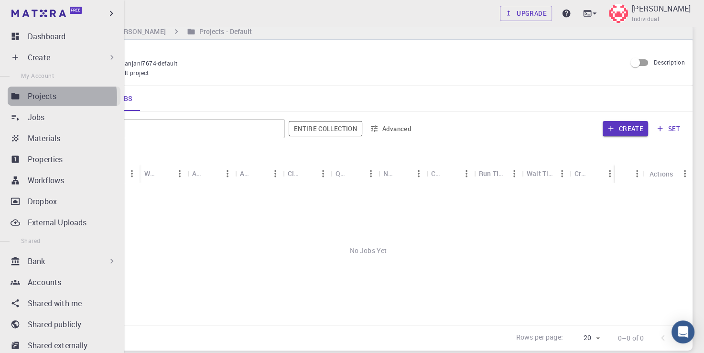
click at [48, 97] on p "Projects" at bounding box center [42, 95] width 29 height 11
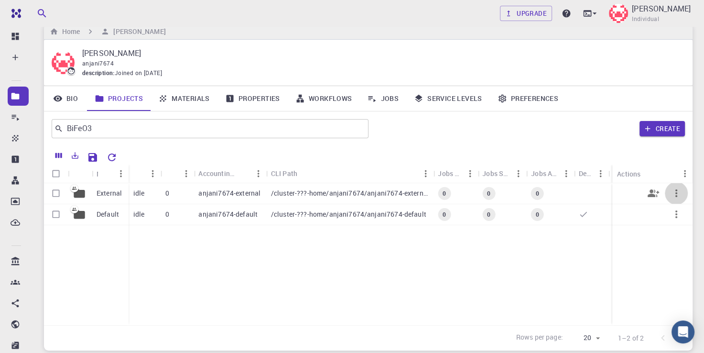
click at [675, 194] on icon "button" at bounding box center [676, 192] width 11 height 11
click at [51, 188] on div at bounding box center [352, 176] width 704 height 353
click at [54, 192] on input "Select row" at bounding box center [56, 193] width 18 height 18
checkbox input "true"
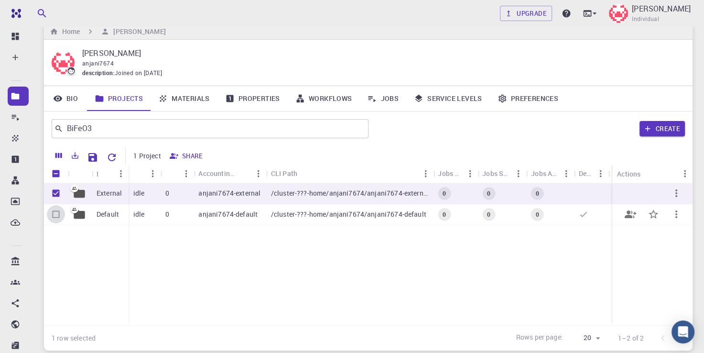
click at [56, 211] on input "Select row" at bounding box center [56, 214] width 18 height 18
checkbox input "true"
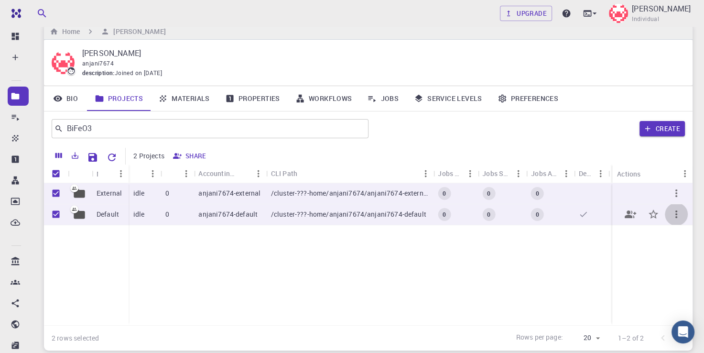
click at [678, 217] on icon "button" at bounding box center [676, 213] width 11 height 11
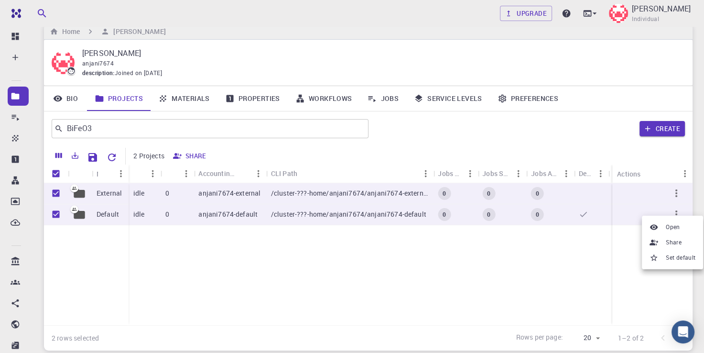
click at [678, 189] on div at bounding box center [352, 176] width 704 height 353
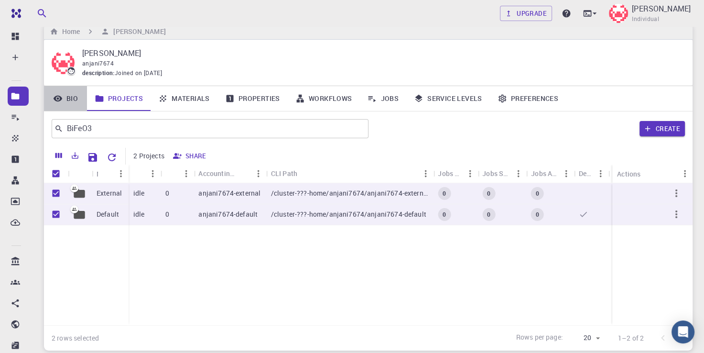
click at [76, 93] on link "Bio" at bounding box center [65, 98] width 43 height 25
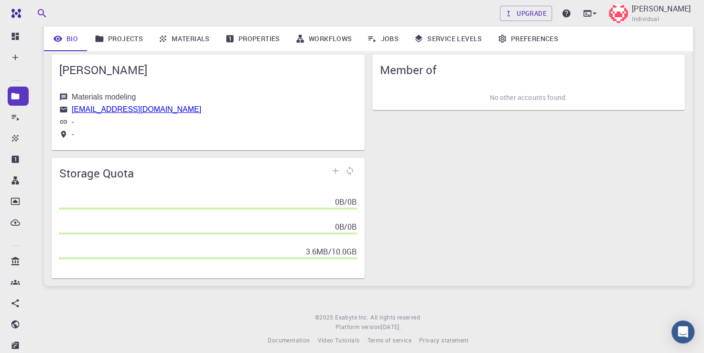
scroll to position [86, 0]
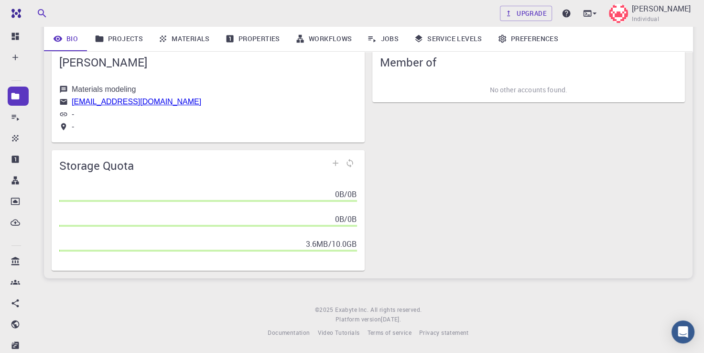
click at [338, 246] on p "3.6MB / 10.0GB" at bounding box center [331, 243] width 51 height 11
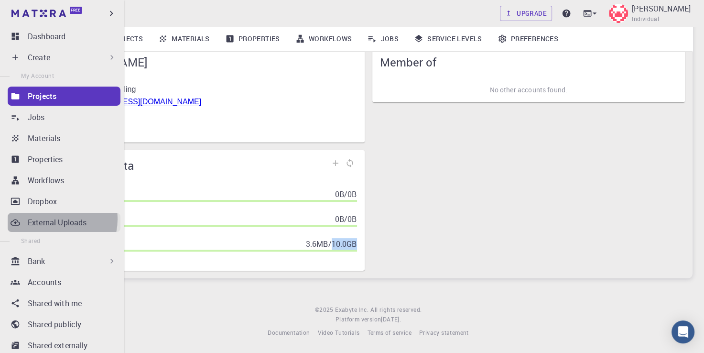
click at [52, 219] on p "External Uploads" at bounding box center [57, 222] width 59 height 11
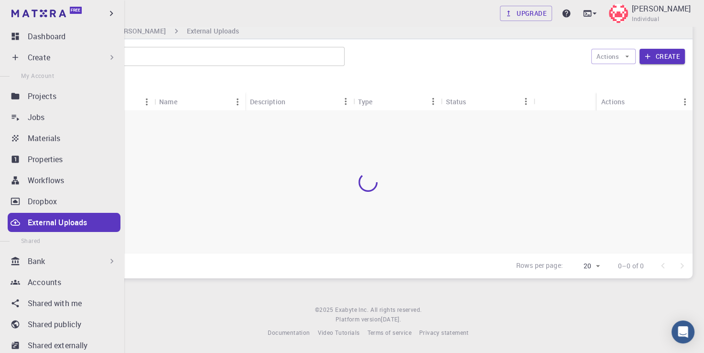
scroll to position [14, 0]
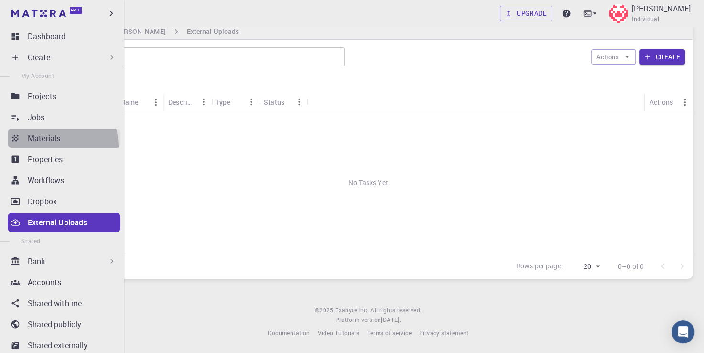
click at [53, 146] on link "Materials" at bounding box center [64, 138] width 113 height 19
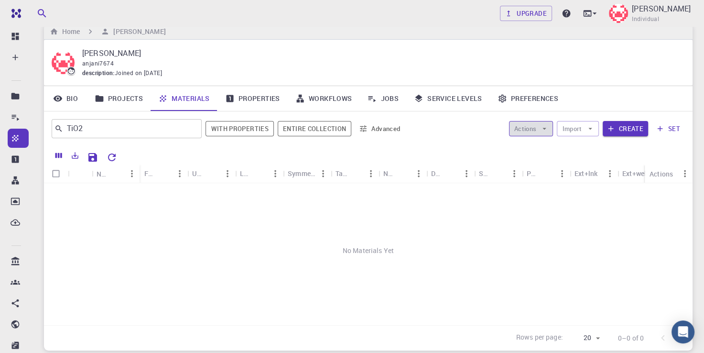
click at [543, 124] on icon "button" at bounding box center [544, 128] width 9 height 9
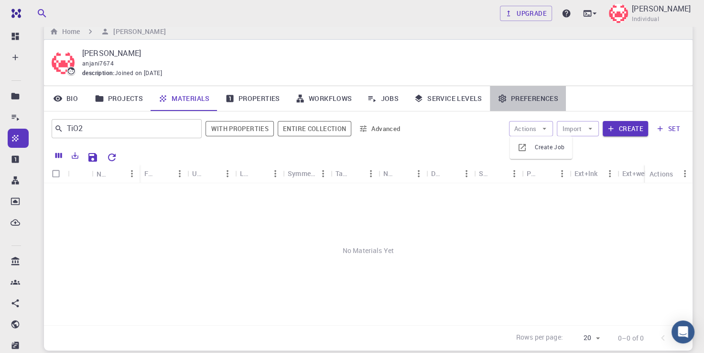
click at [526, 97] on link "Preferences" at bounding box center [528, 98] width 76 height 25
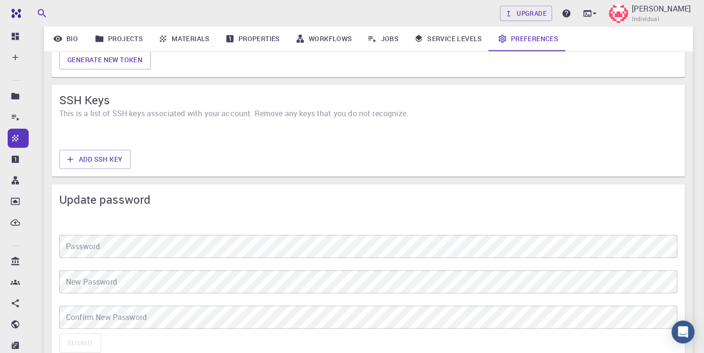
scroll to position [791, 0]
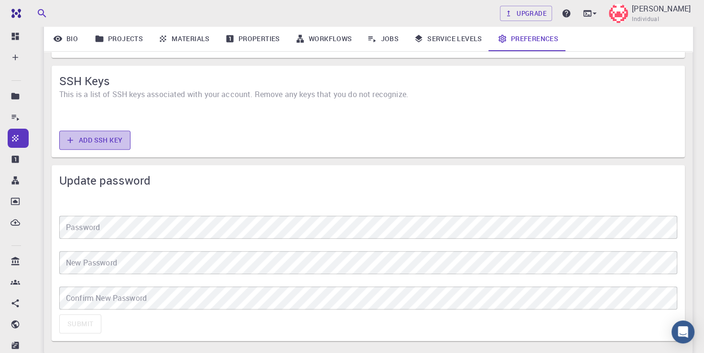
click at [108, 138] on button "Add SSH Key" at bounding box center [94, 139] width 71 height 19
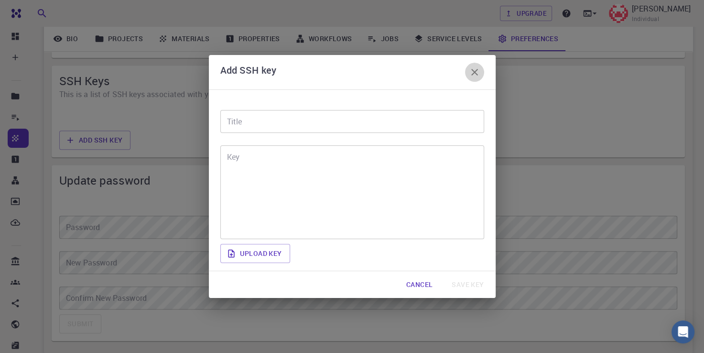
click at [478, 72] on icon "button" at bounding box center [474, 71] width 11 height 11
